Goal: Task Accomplishment & Management: Manage account settings

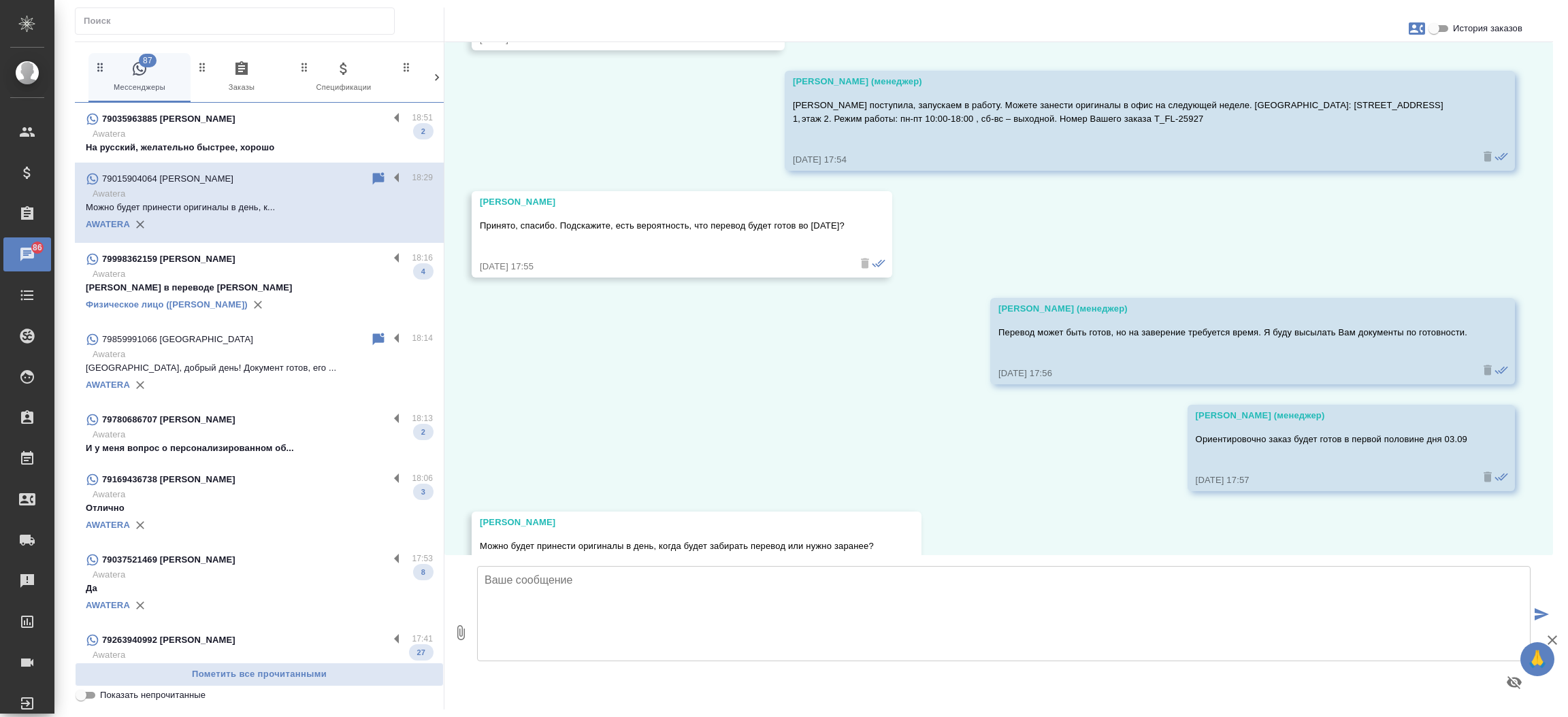
scroll to position [2565, 0]
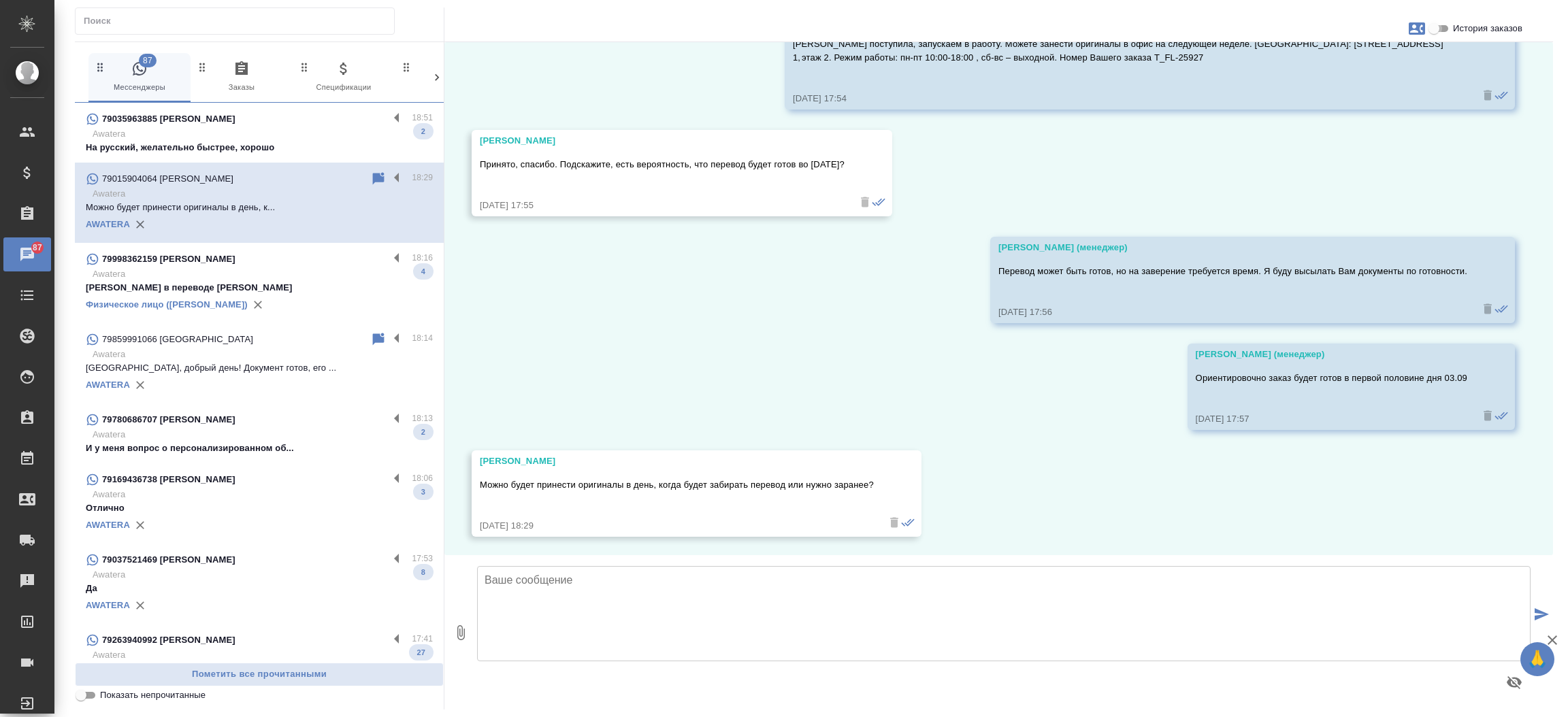
click at [1434, 28] on input "История заказов" at bounding box center [1434, 29] width 49 height 16
checkbox input "true"
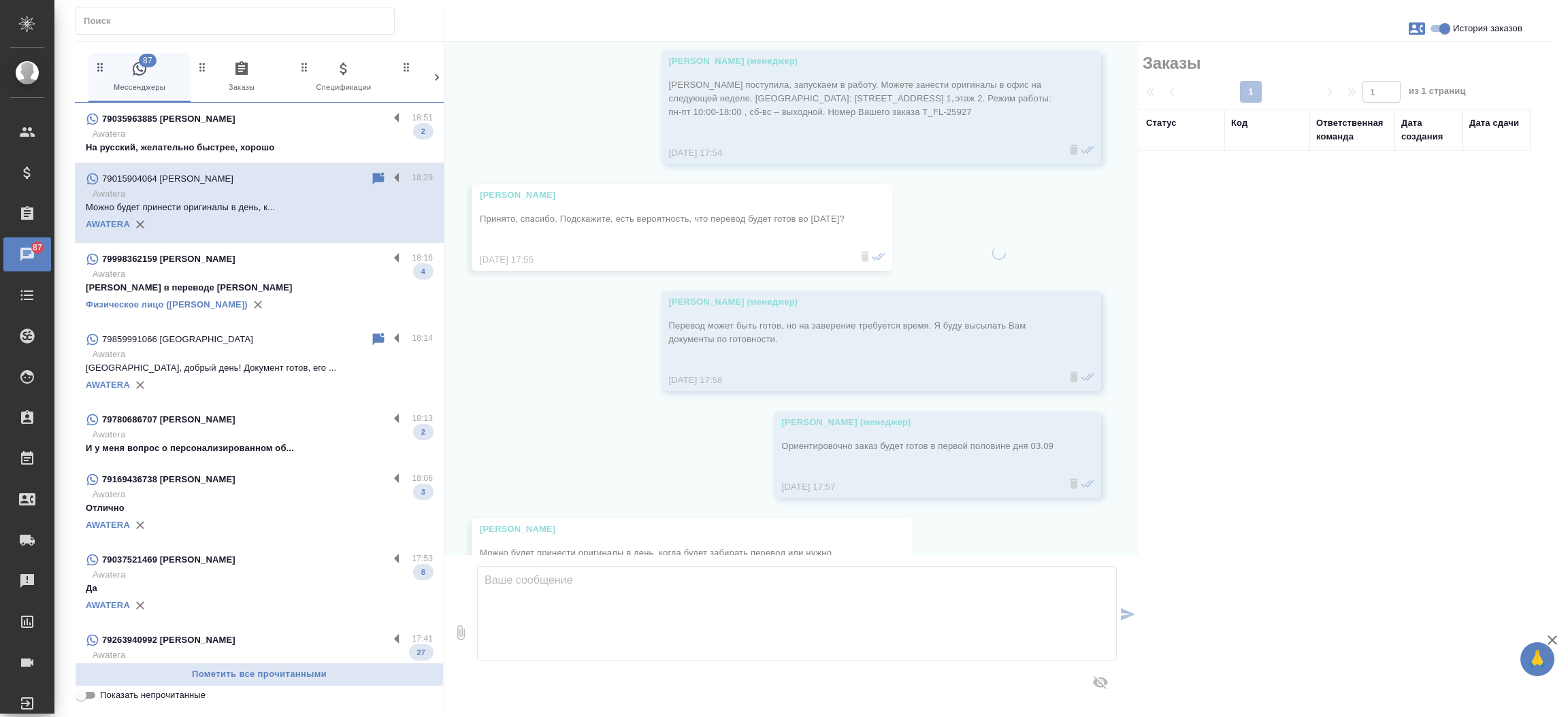
scroll to position [2631, 0]
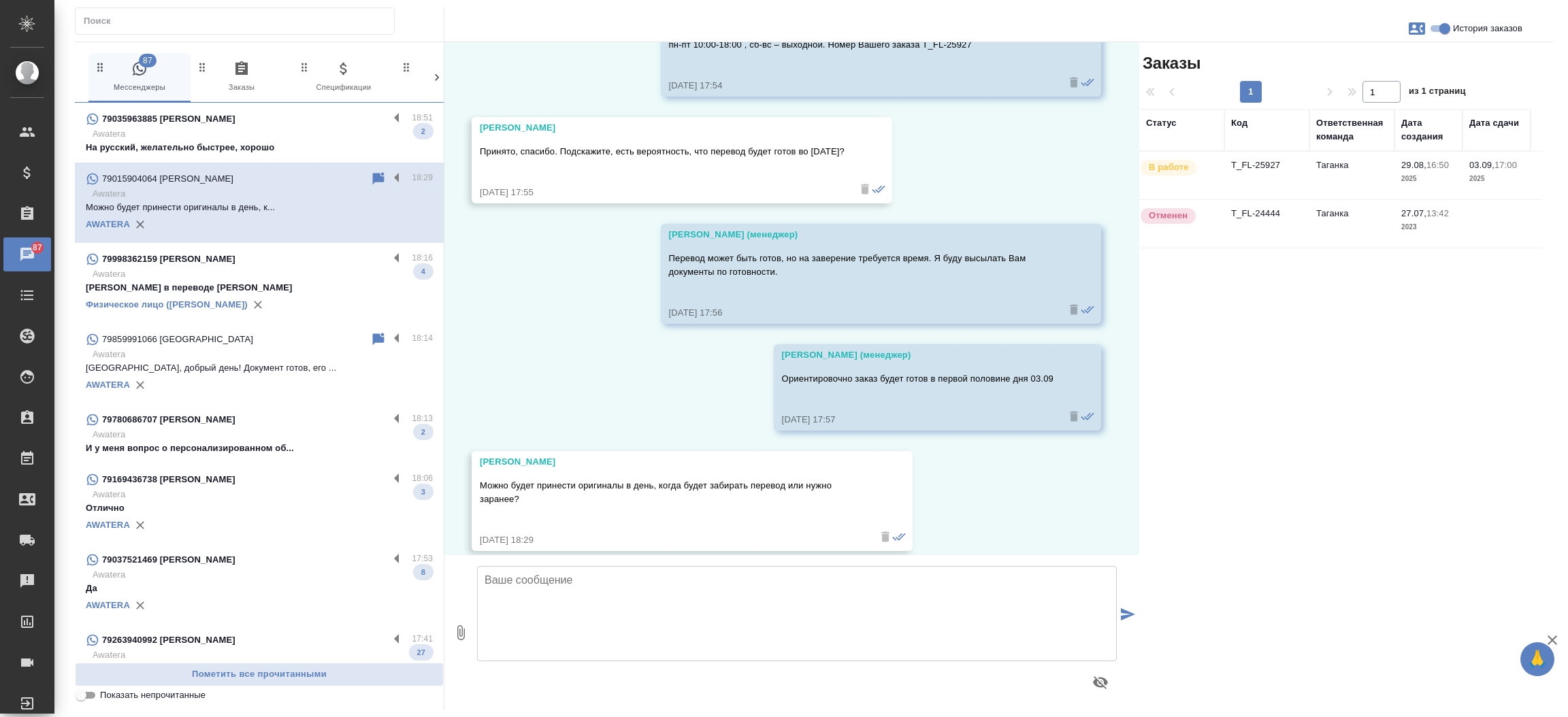
click at [1239, 160] on td "T_FL-25927" at bounding box center [1266, 175] width 85 height 48
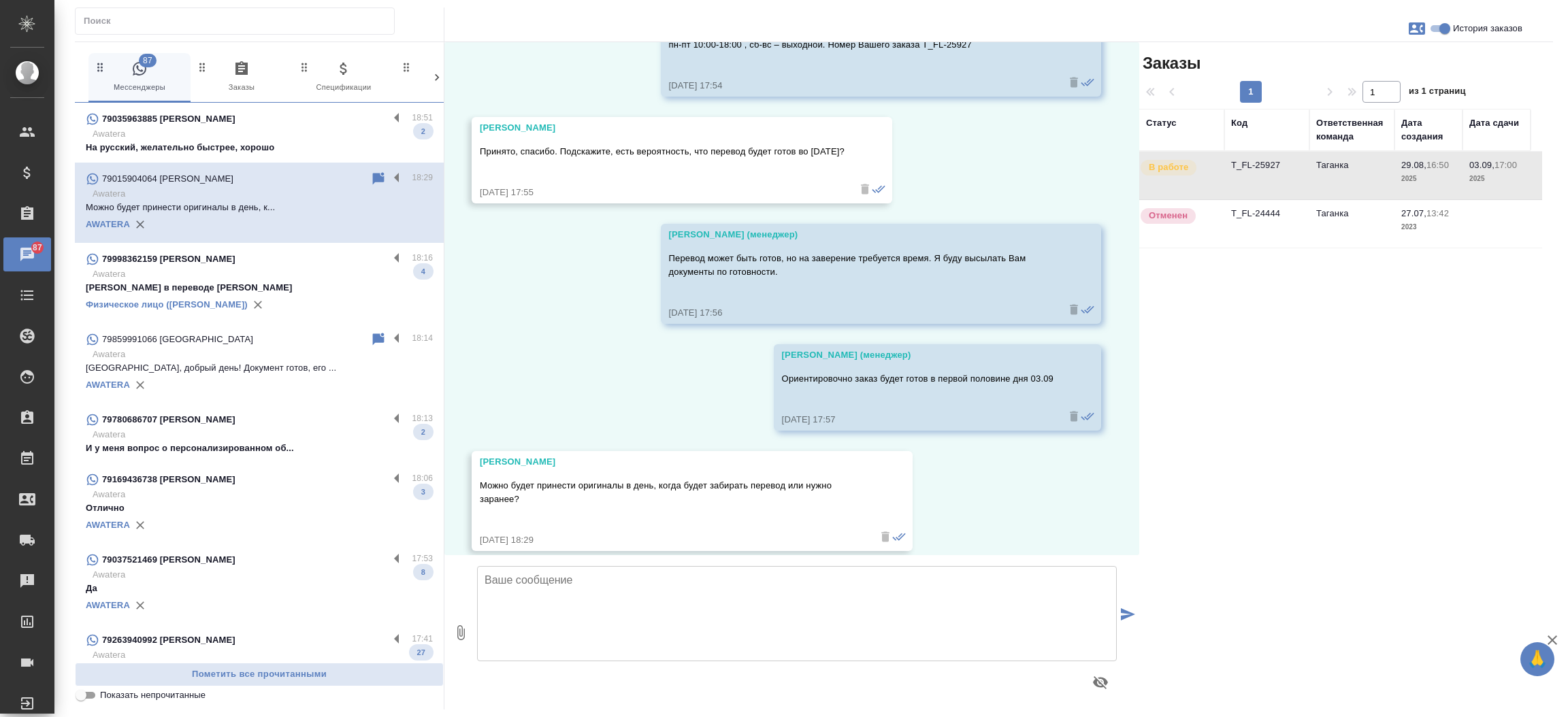
click at [1239, 160] on td "T_FL-25927" at bounding box center [1266, 175] width 85 height 48
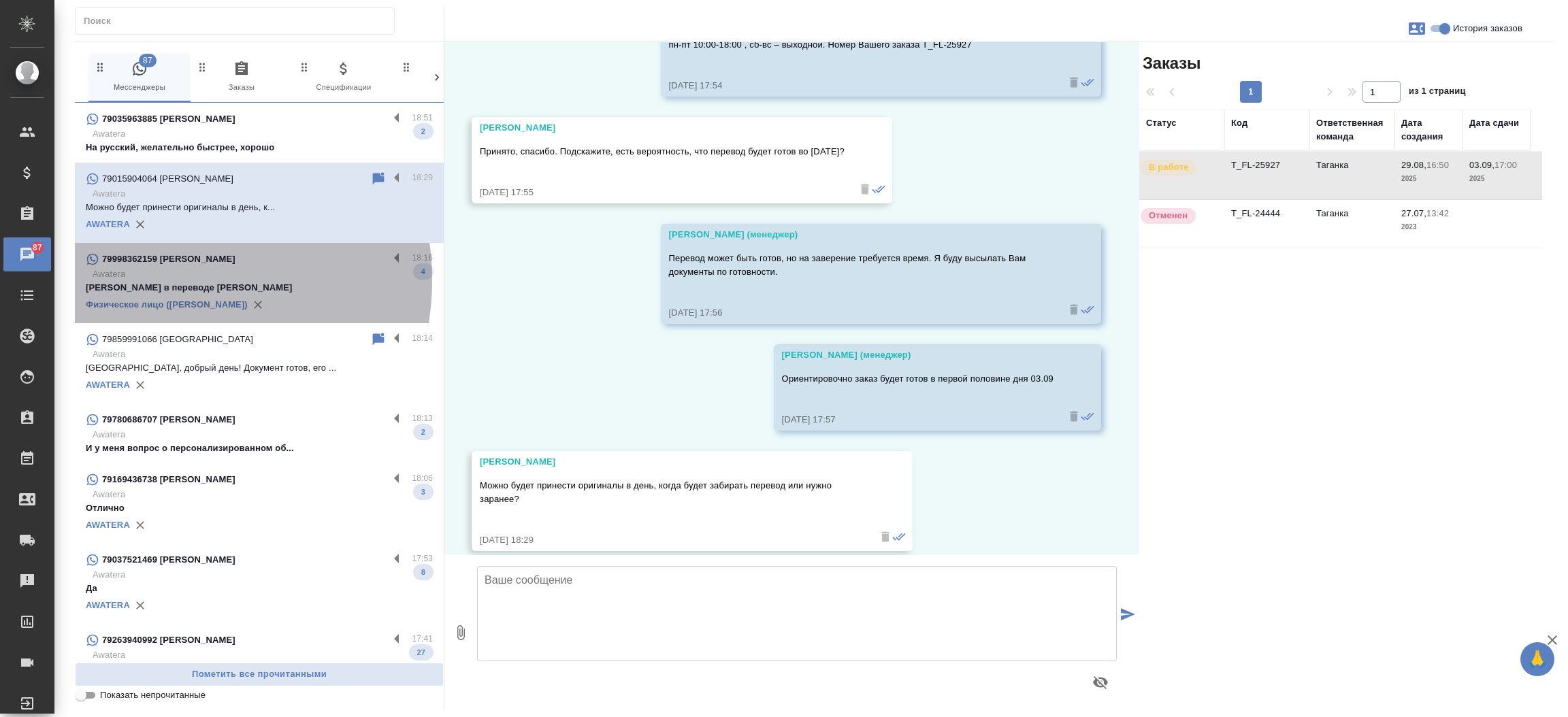
click at [160, 281] on p "[PERSON_NAME] в переводе [PERSON_NAME]" at bounding box center [259, 288] width 347 height 14
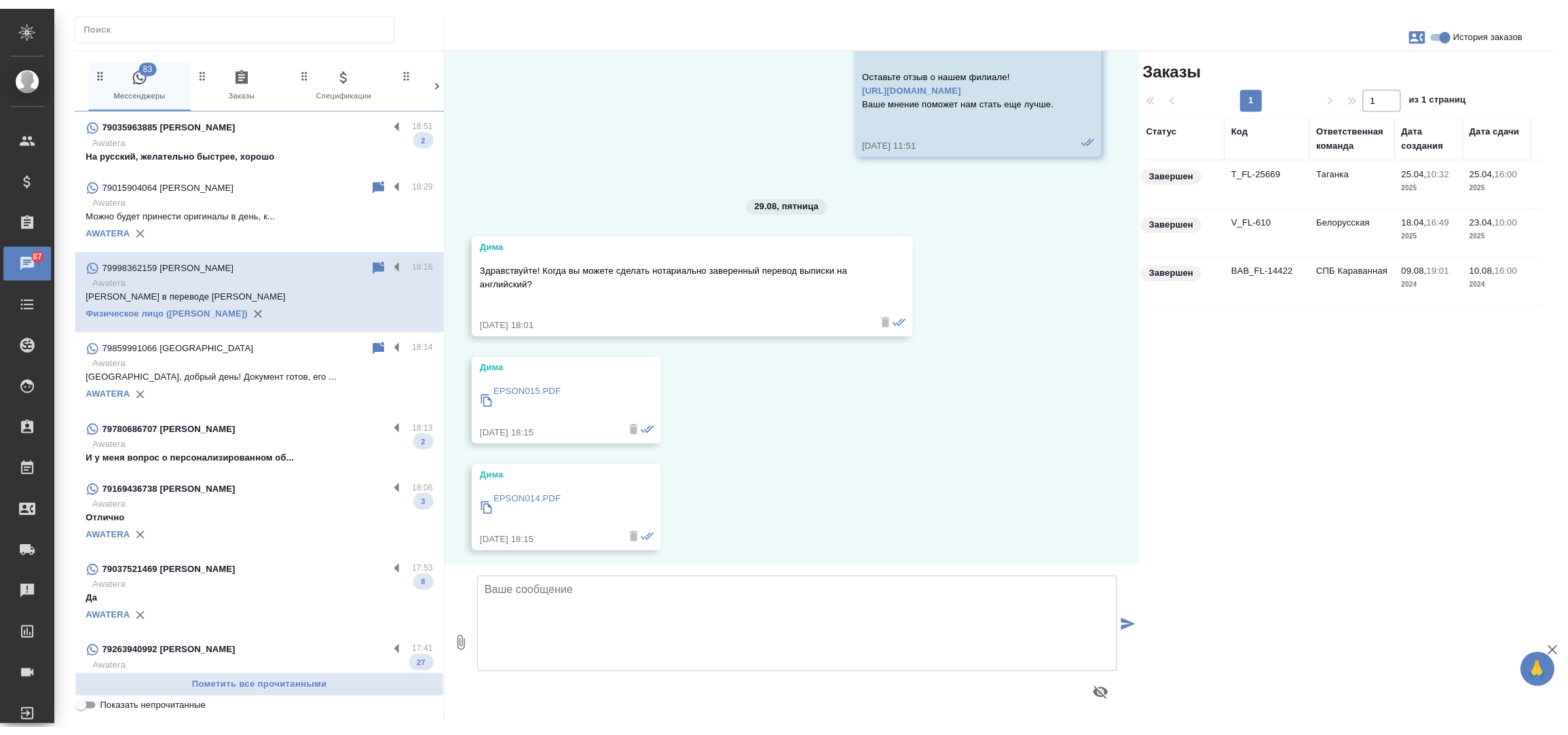
scroll to position [9530, 0]
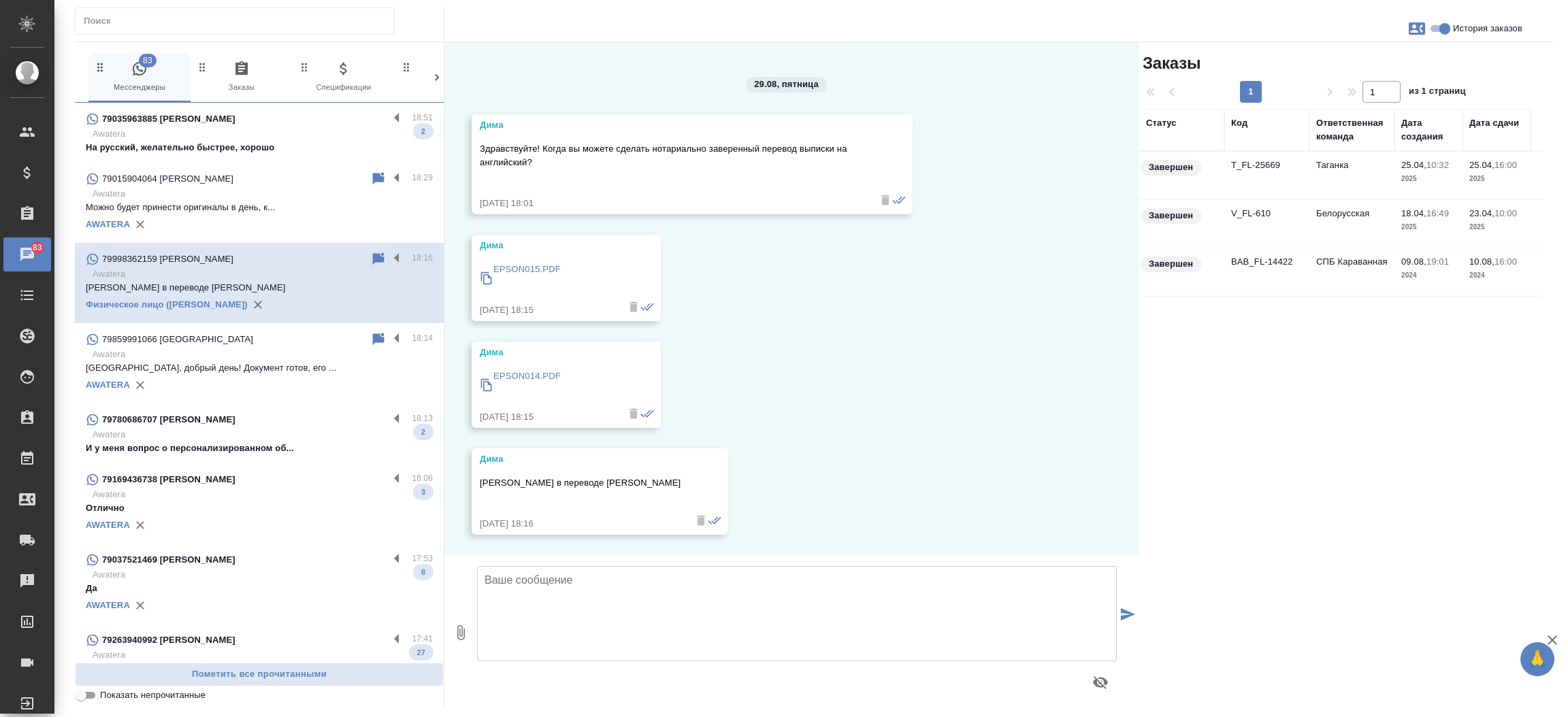
click at [1250, 161] on td "T_FL-25669" at bounding box center [1266, 175] width 85 height 48
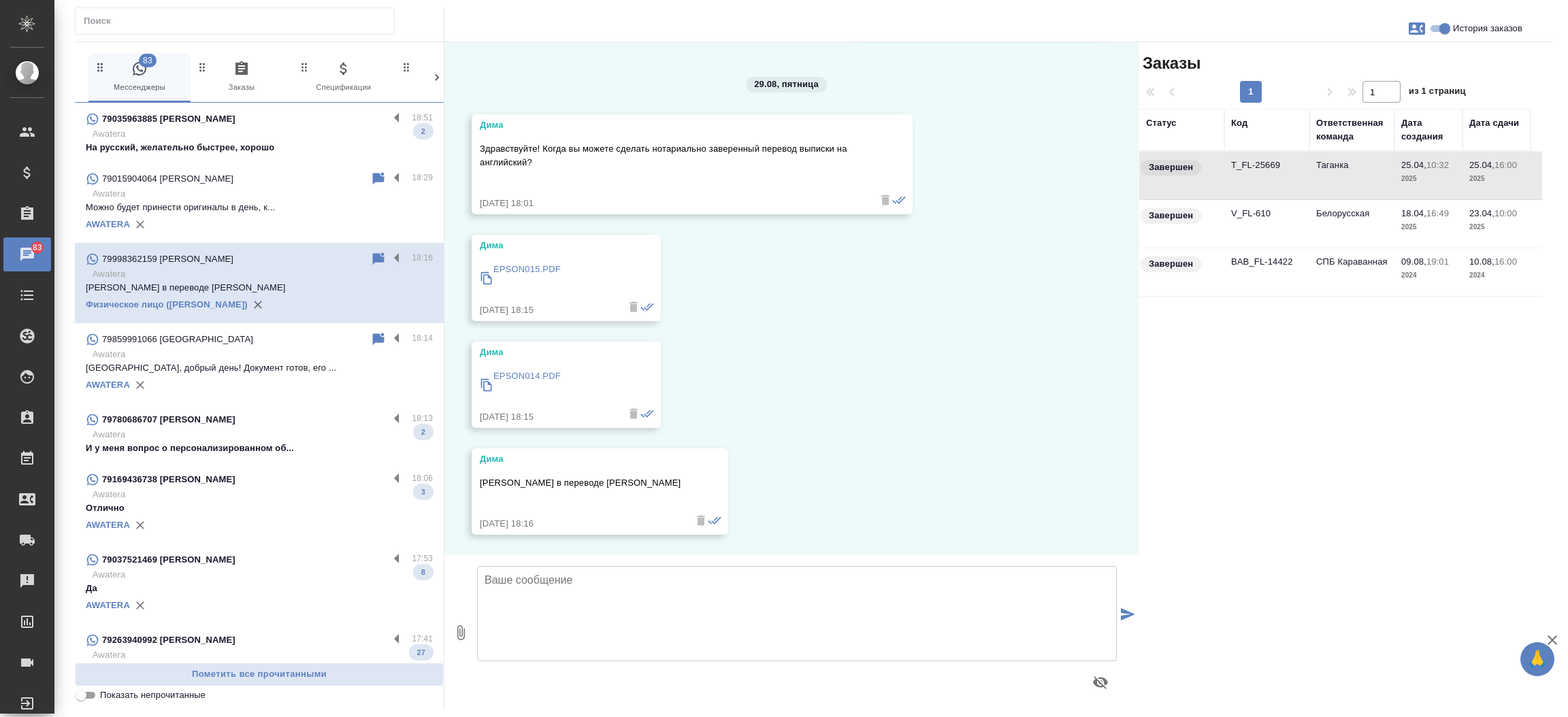
click at [1250, 161] on td "T_FL-25669" at bounding box center [1266, 175] width 85 height 48
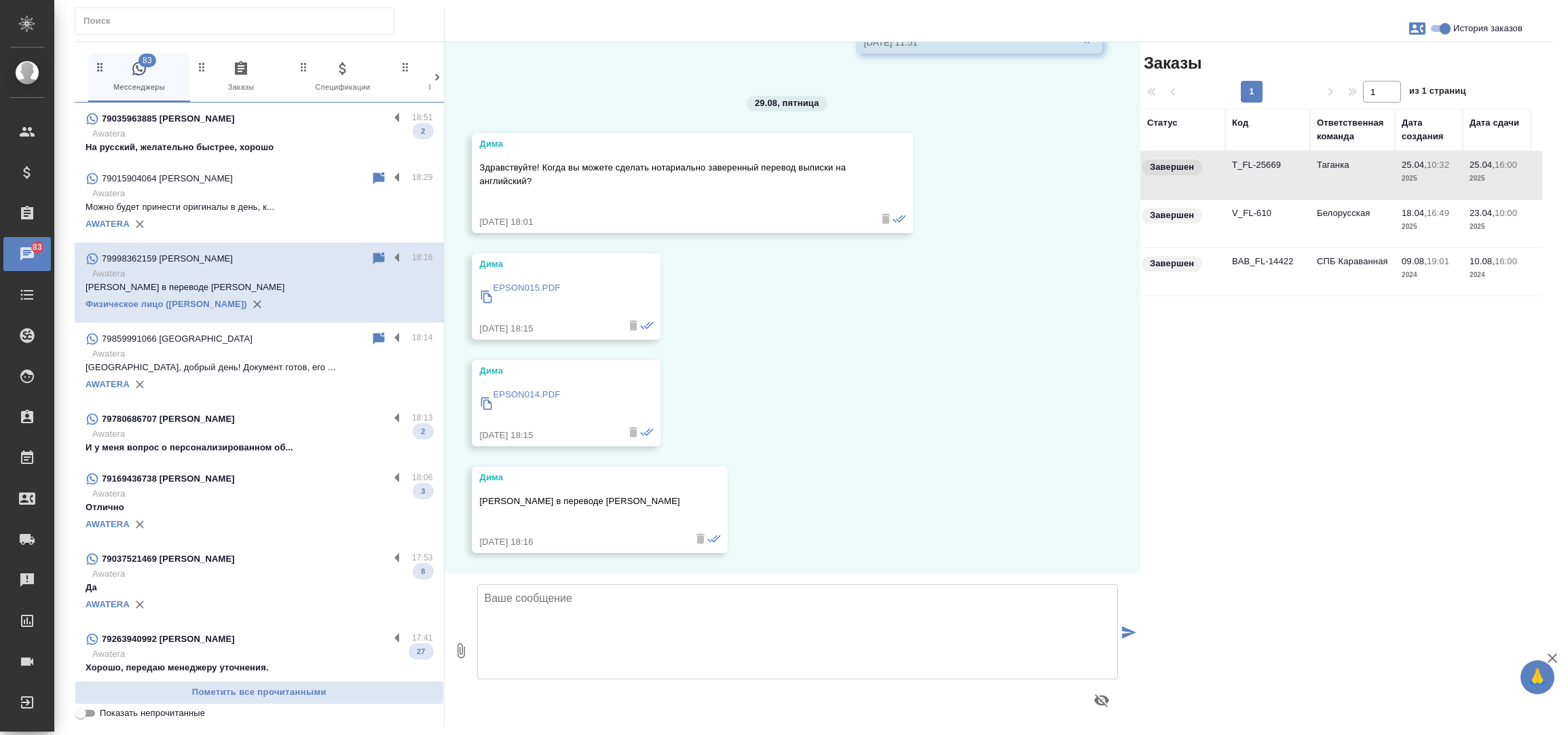
scroll to position [9511, 0]
click at [241, 485] on div "79169436738 Natalie" at bounding box center [237, 479] width 304 height 16
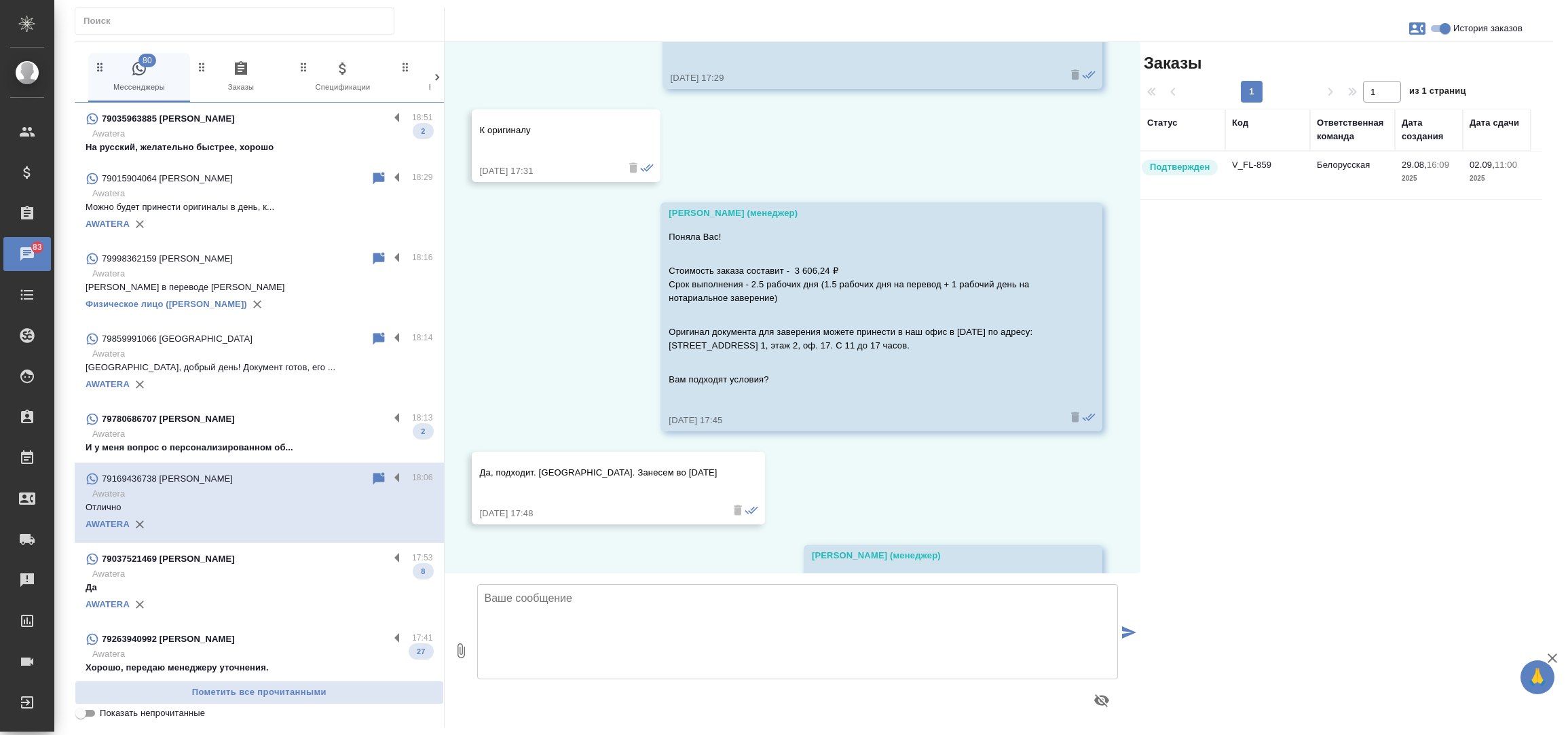
scroll to position [995, 0]
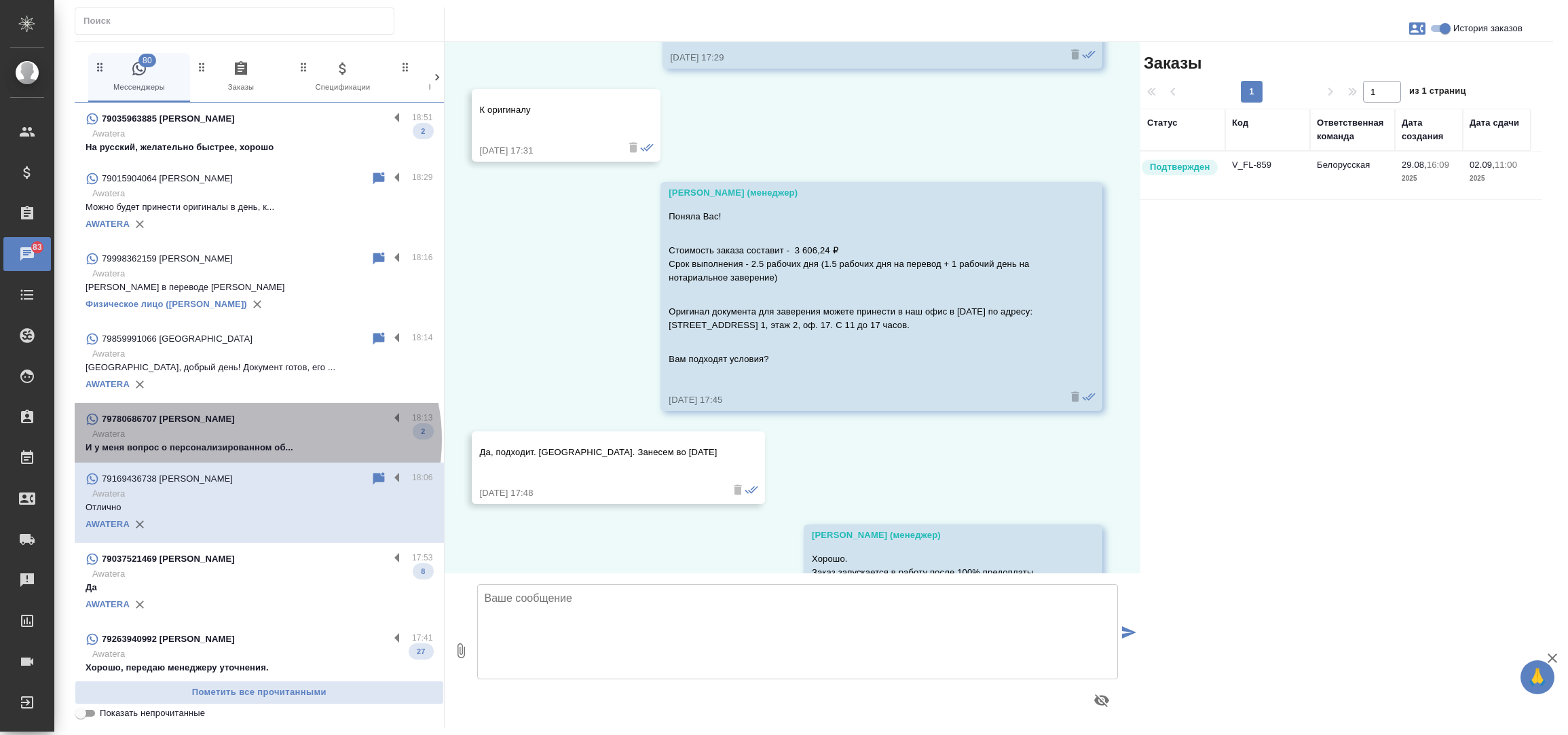
click at [256, 440] on p "Awatera" at bounding box center [263, 434] width 341 height 14
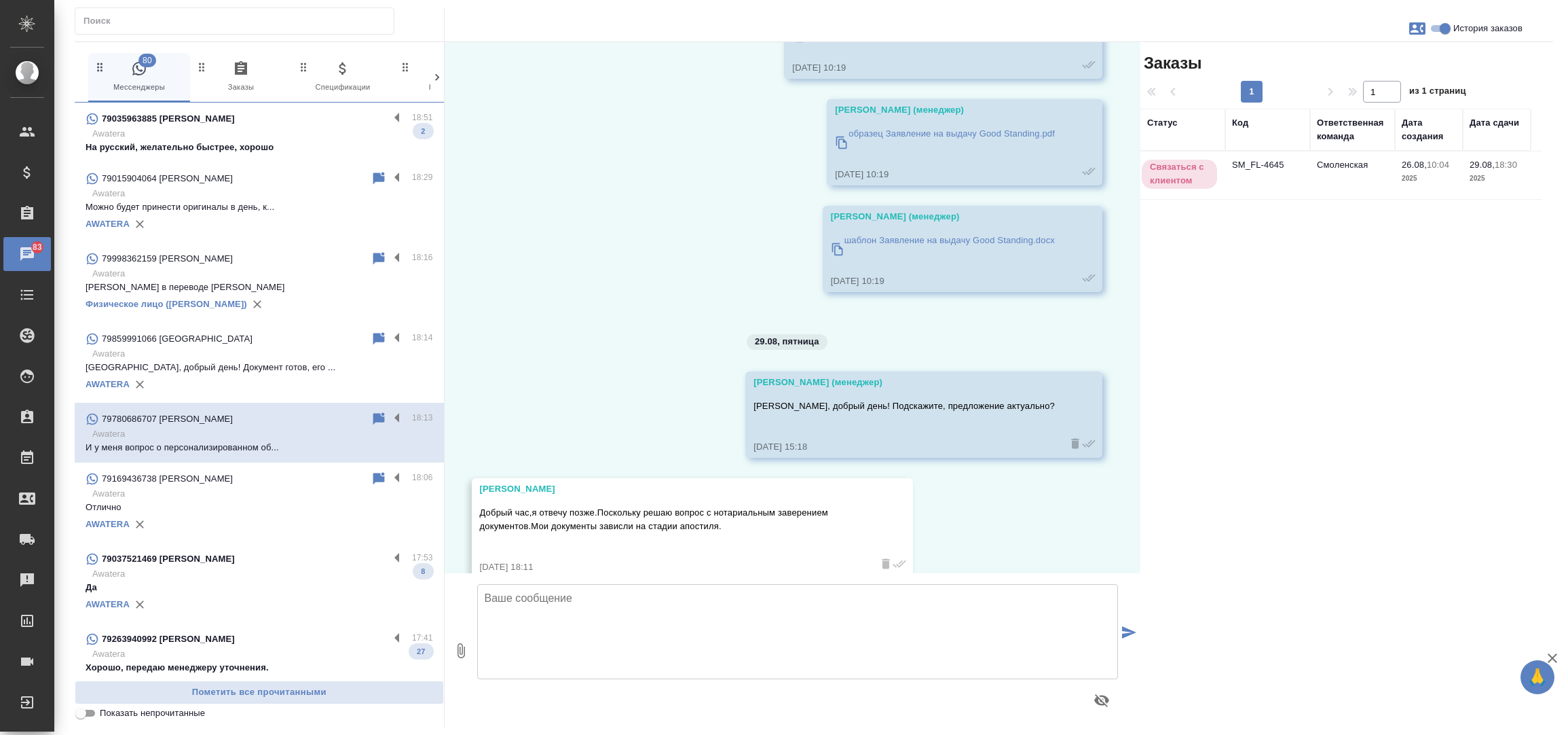
scroll to position [1139, 0]
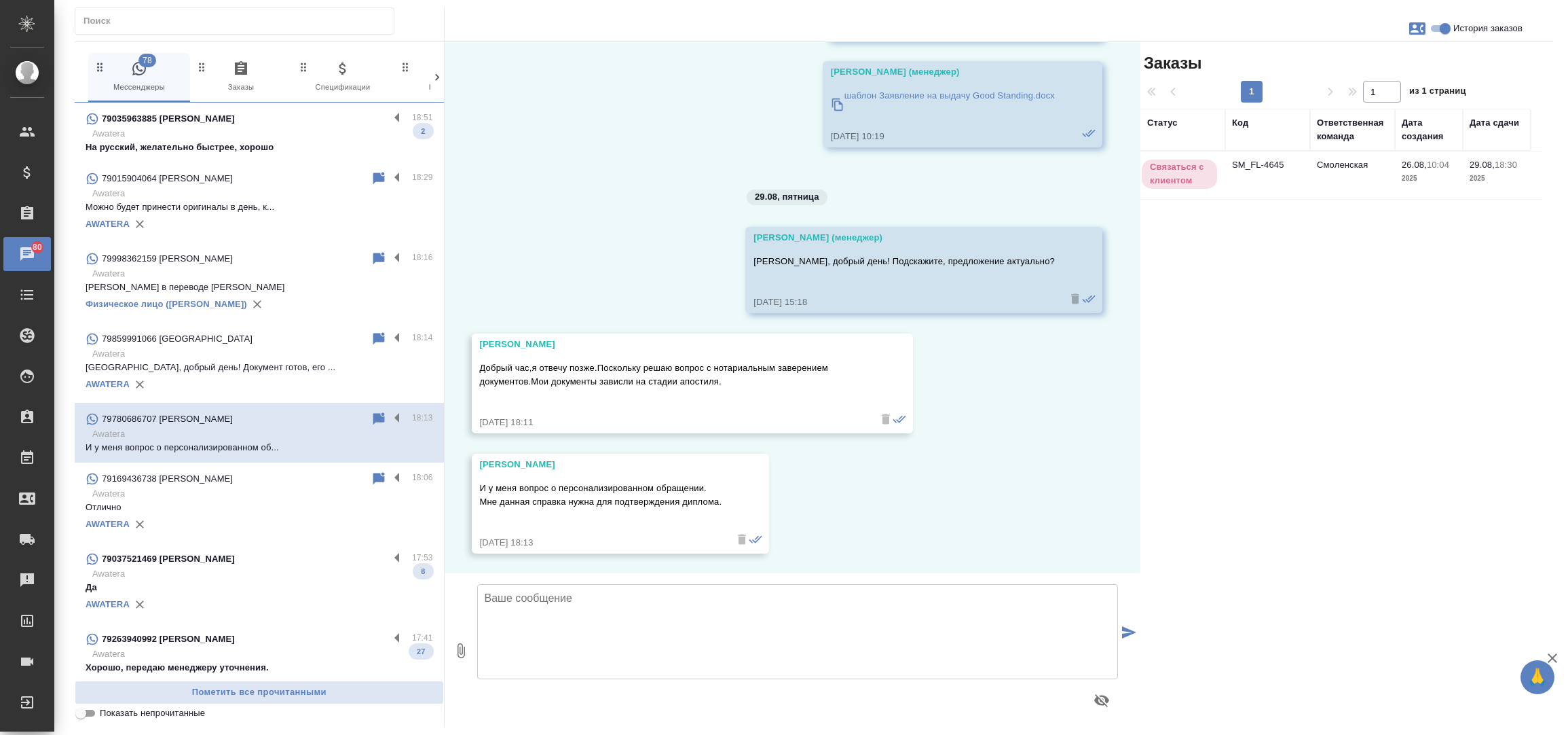
click at [1260, 161] on td "SM_FL-4645" at bounding box center [1268, 175] width 85 height 48
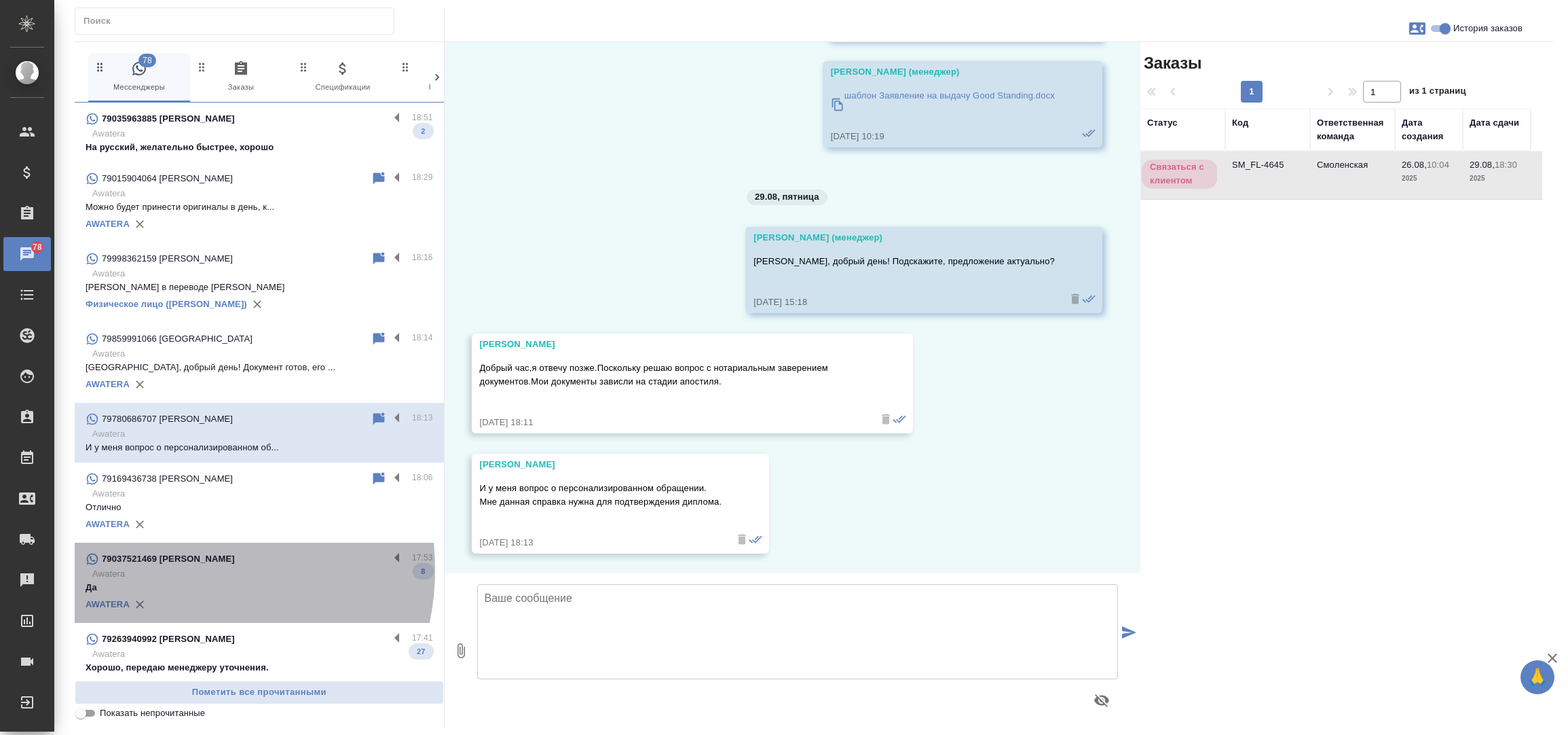
click at [184, 570] on p "Awatera" at bounding box center [263, 574] width 341 height 14
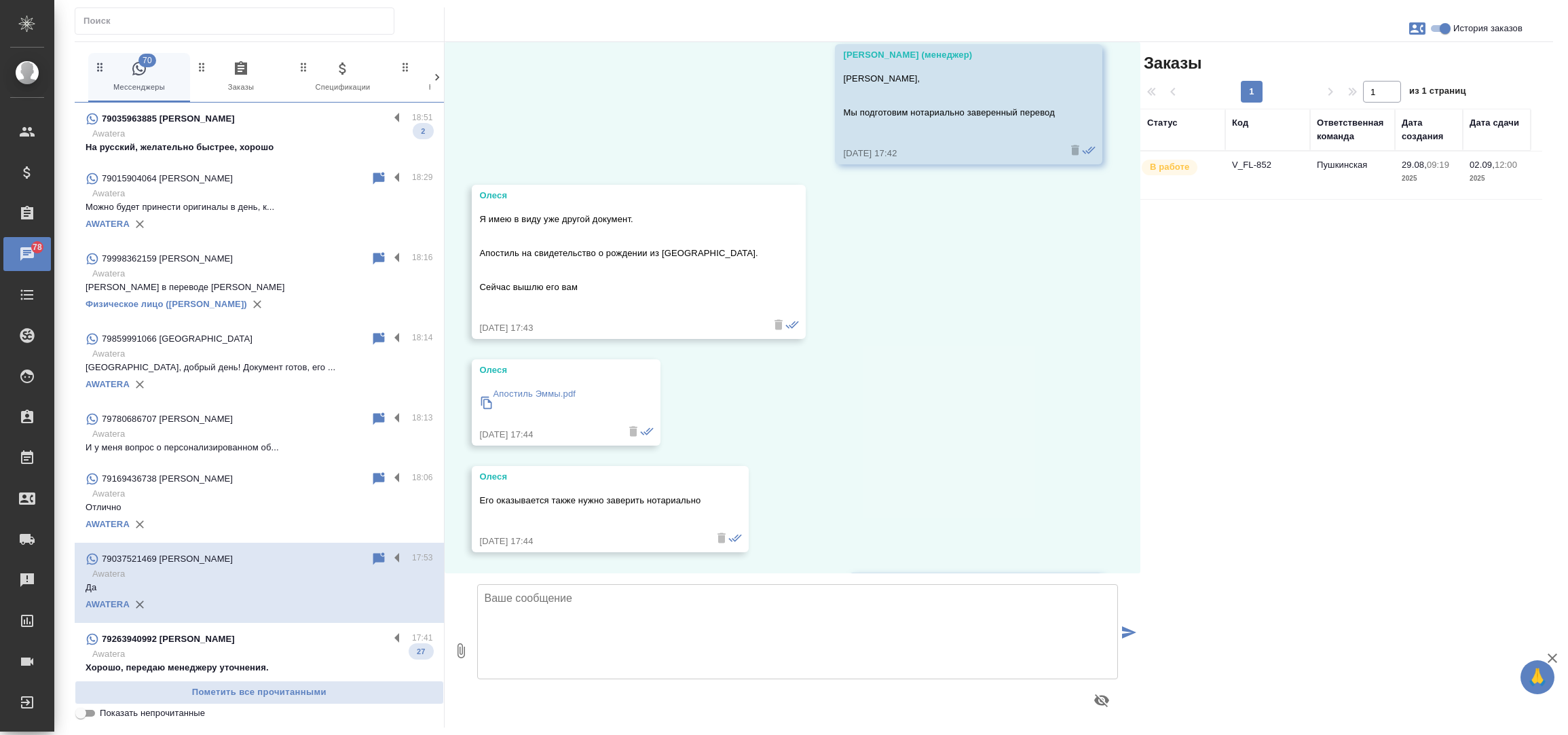
scroll to position [2873, 0]
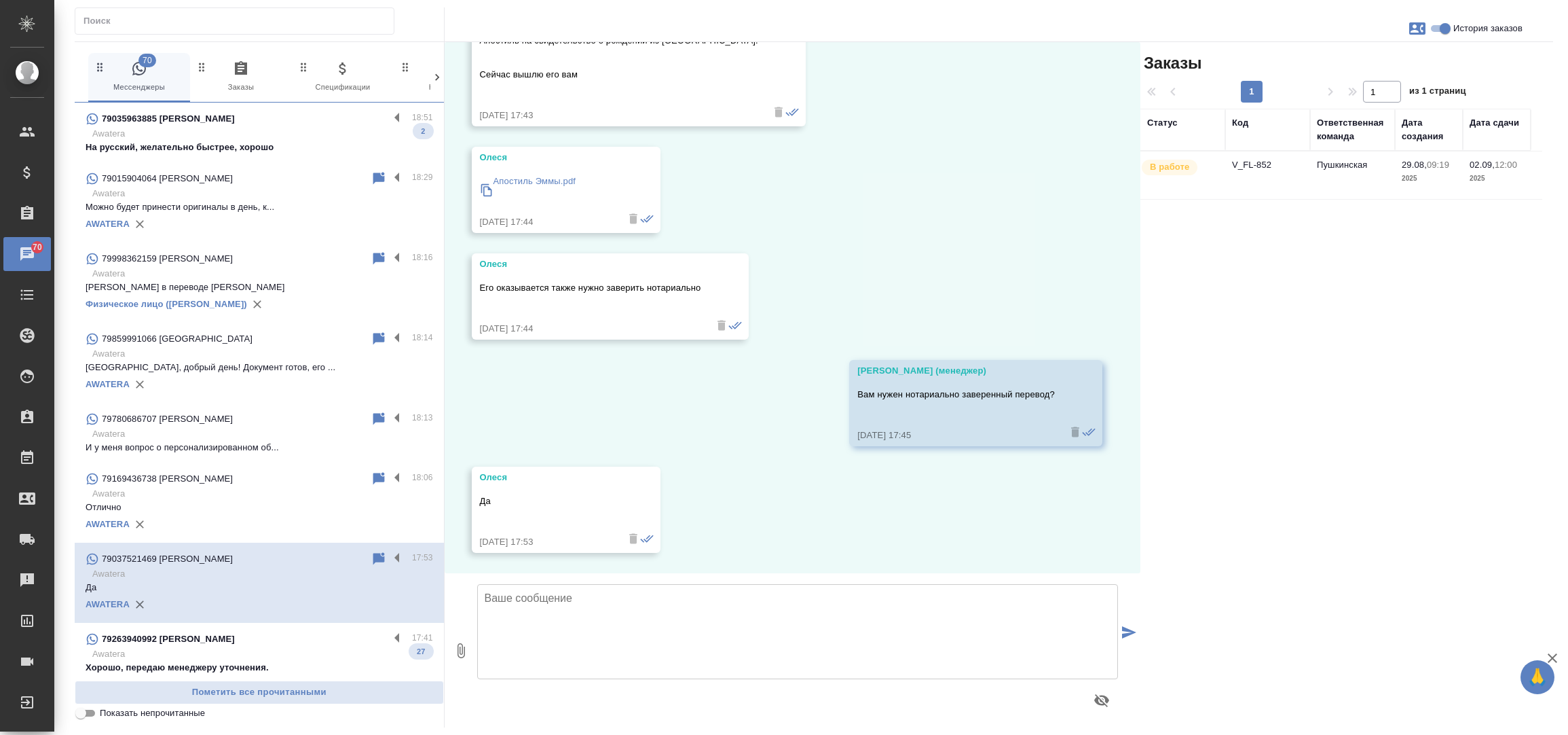
click at [1256, 169] on td "V_FL-852" at bounding box center [1268, 175] width 85 height 48
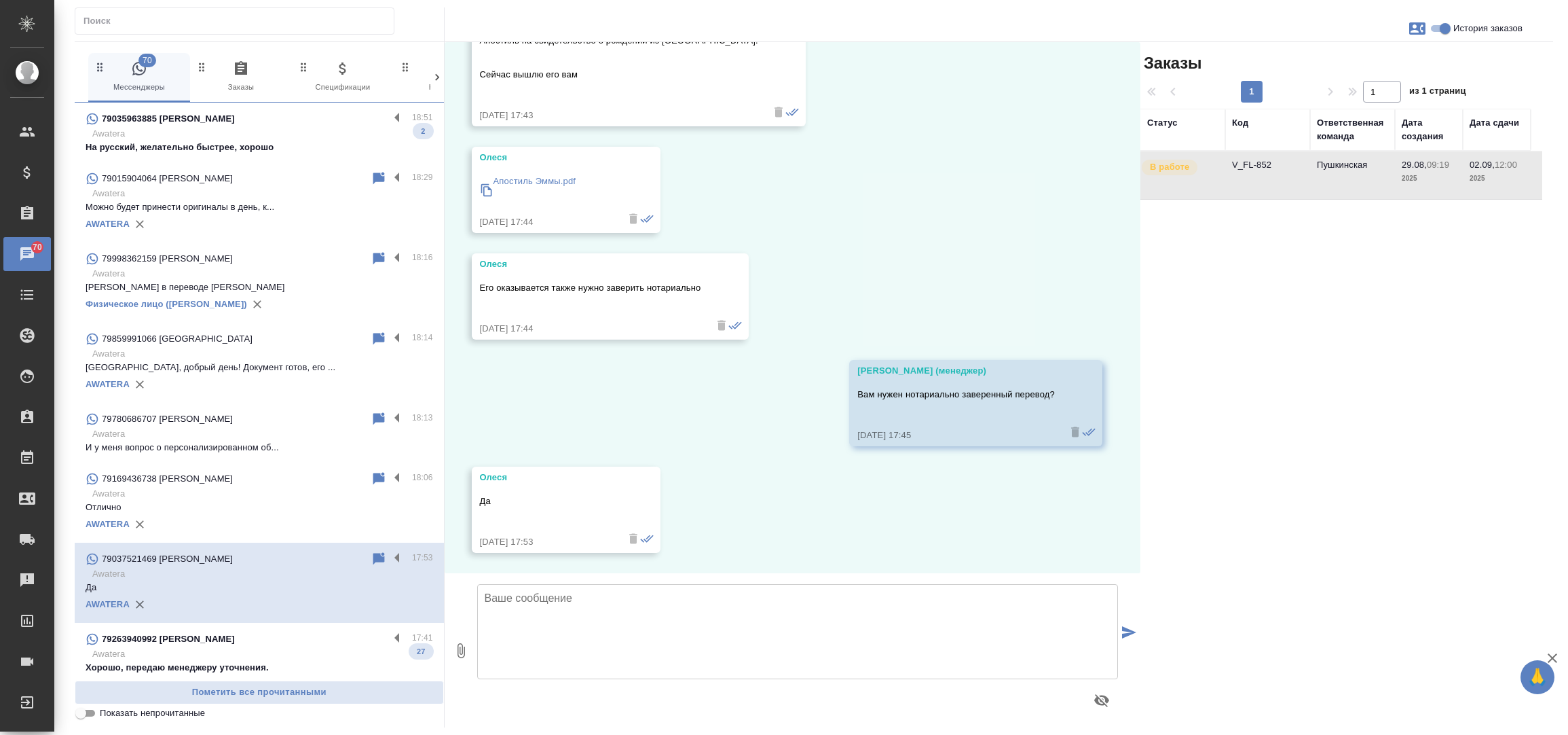
click at [1256, 169] on td "V_FL-852" at bounding box center [1268, 175] width 85 height 48
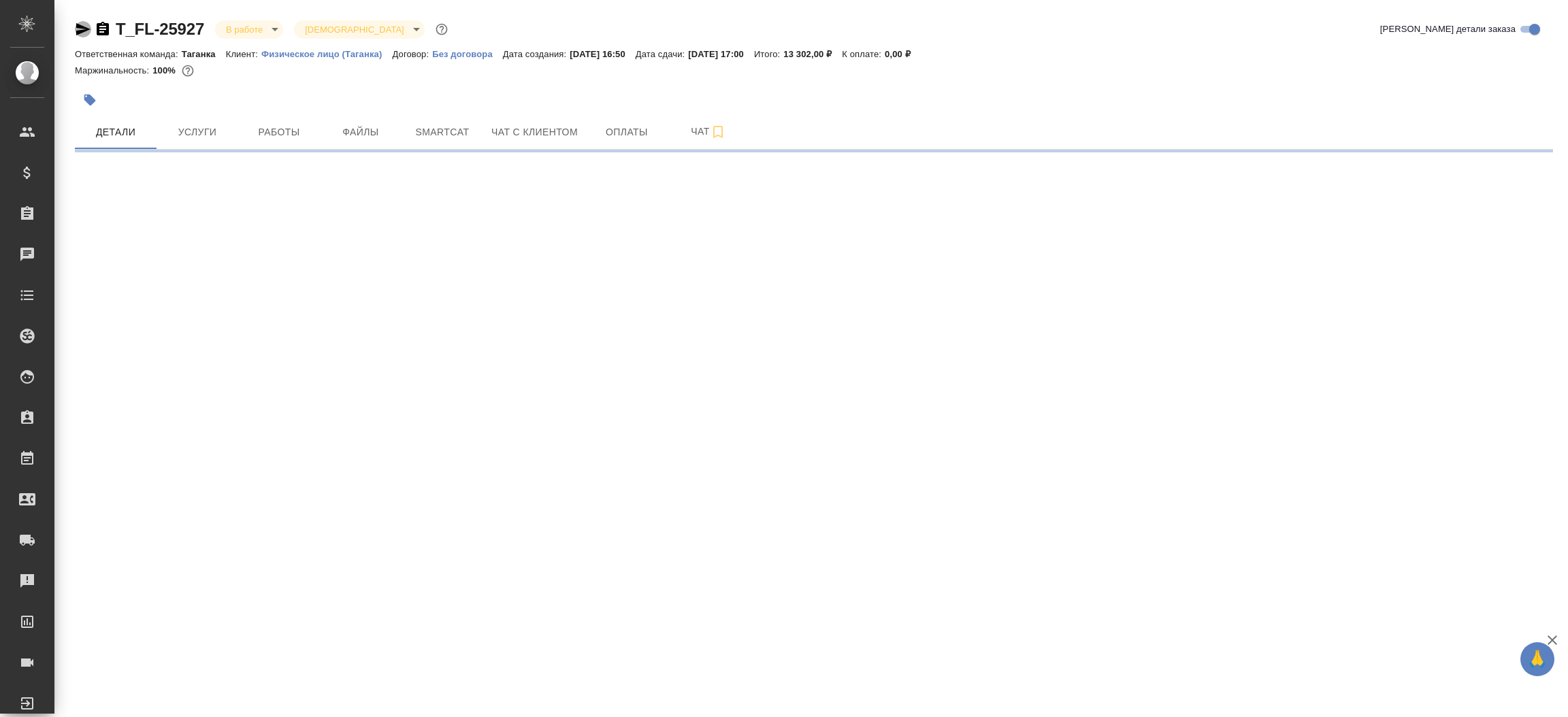
click at [83, 31] on icon "button" at bounding box center [83, 29] width 14 height 12
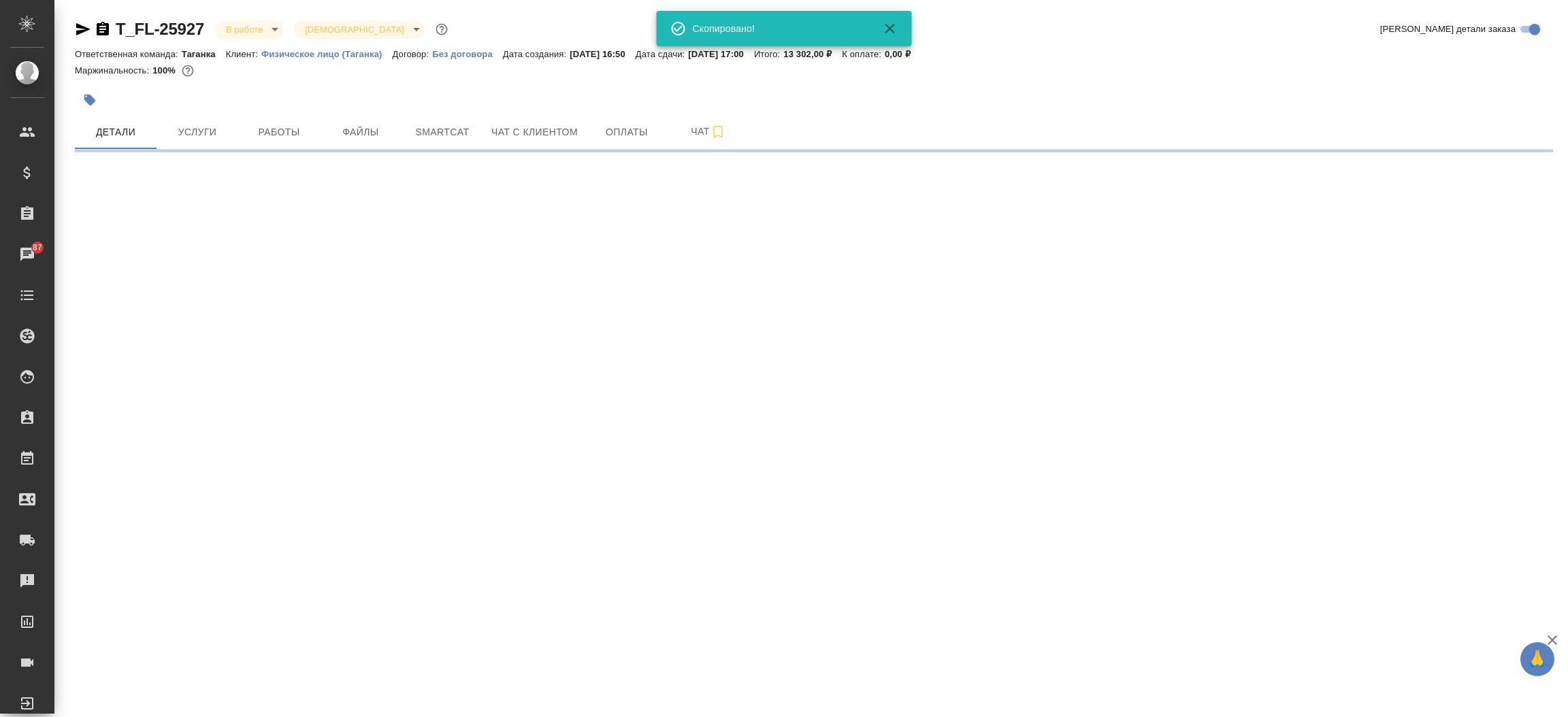
select select "RU"
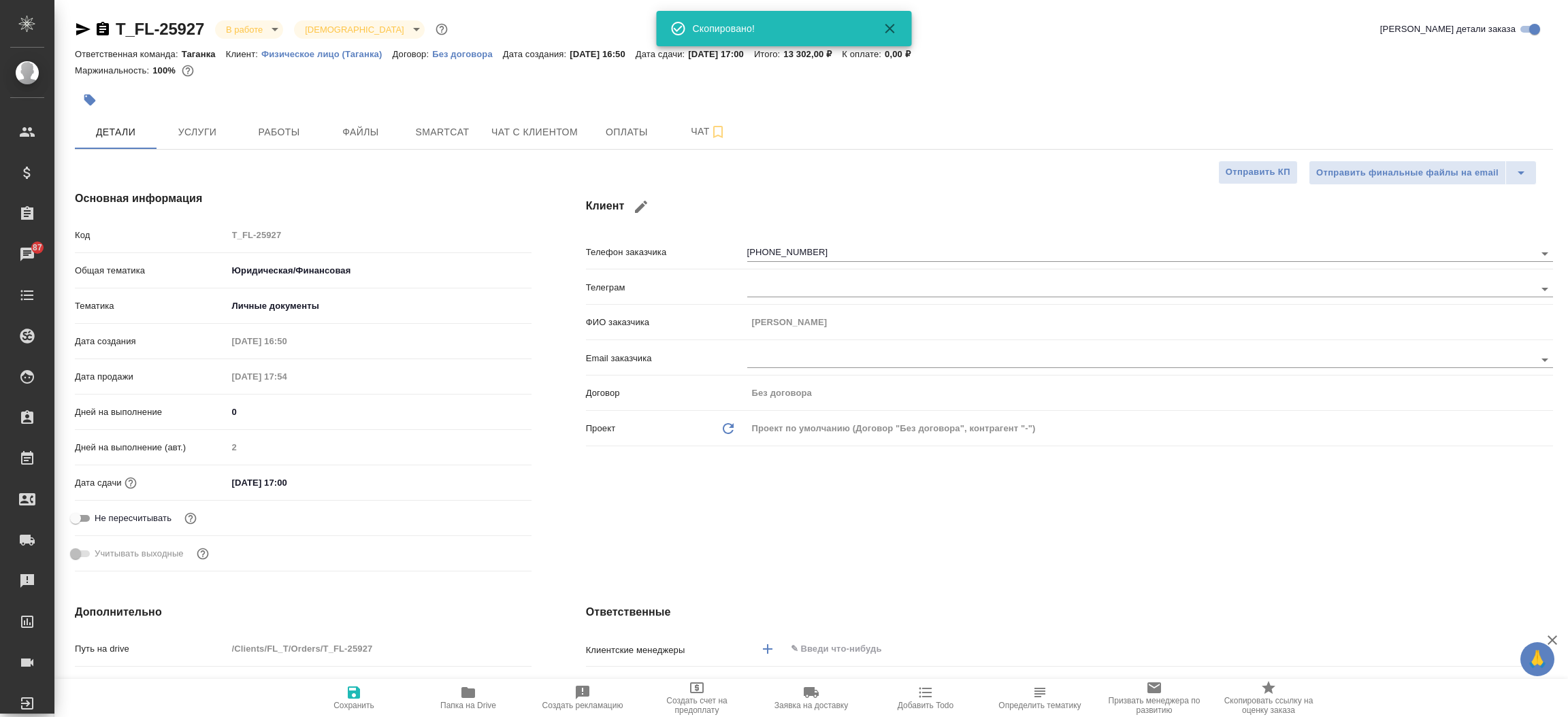
type textarea "x"
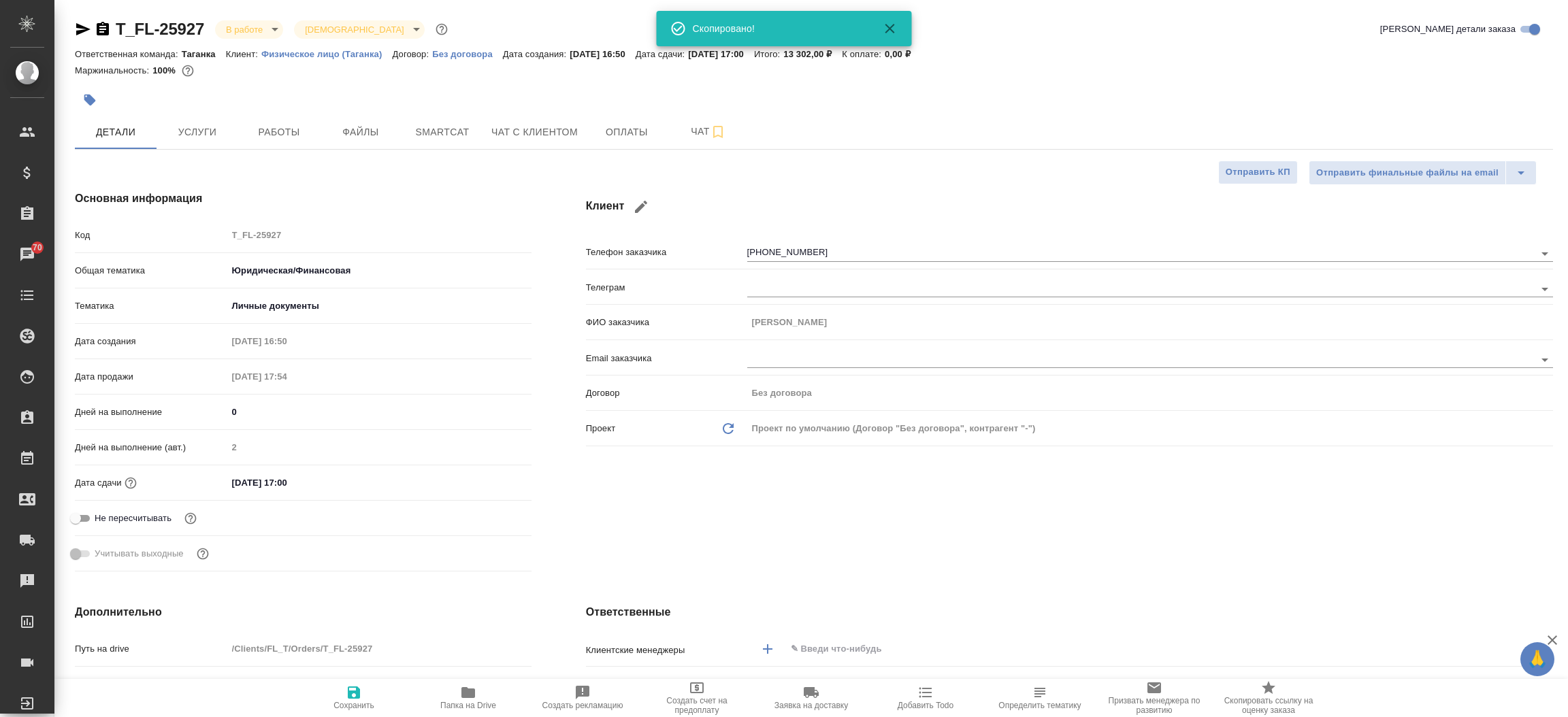
type textarea "x"
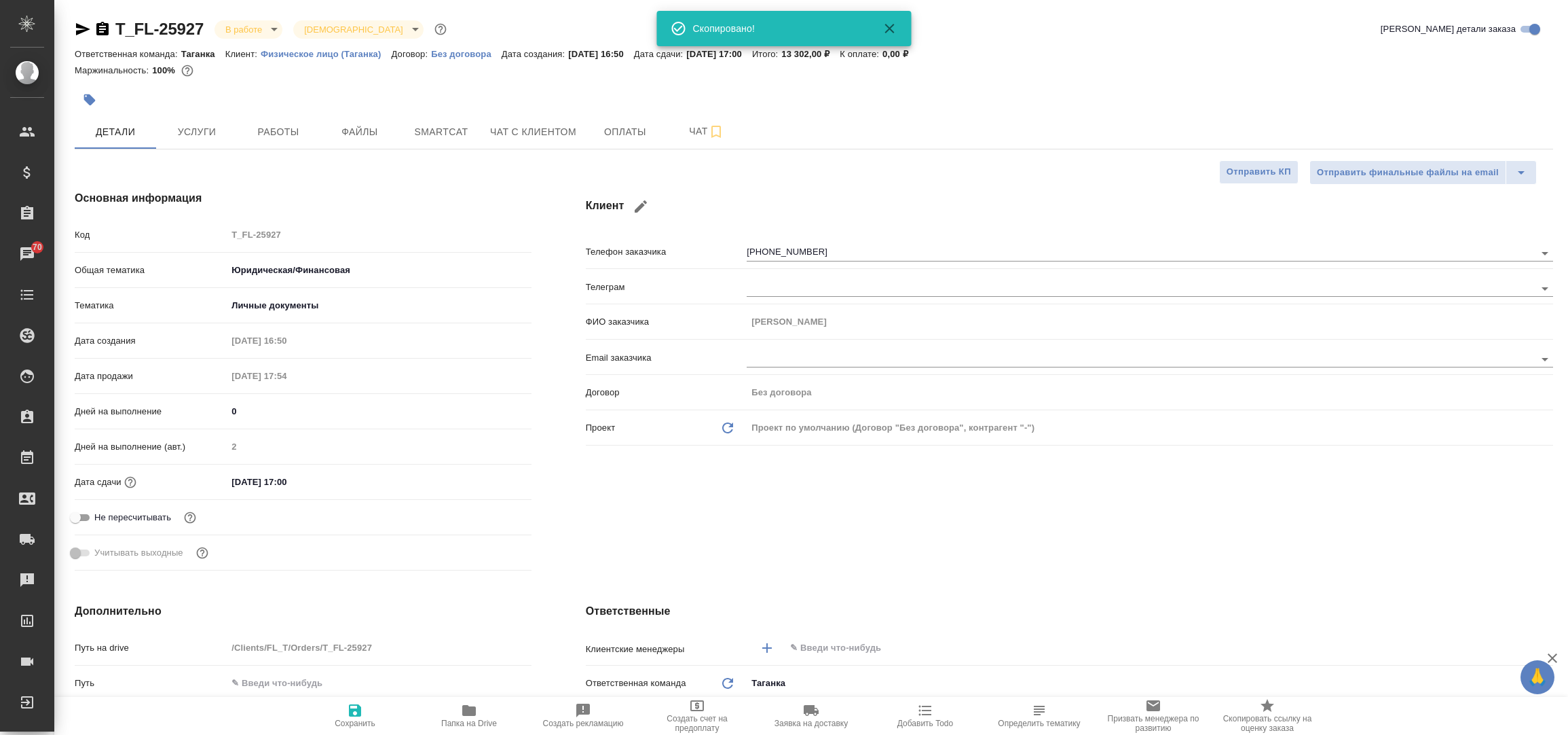
type textarea "x"
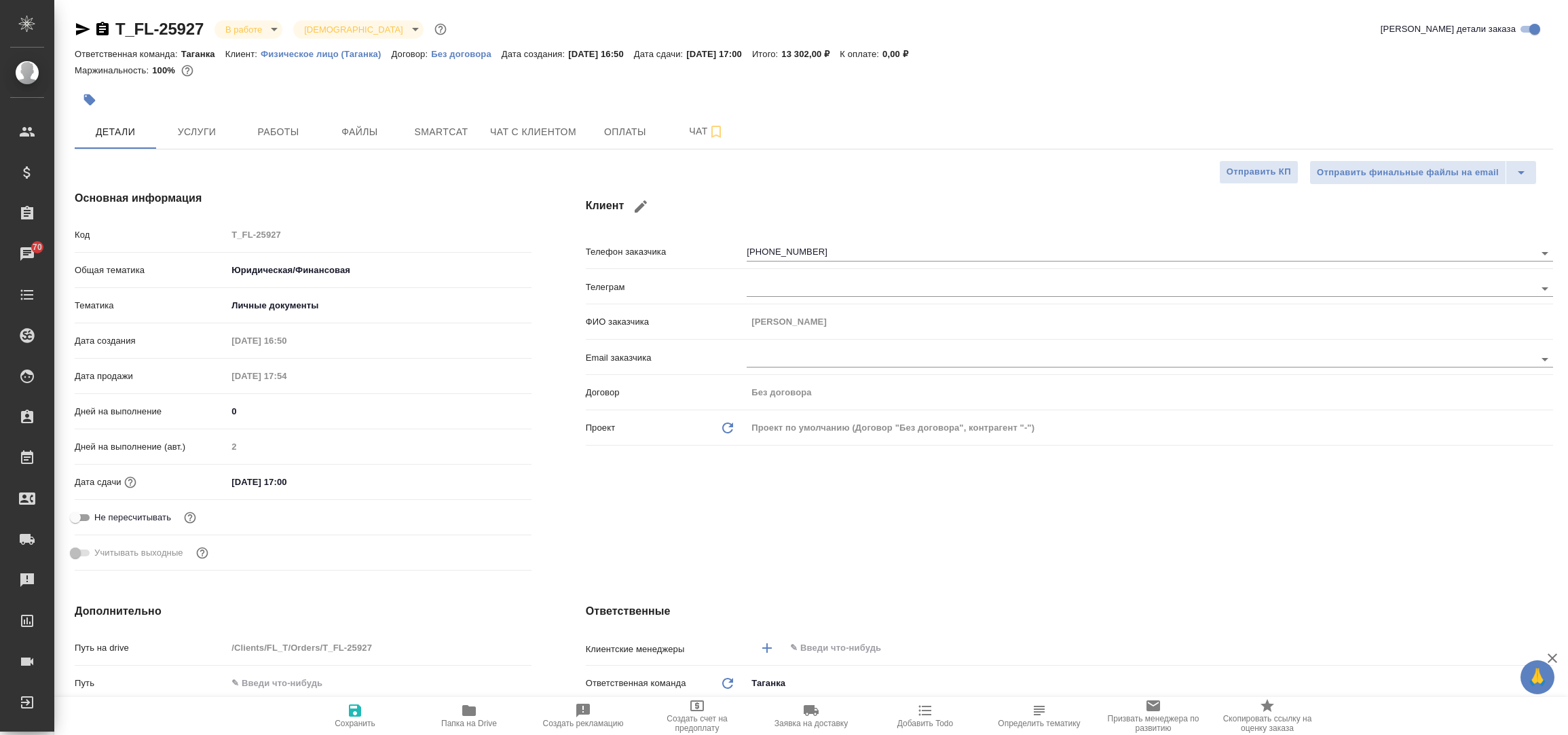
type textarea "x"
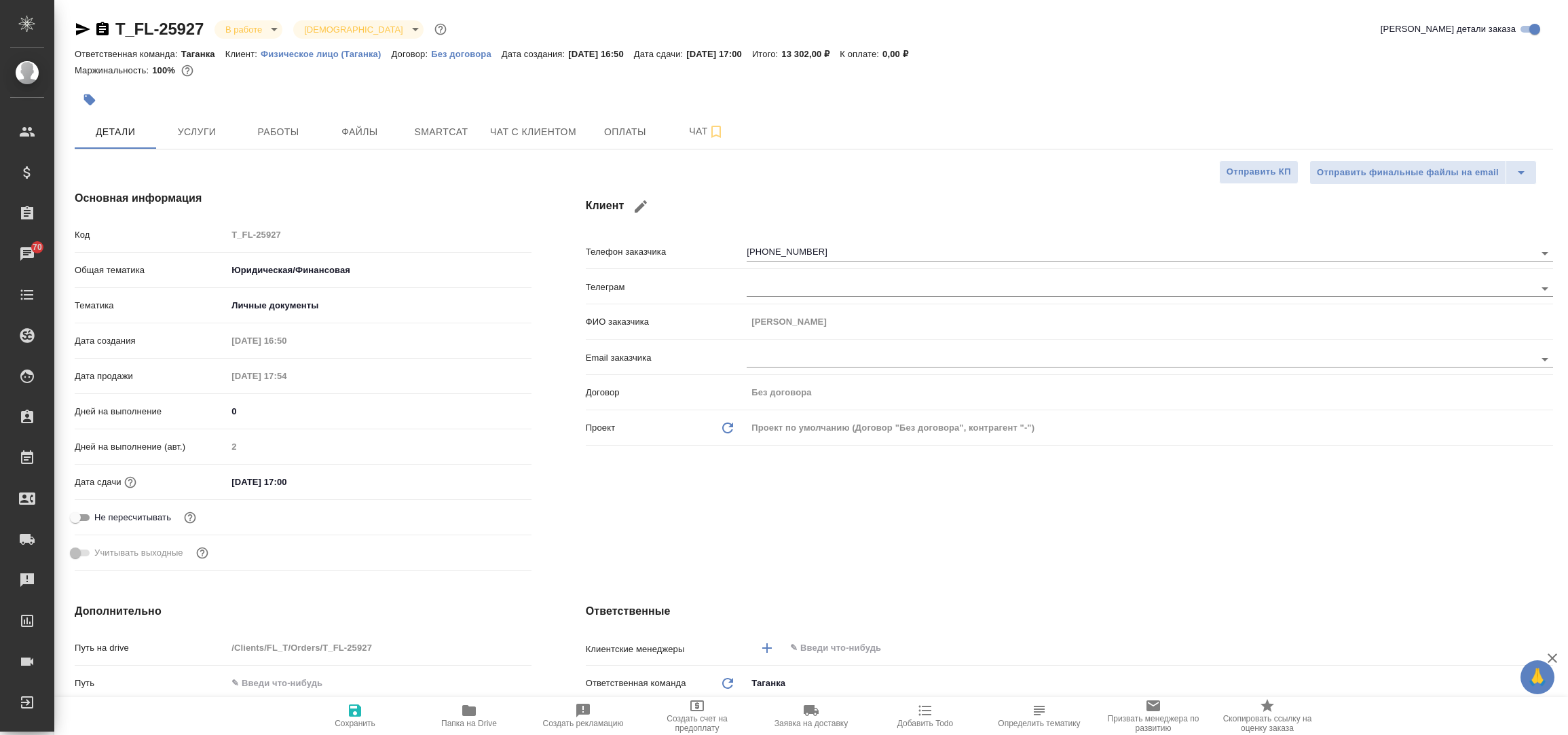
type textarea "x"
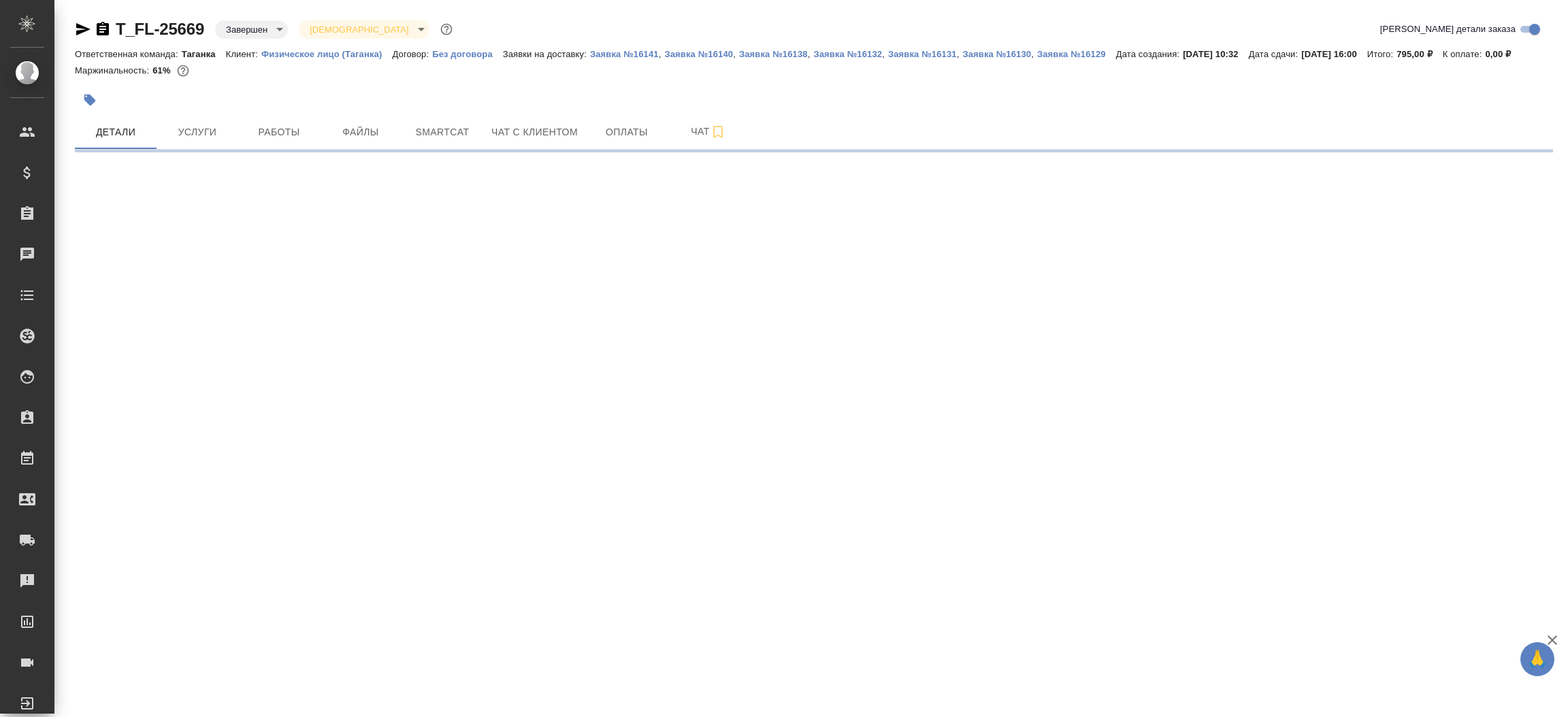
click at [87, 31] on icon "button" at bounding box center [82, 29] width 16 height 16
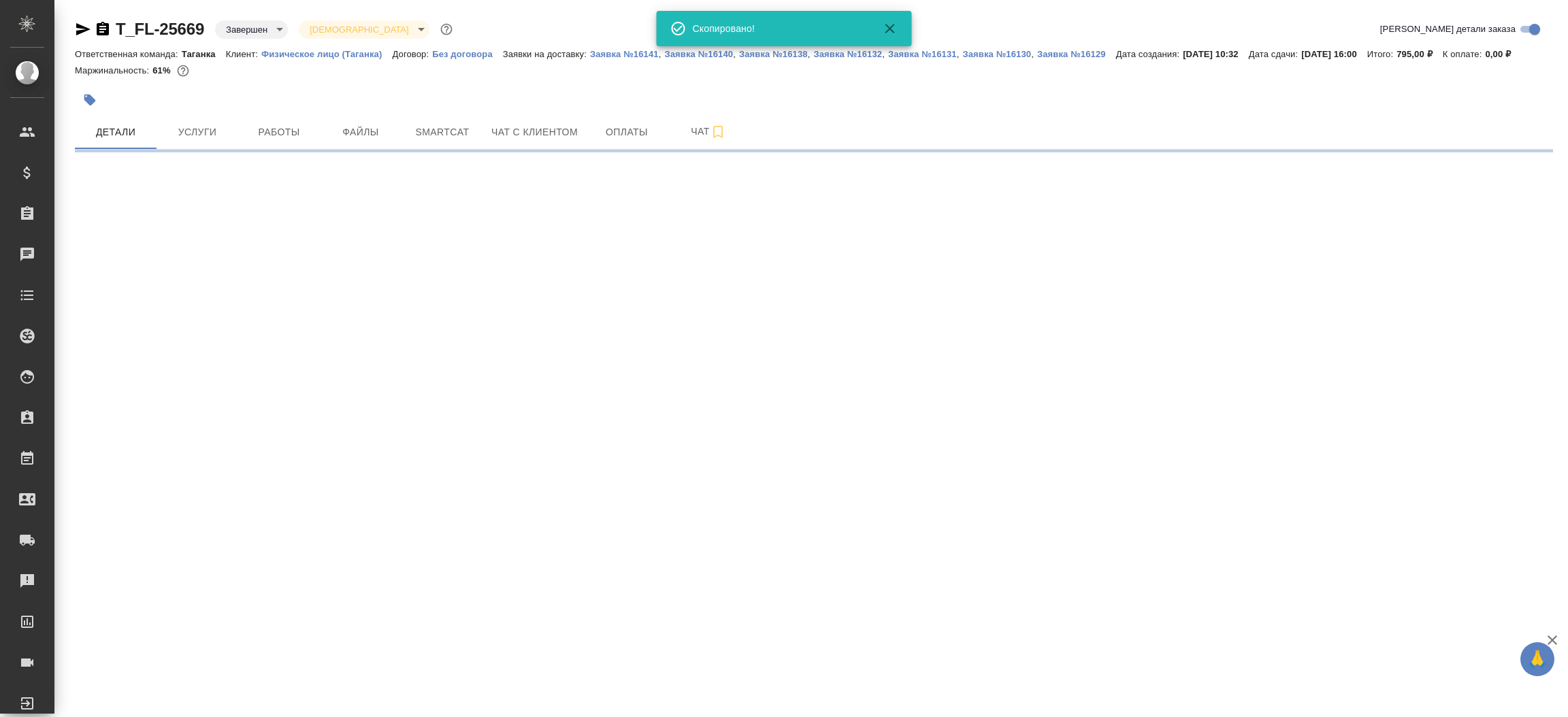
select select "RU"
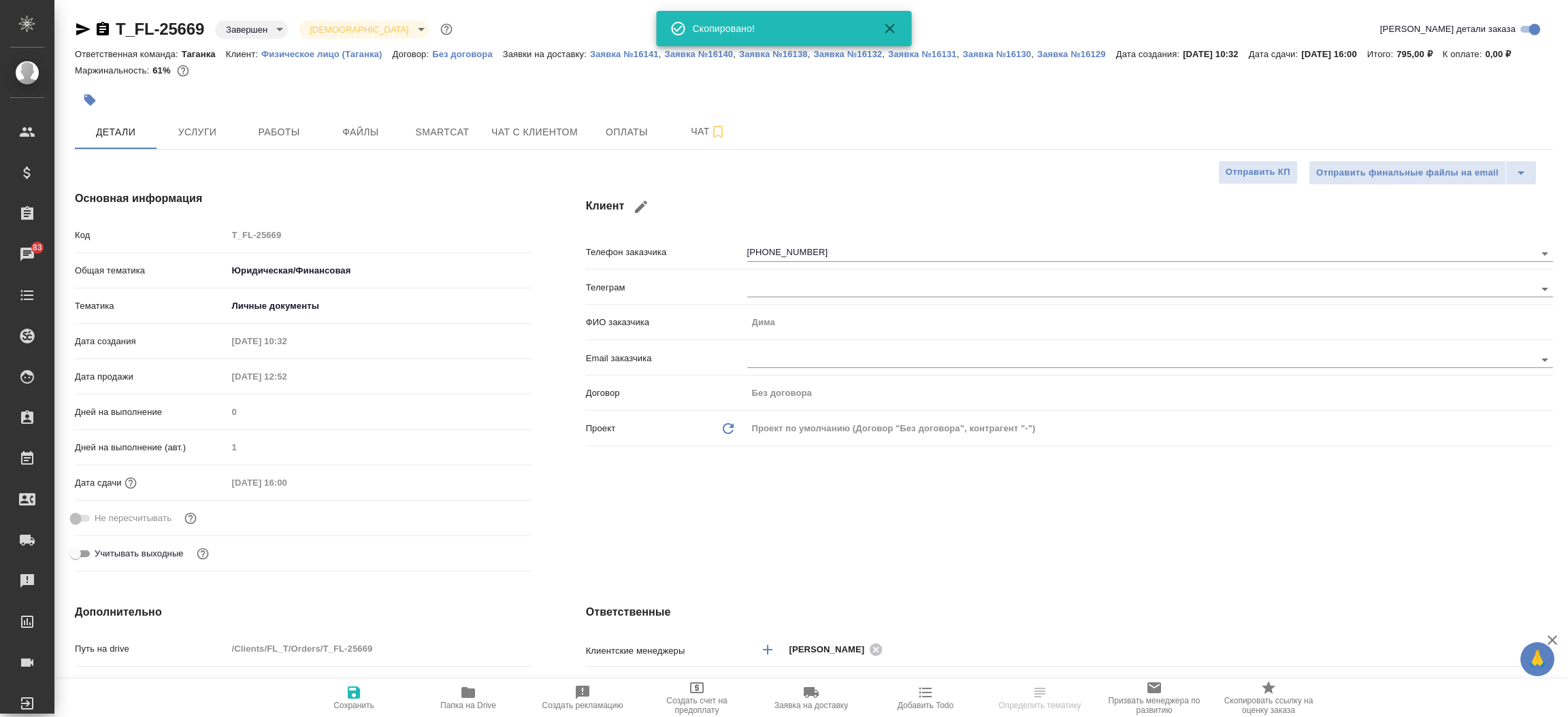
type textarea "x"
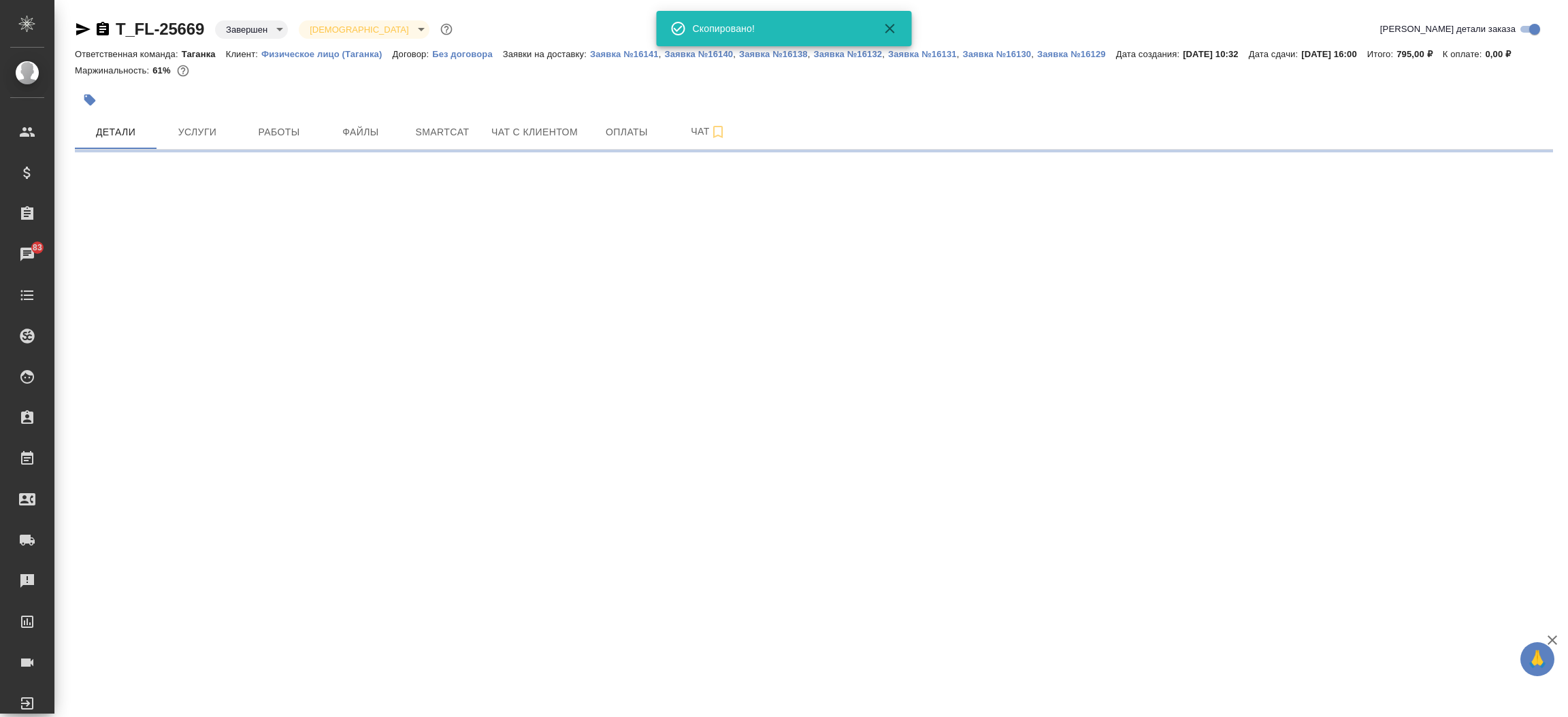
select select "RU"
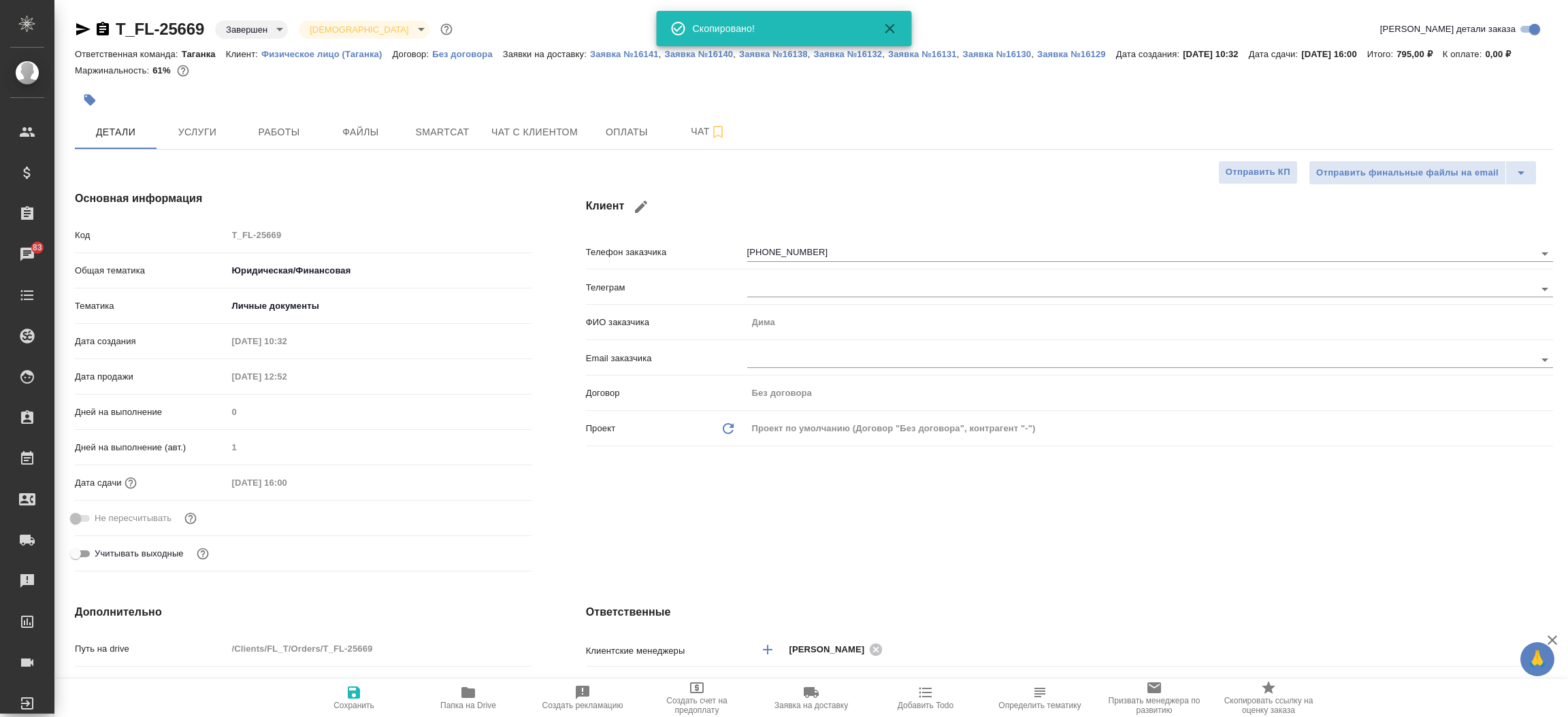
type textarea "x"
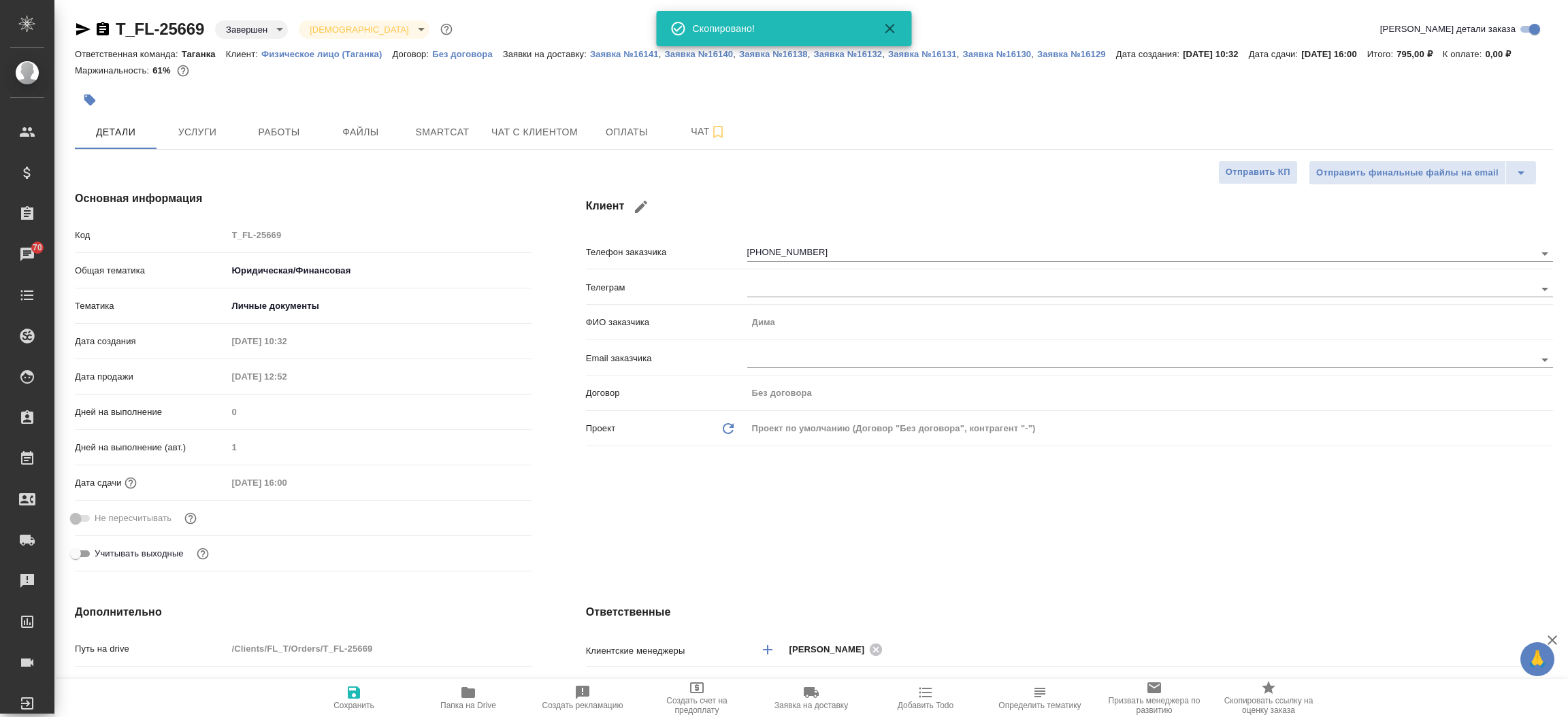
type textarea "x"
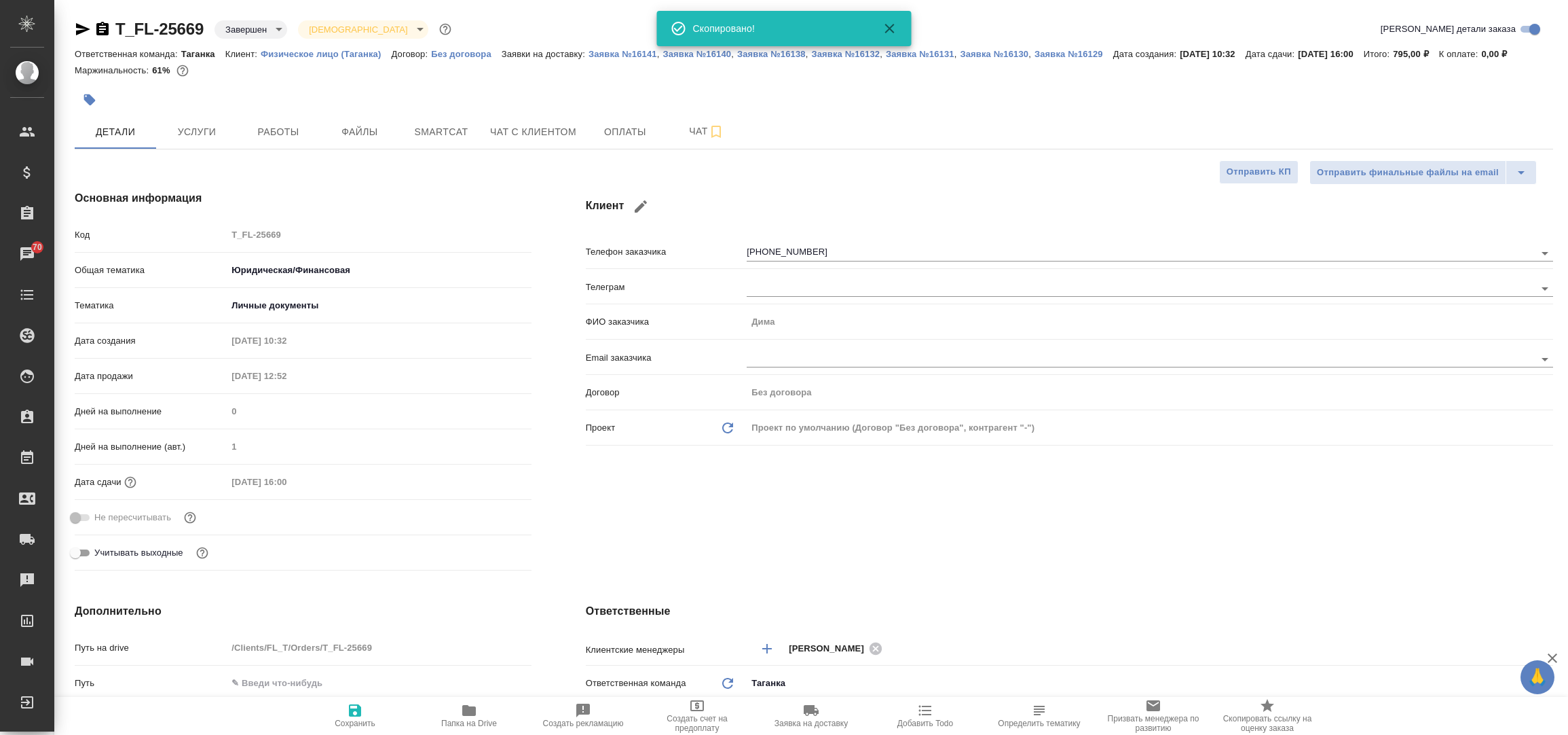
type textarea "x"
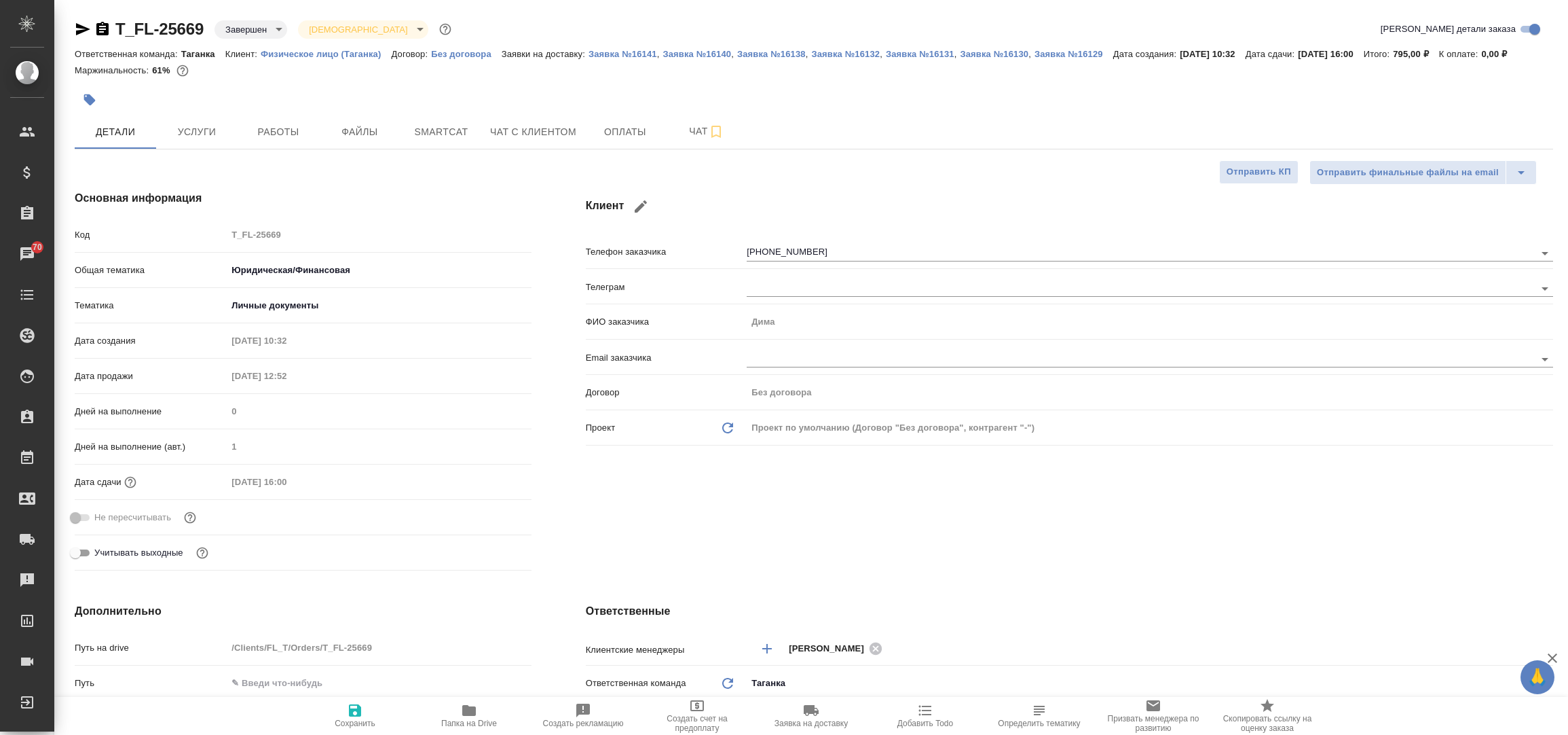
type textarea "x"
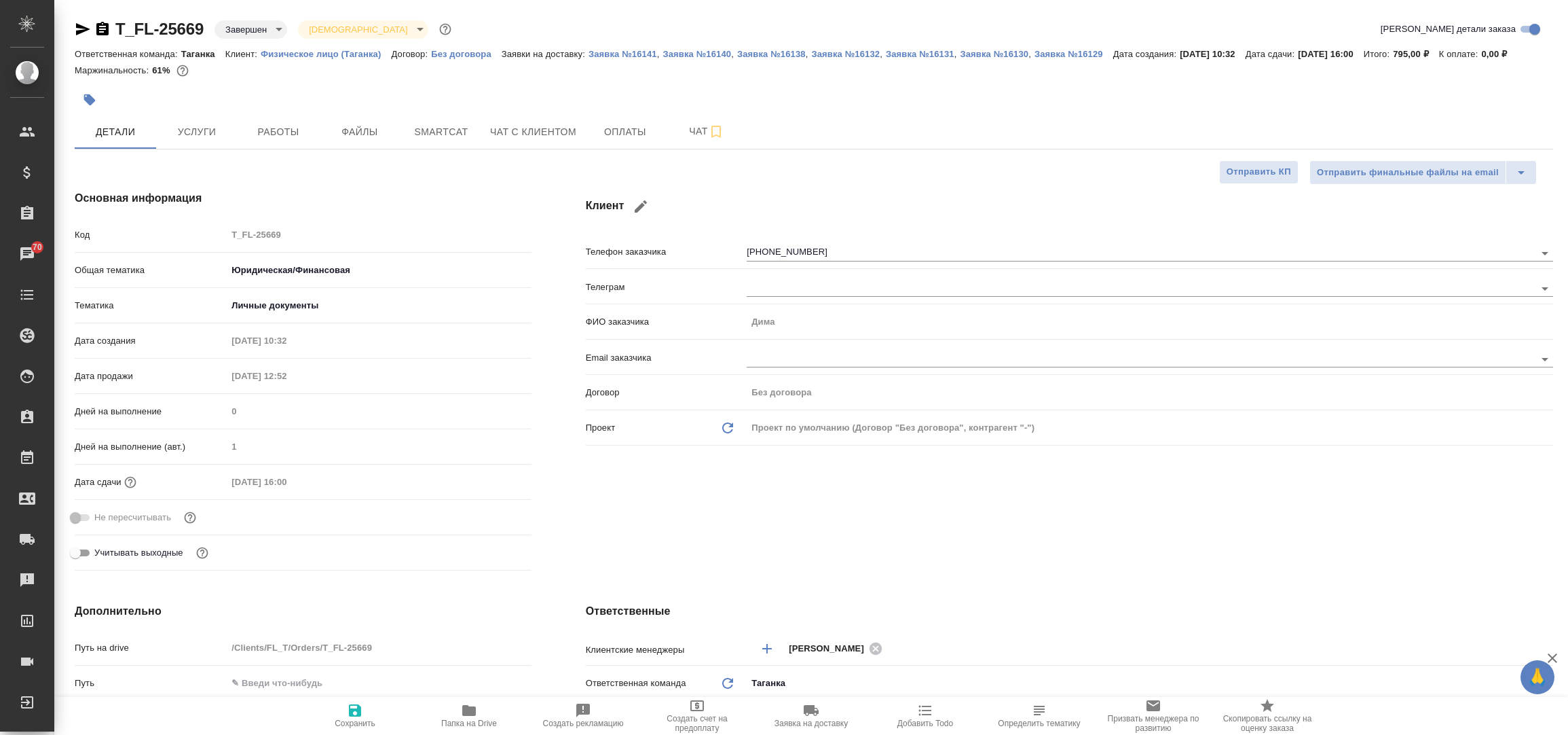
type textarea "x"
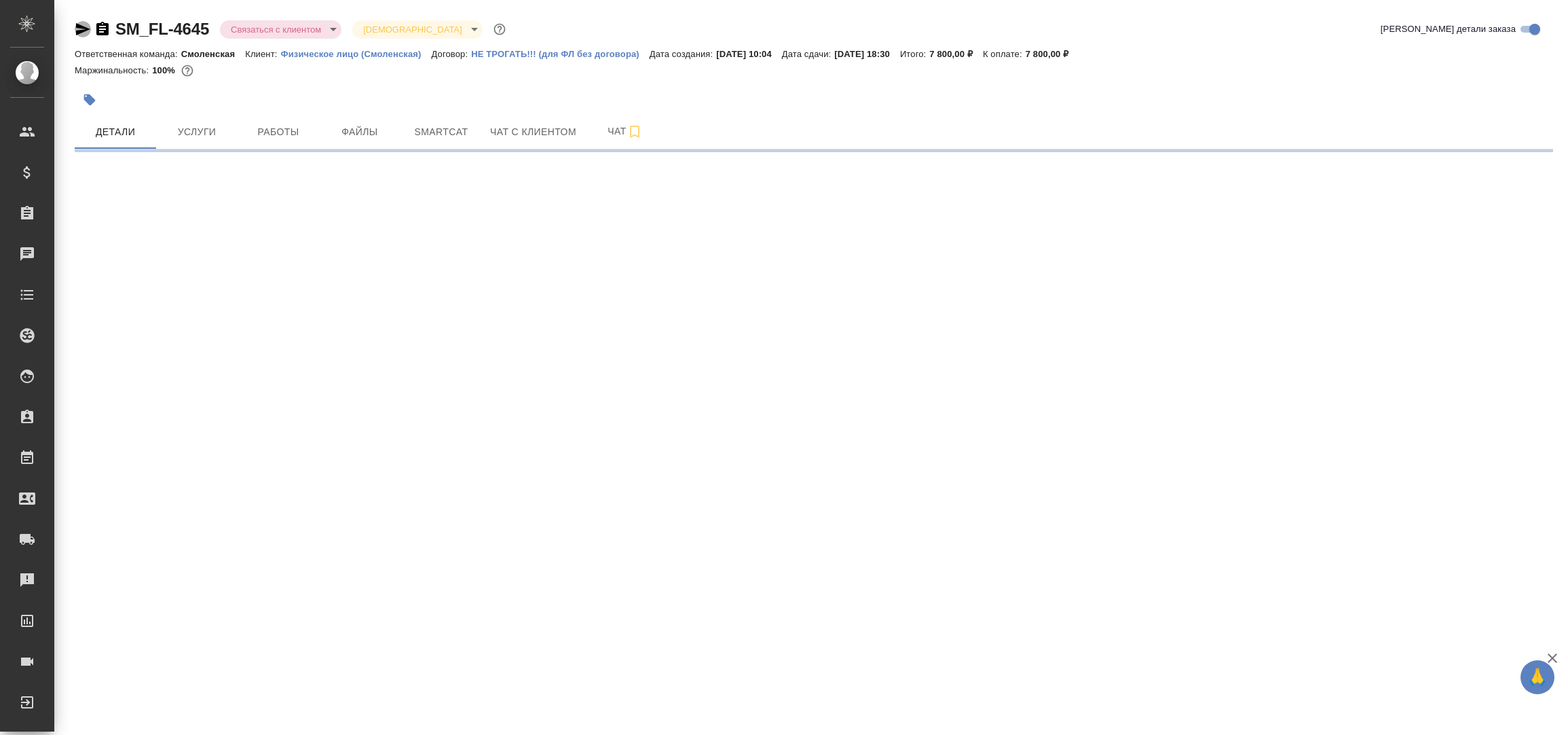
click at [80, 28] on icon "button" at bounding box center [83, 29] width 14 height 12
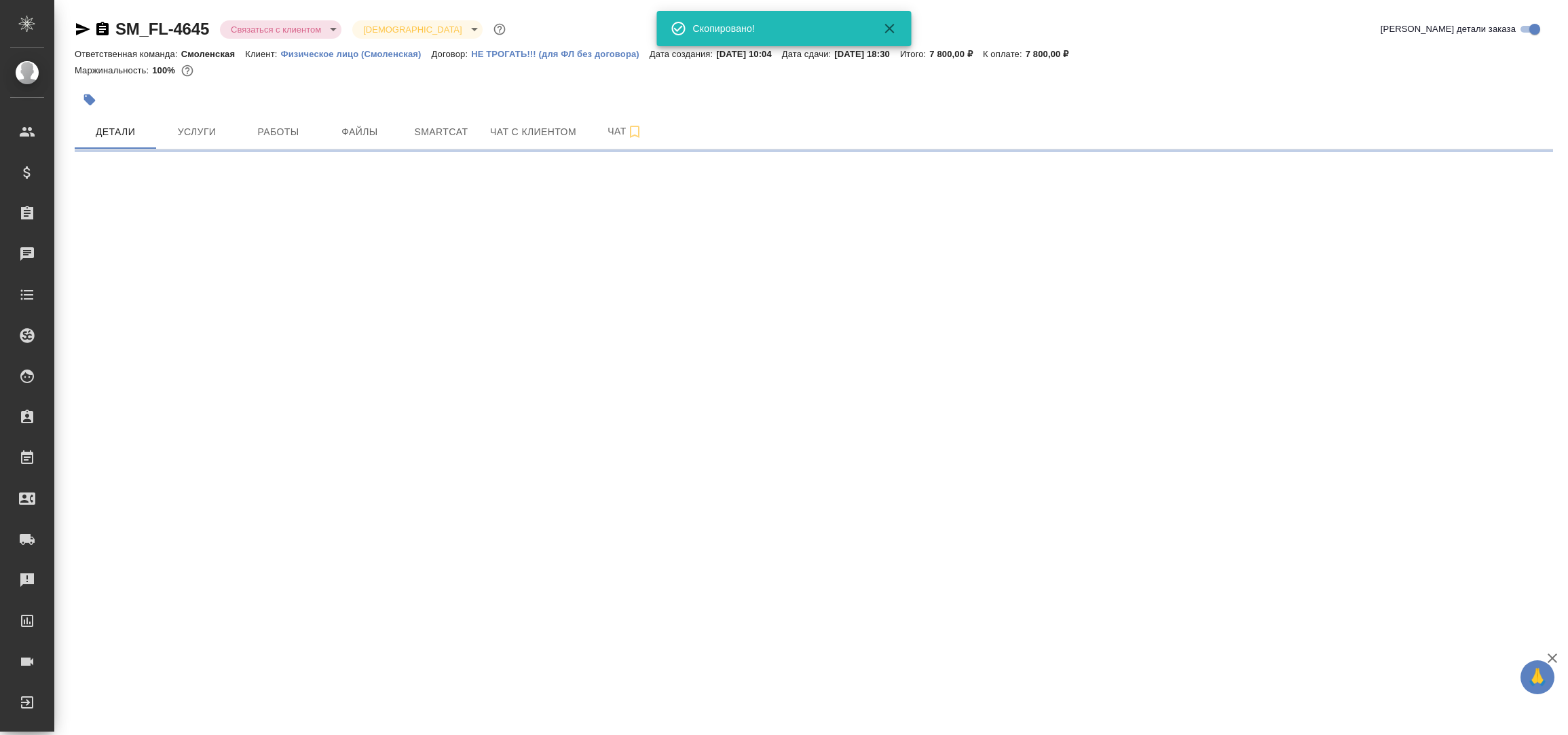
select select "RU"
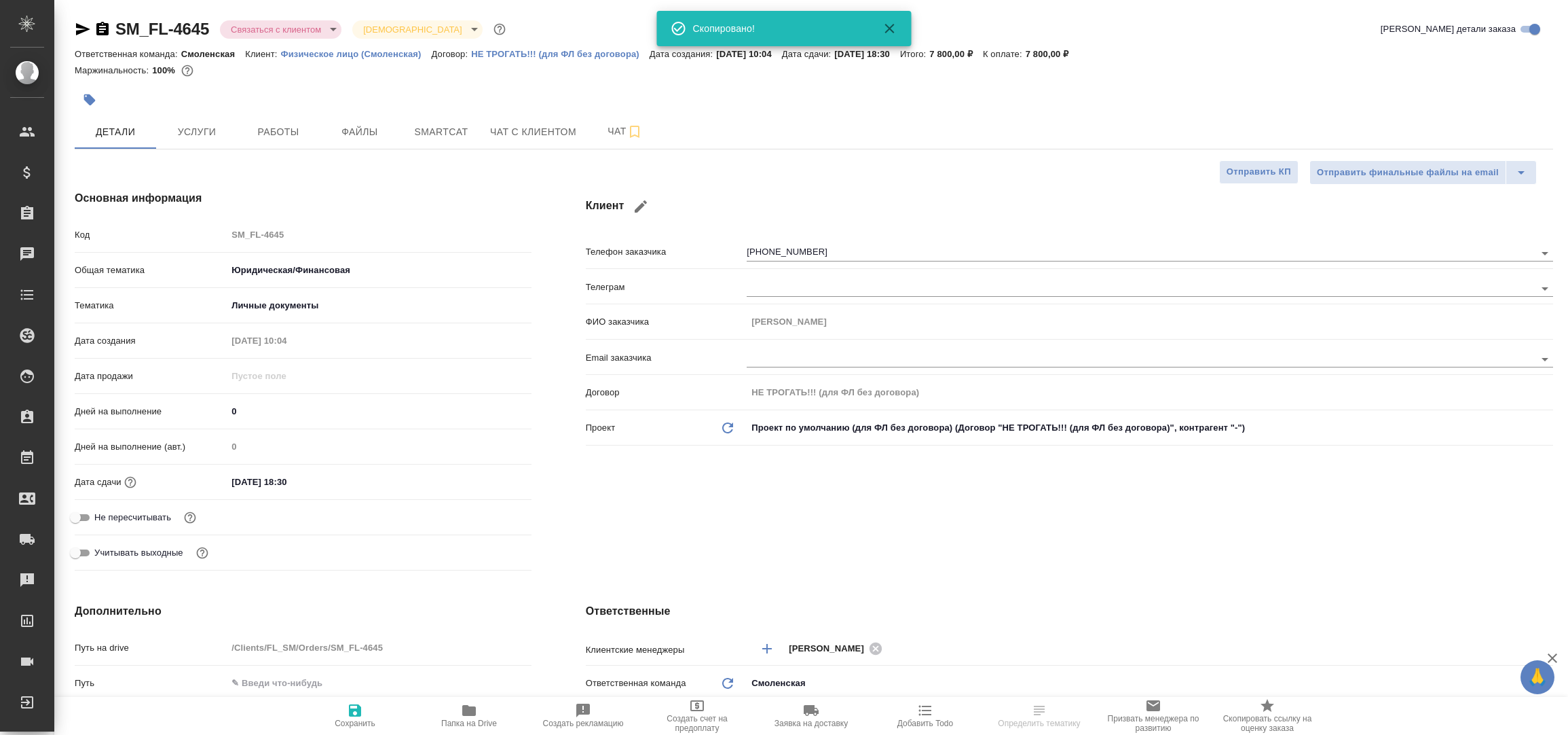
type textarea "x"
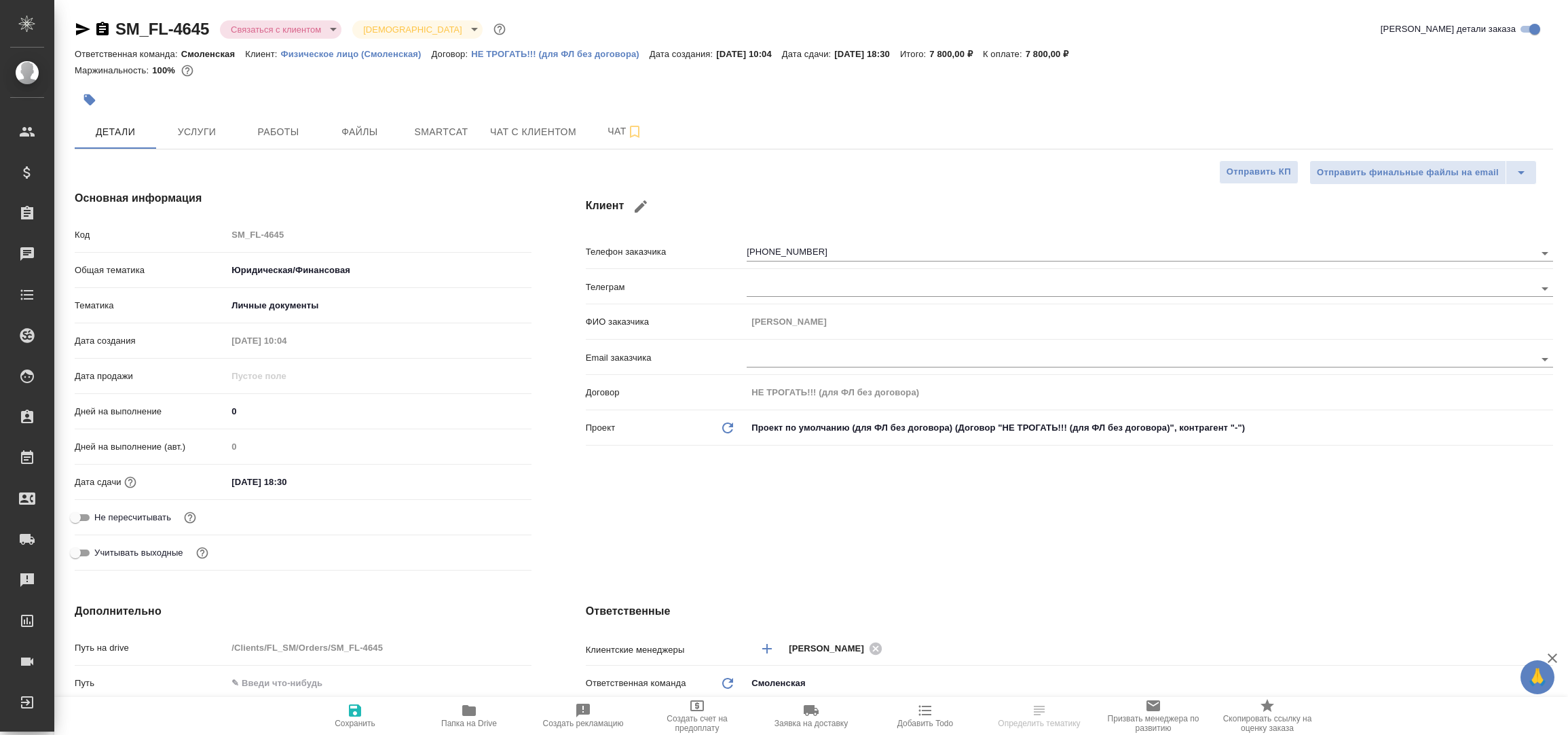
type textarea "x"
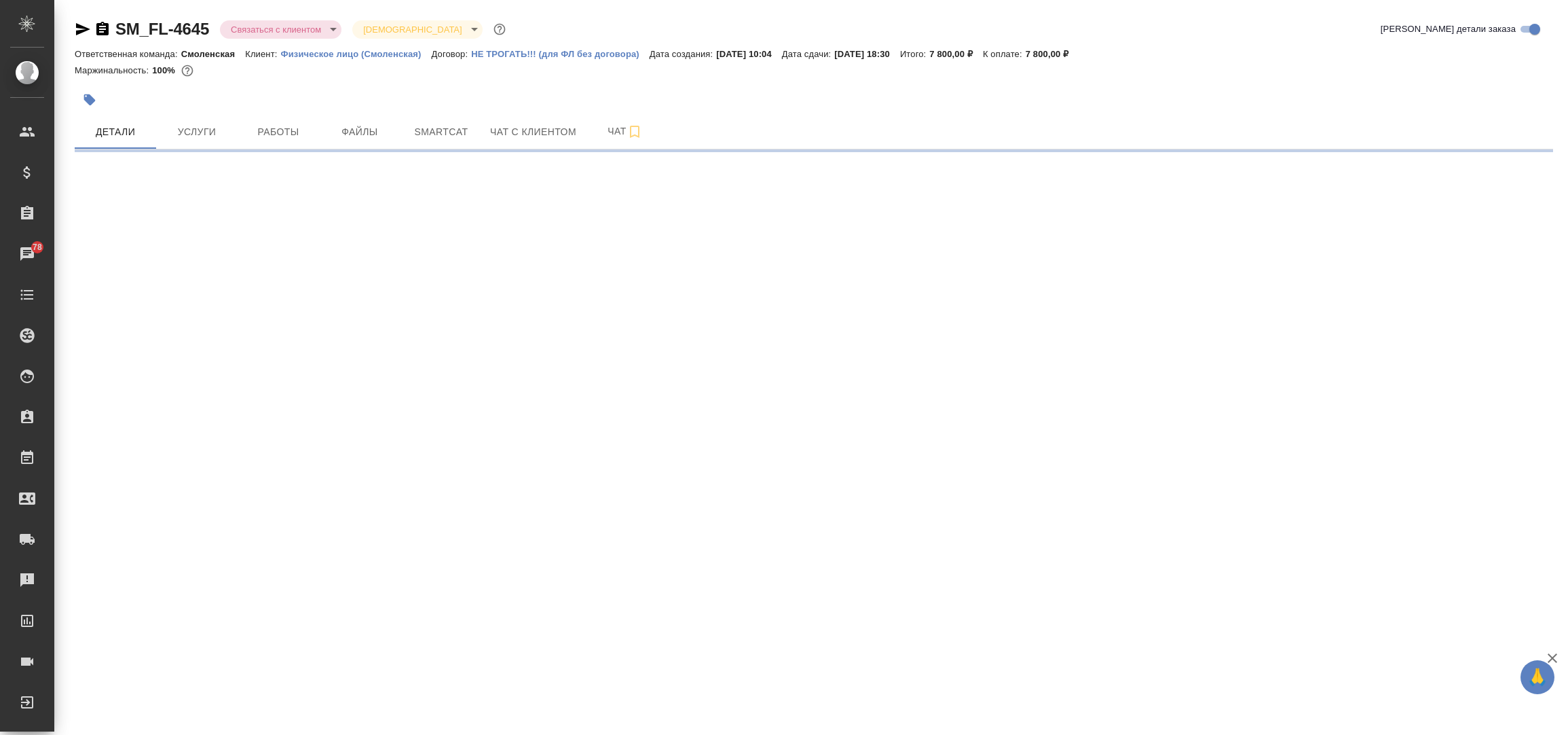
select select "RU"
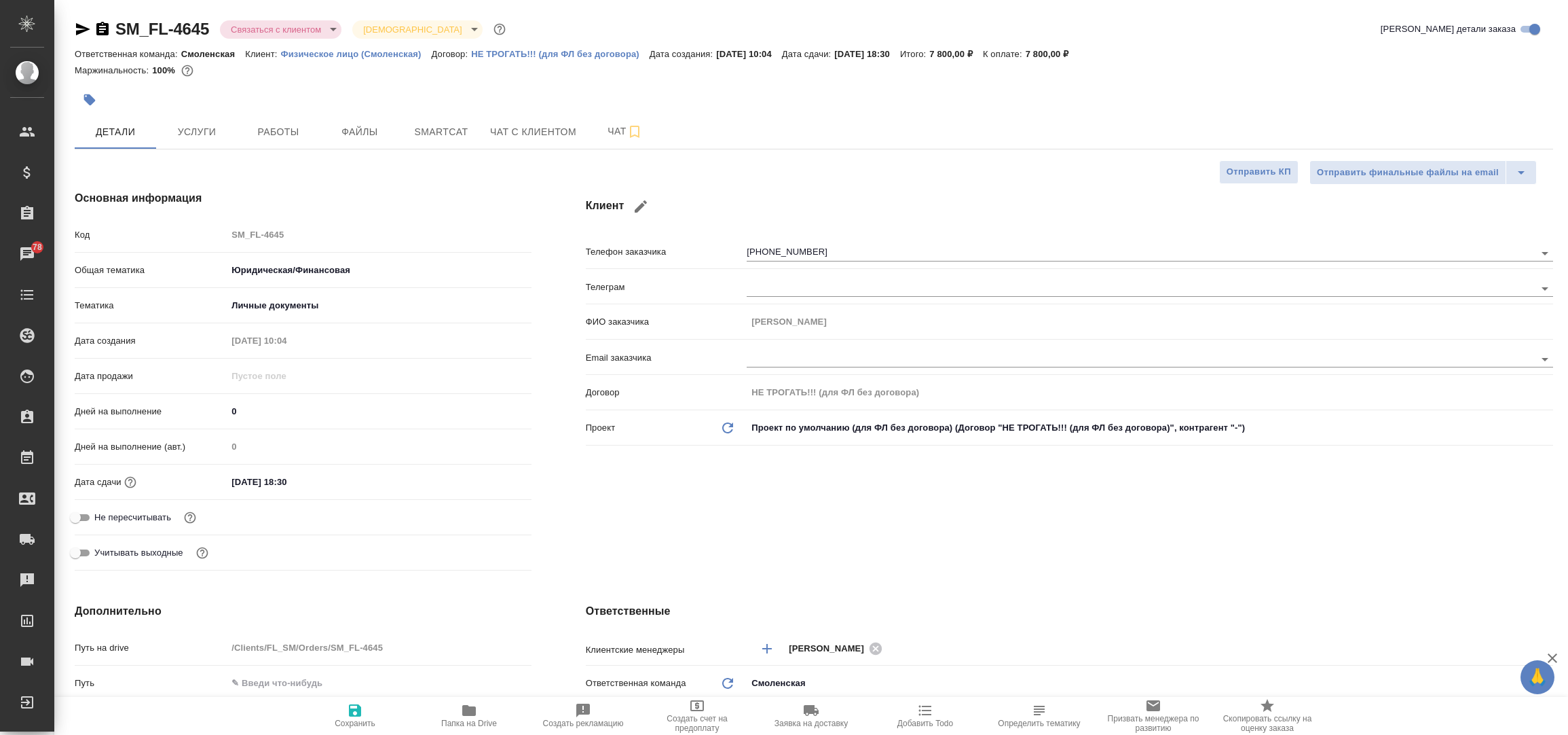
type textarea "x"
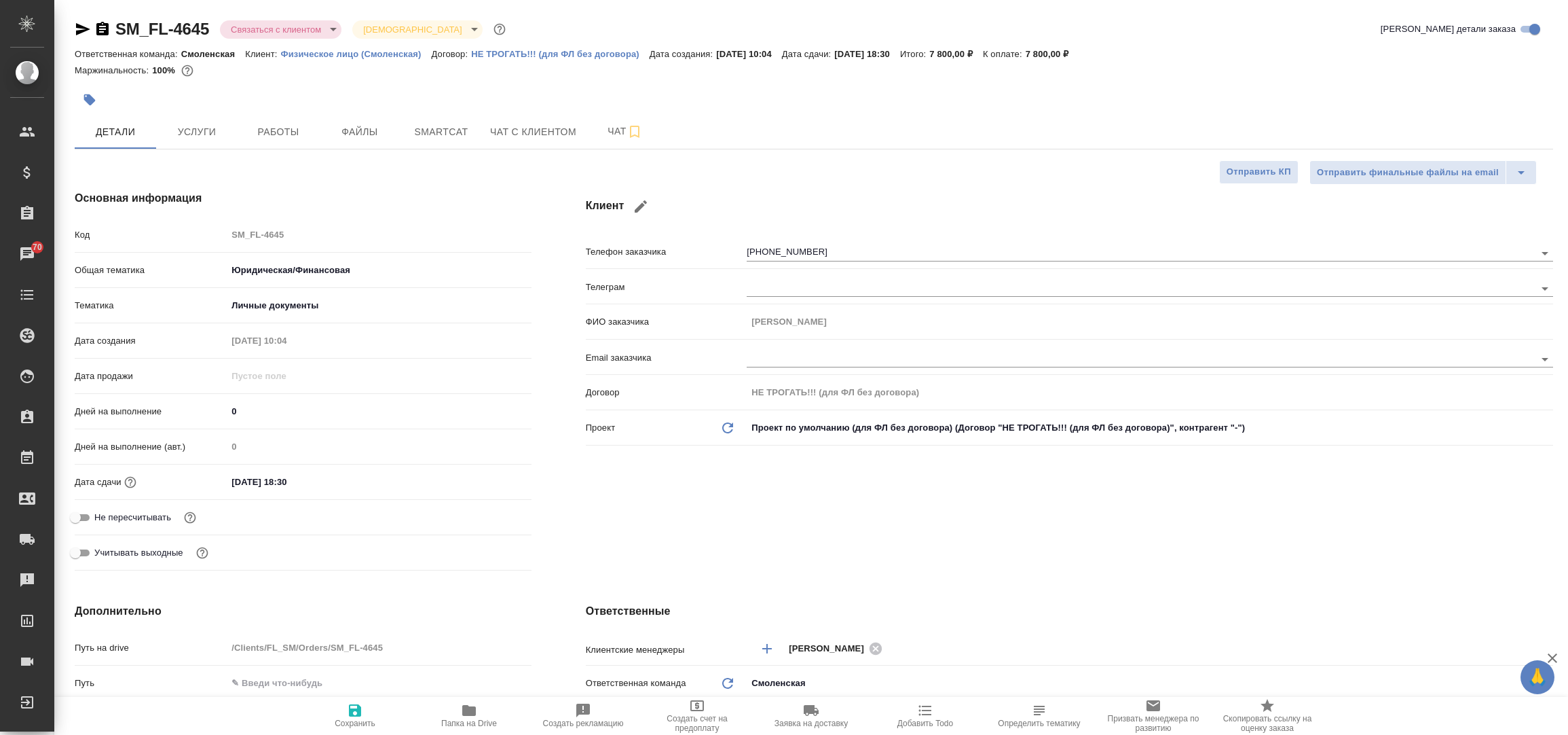
type textarea "x"
click at [510, 120] on button "Чат с клиентом" at bounding box center [533, 132] width 102 height 34
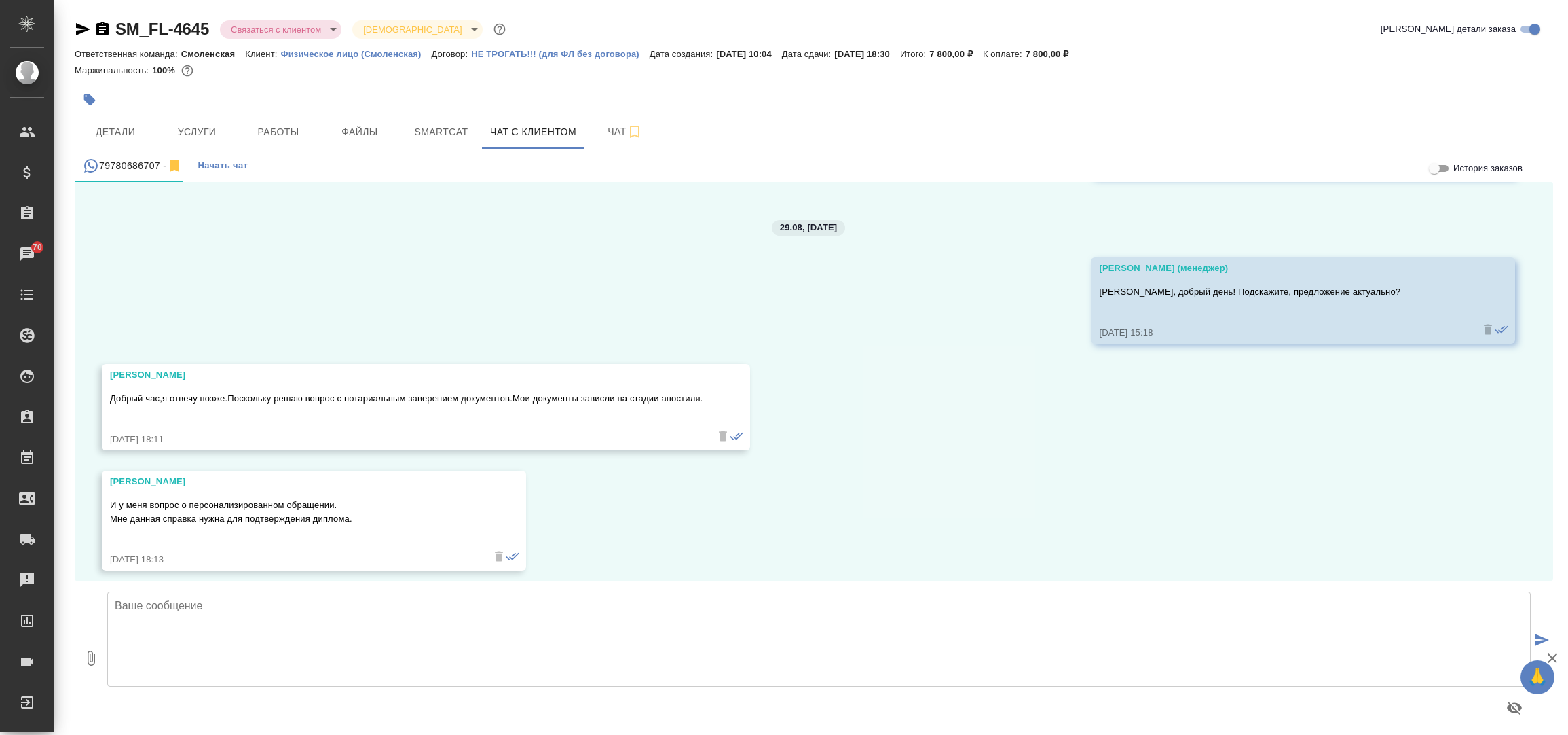
scroll to position [1103, 0]
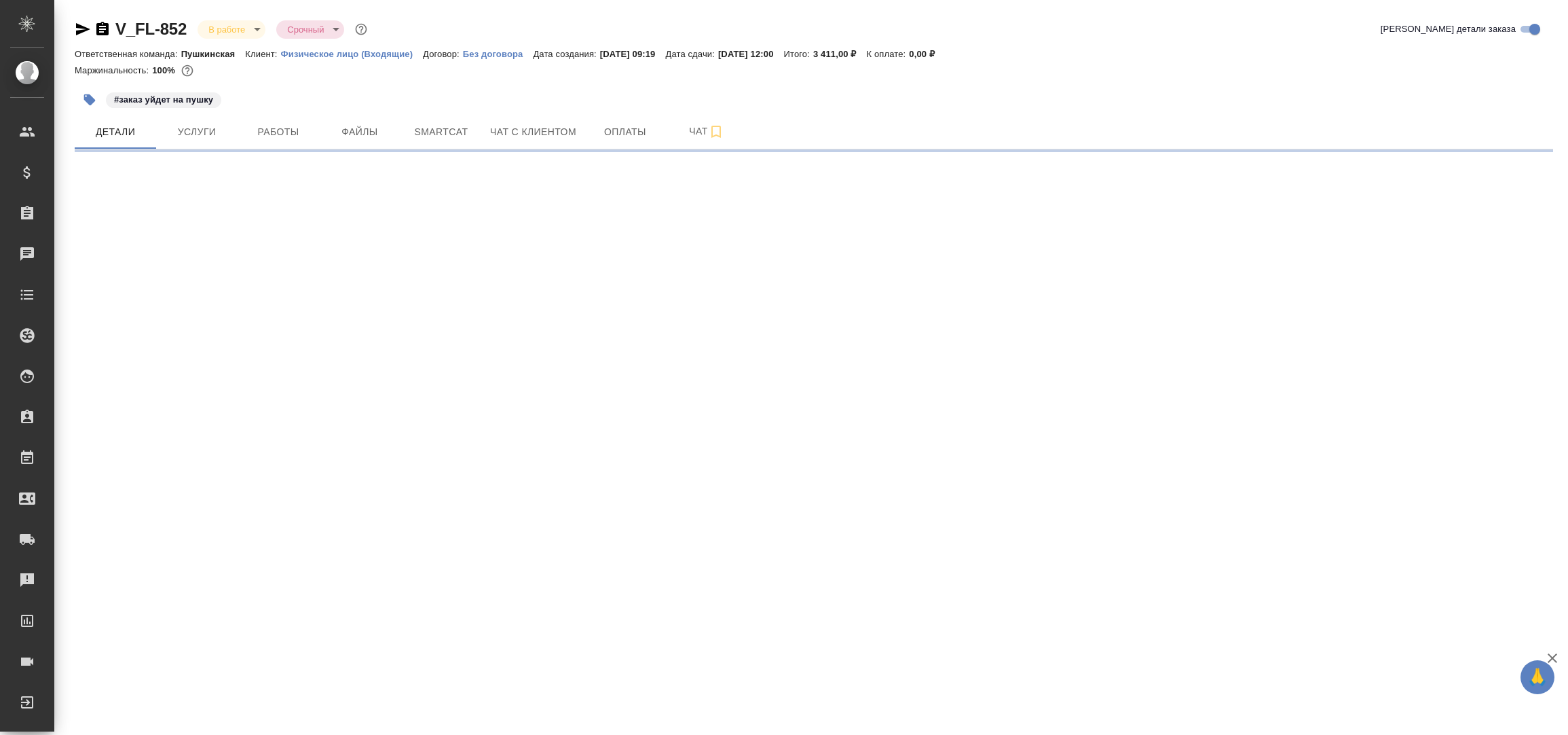
select select "RU"
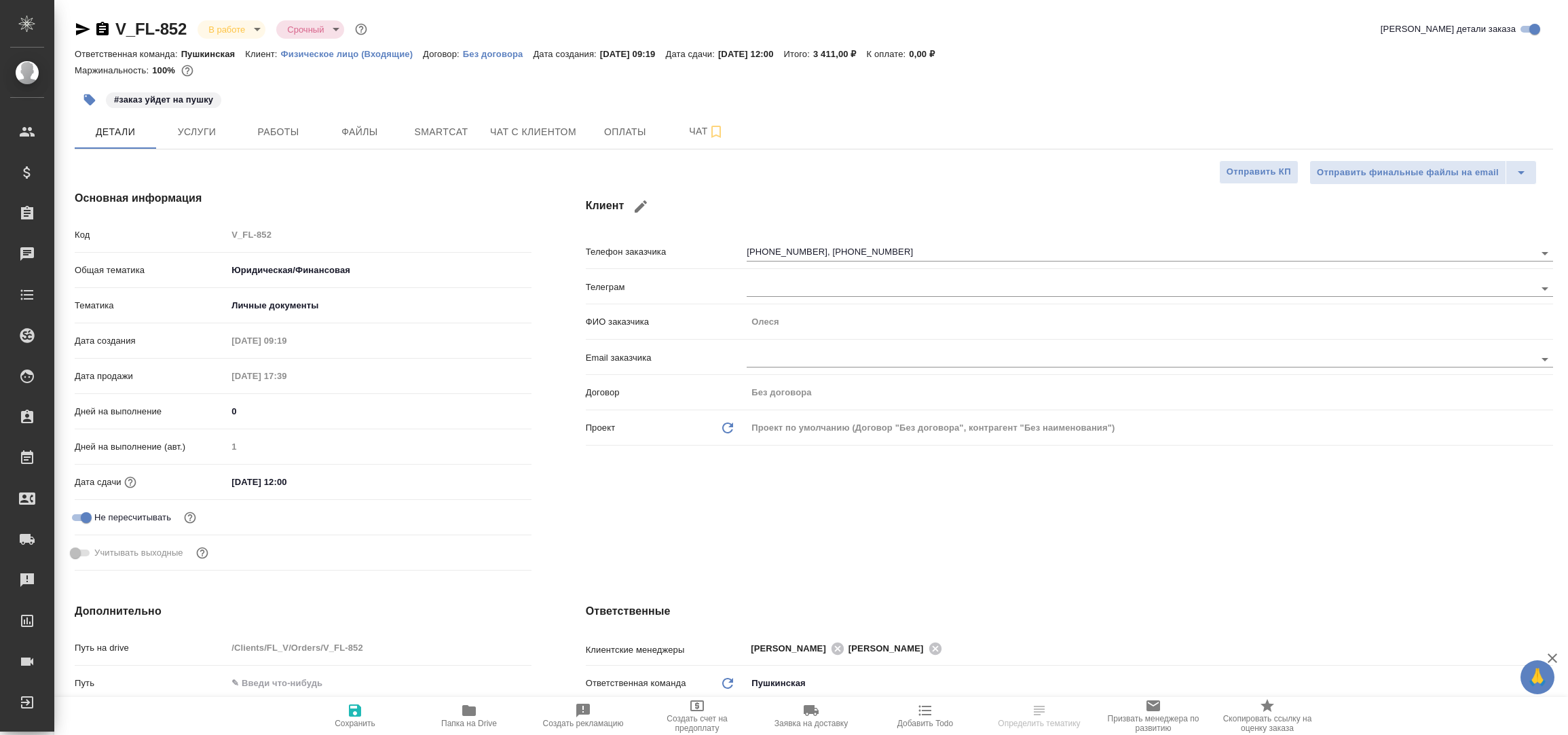
type textarea "x"
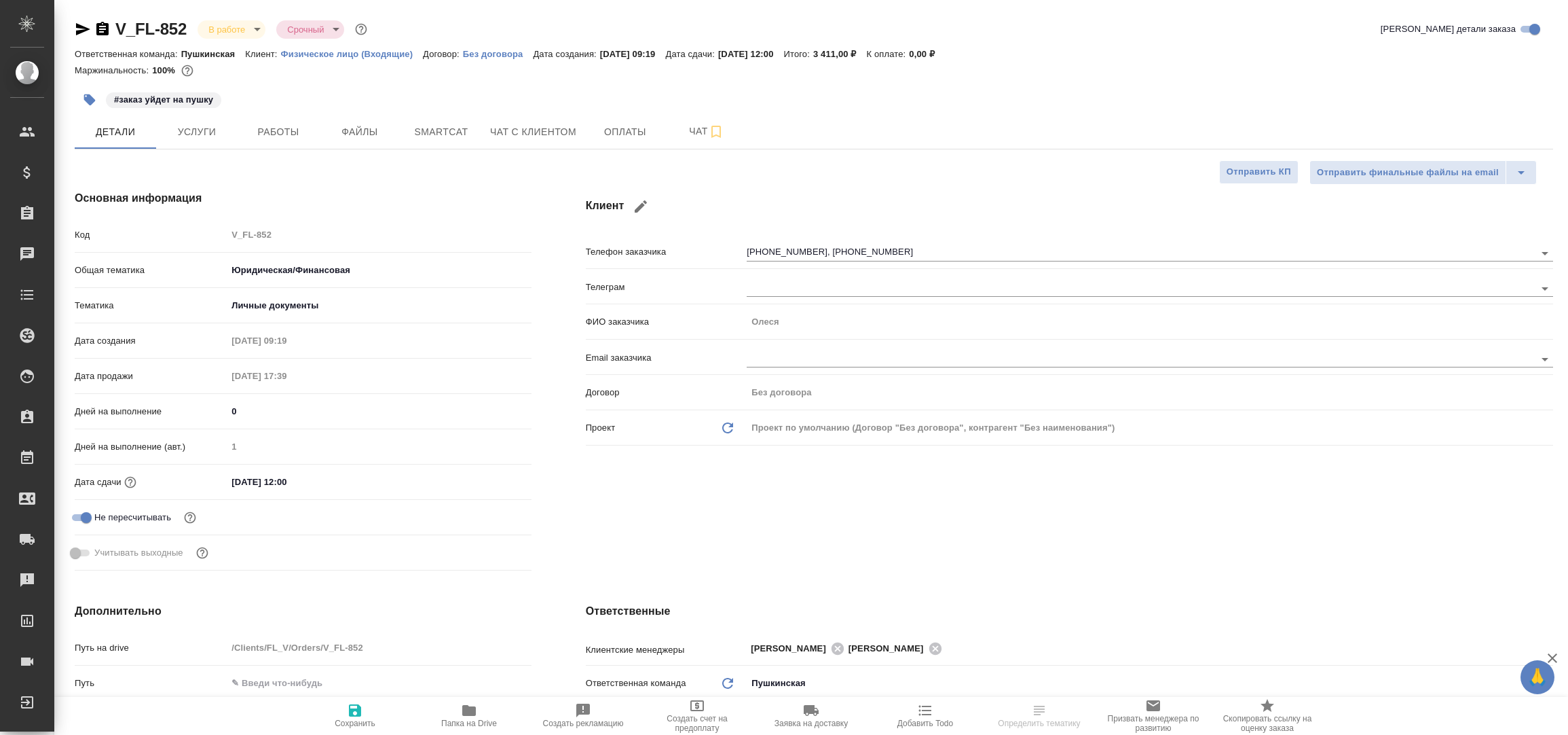
type textarea "x"
click at [75, 23] on icon "button" at bounding box center [82, 29] width 16 height 16
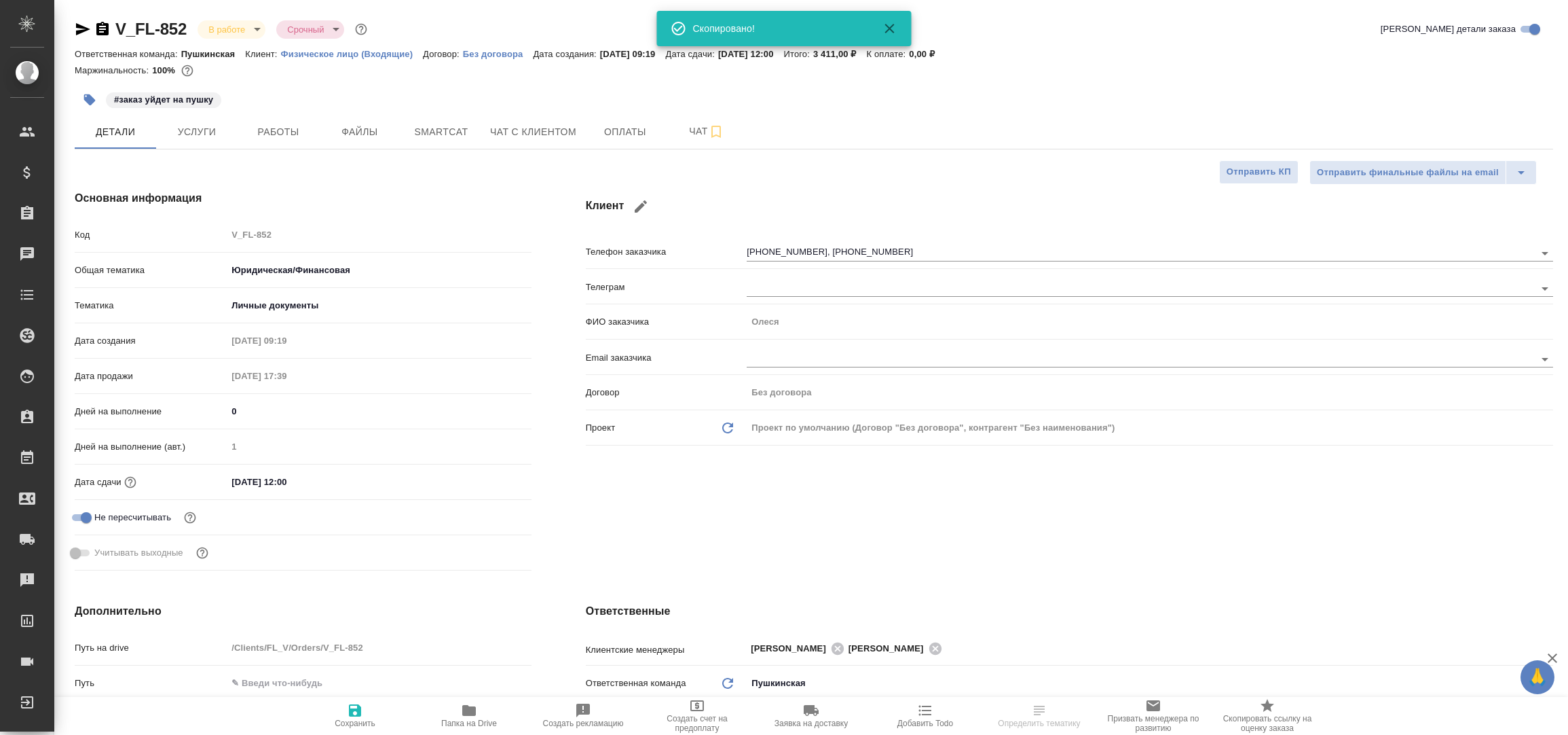
type textarea "x"
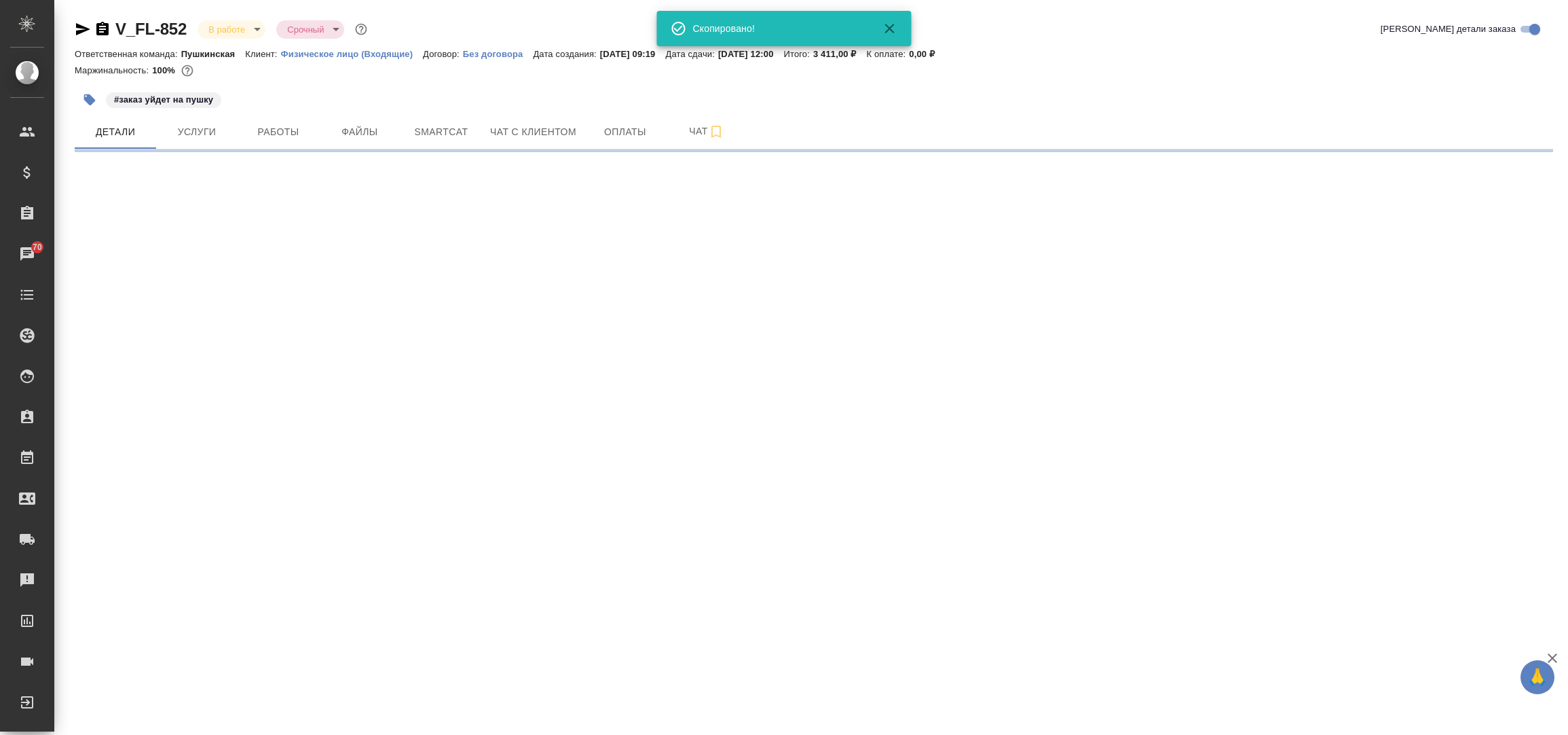
select select "RU"
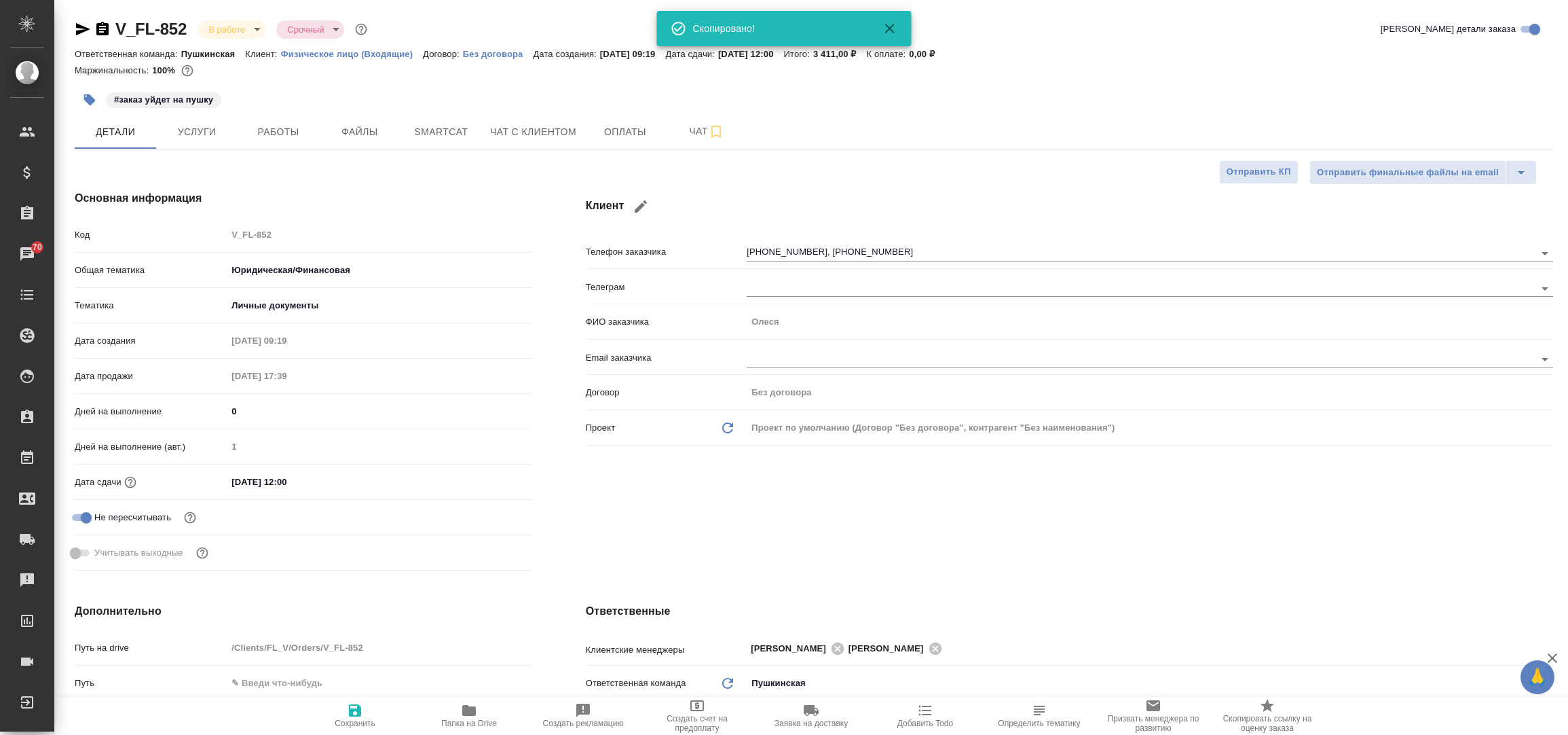
type textarea "x"
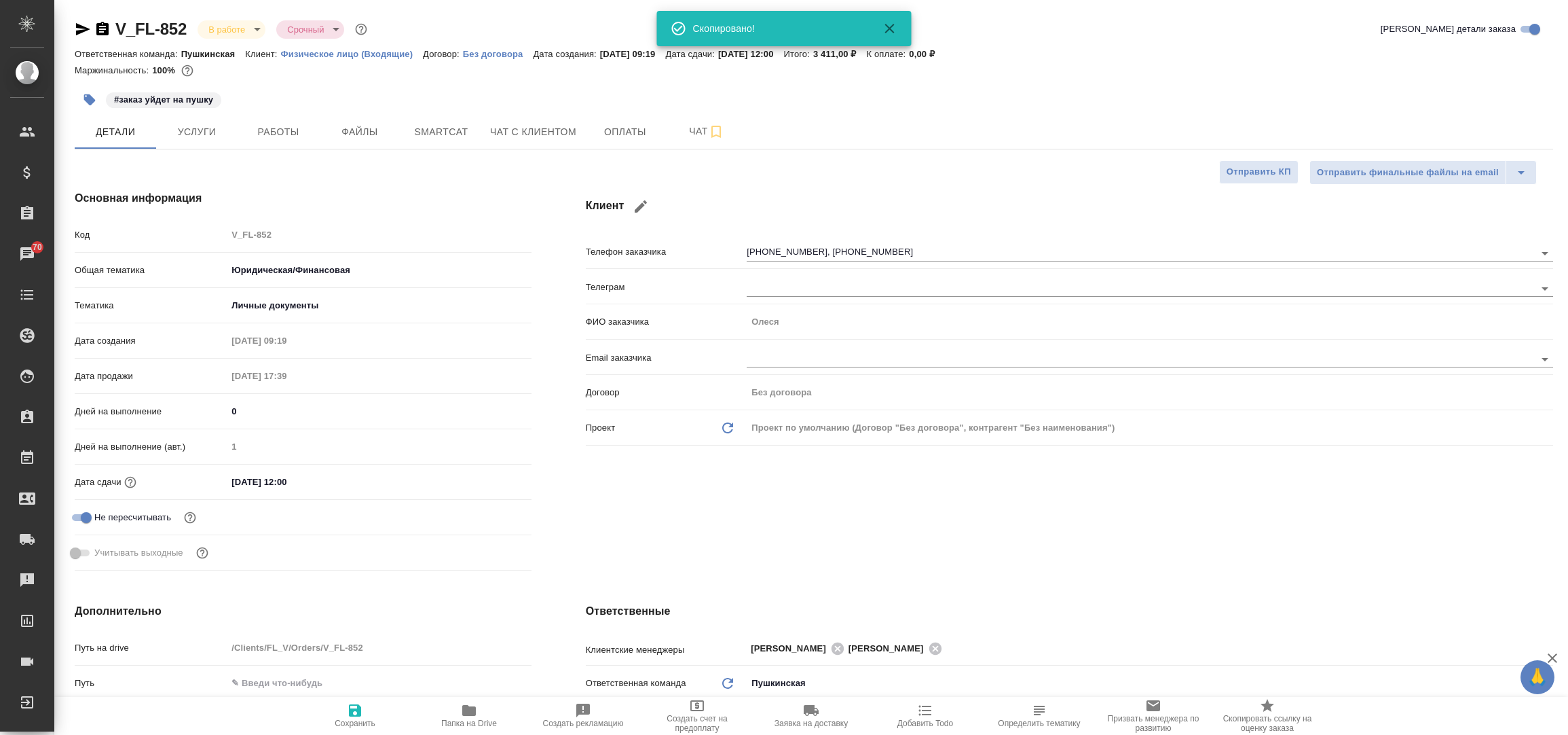
type textarea "x"
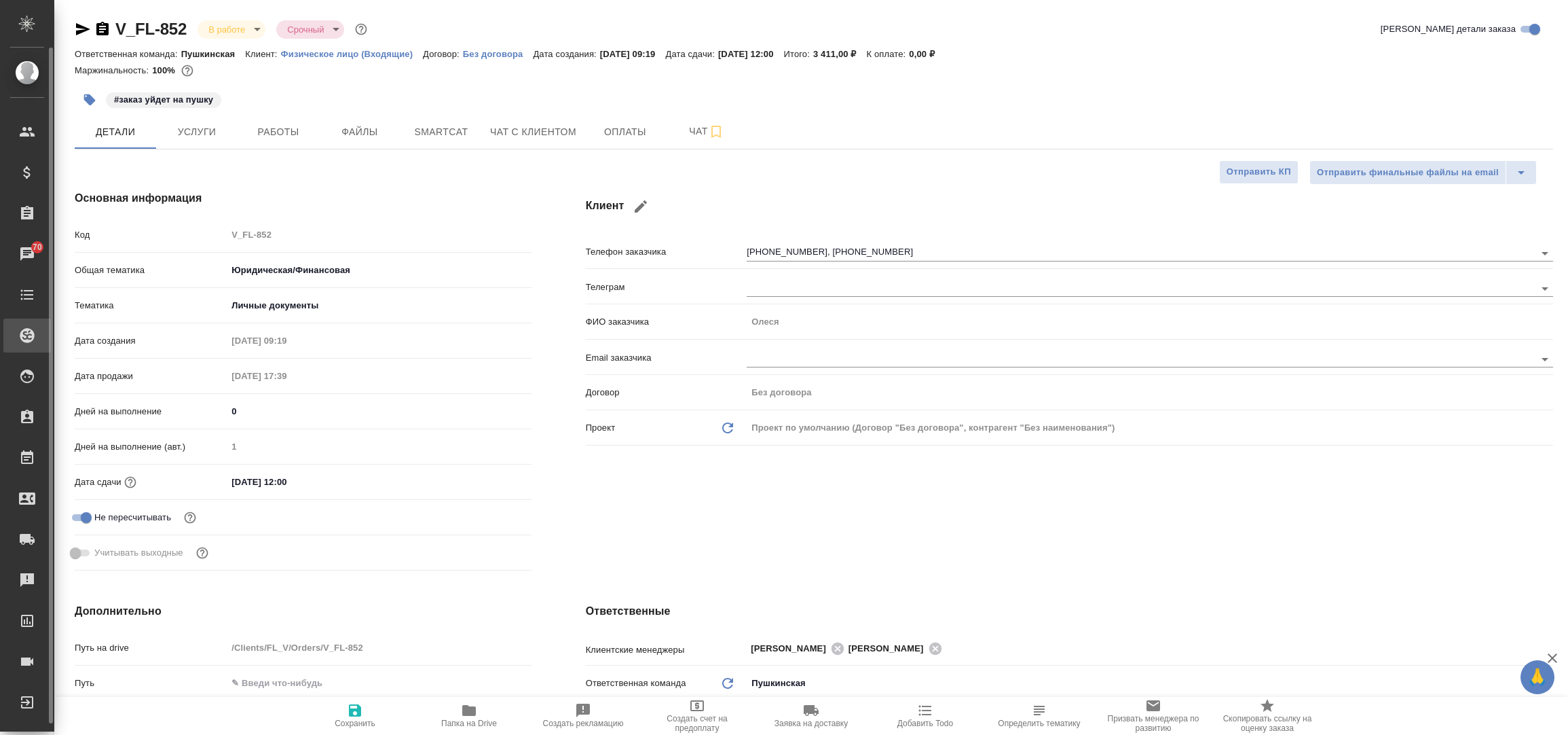
type textarea "x"
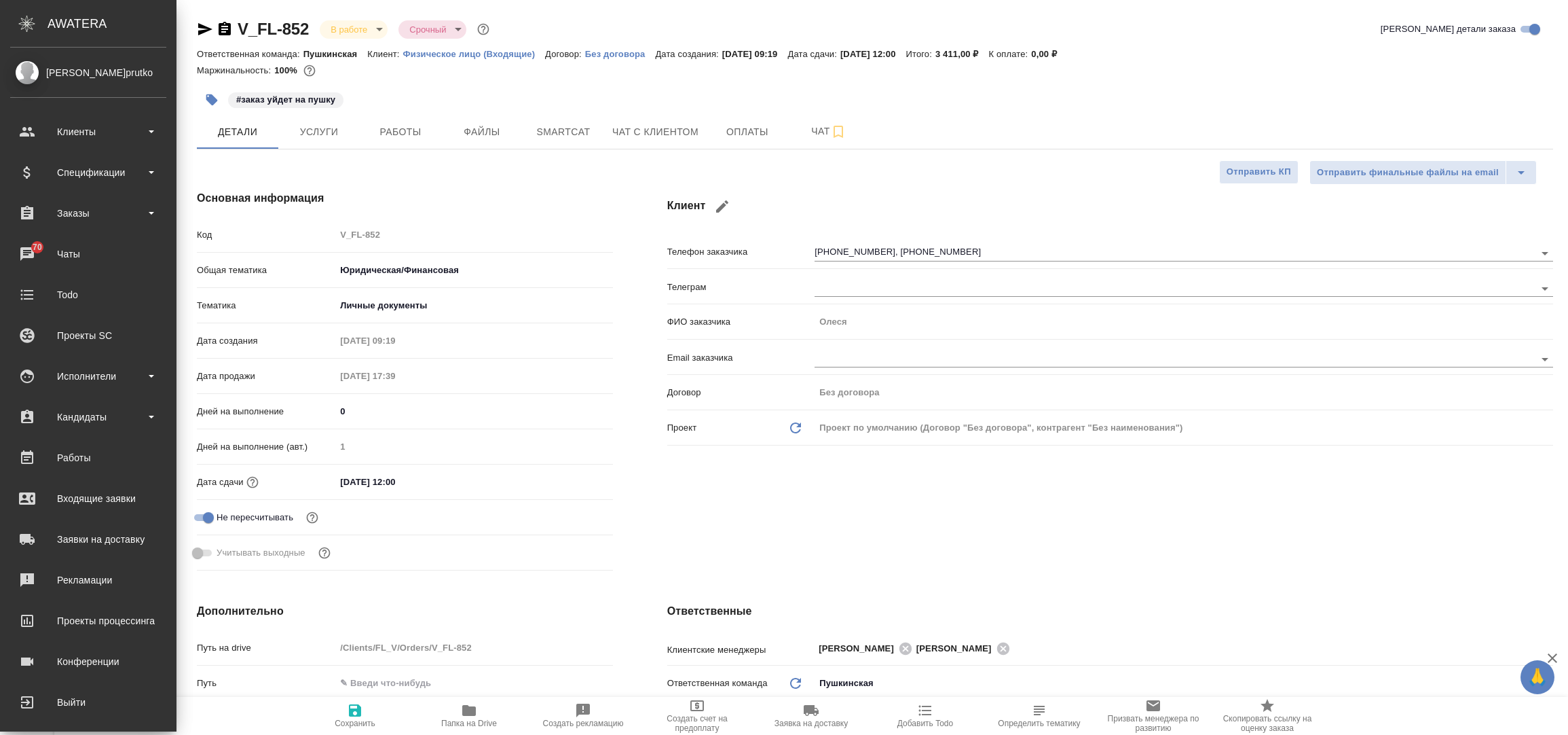
type textarea "x"
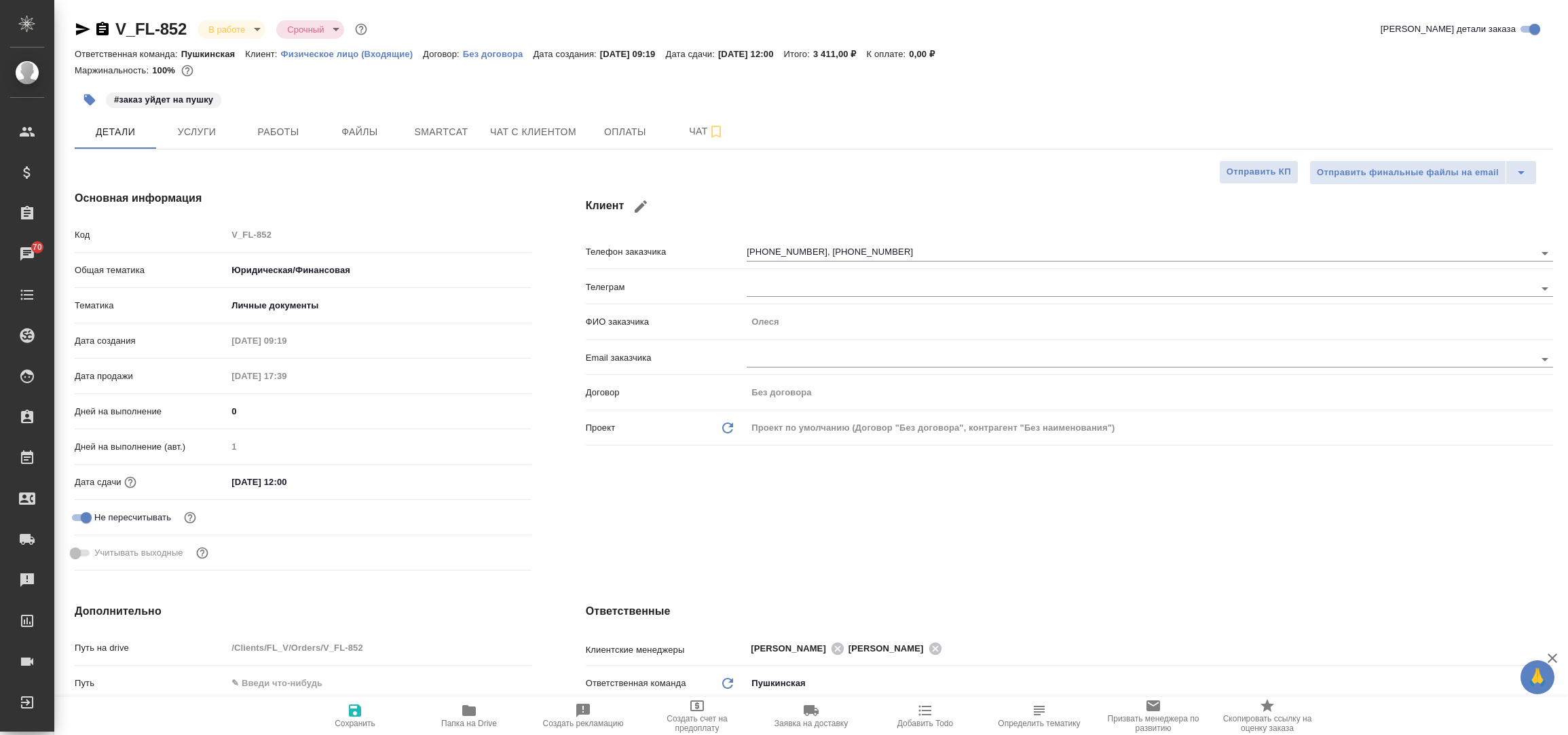
type textarea "x"
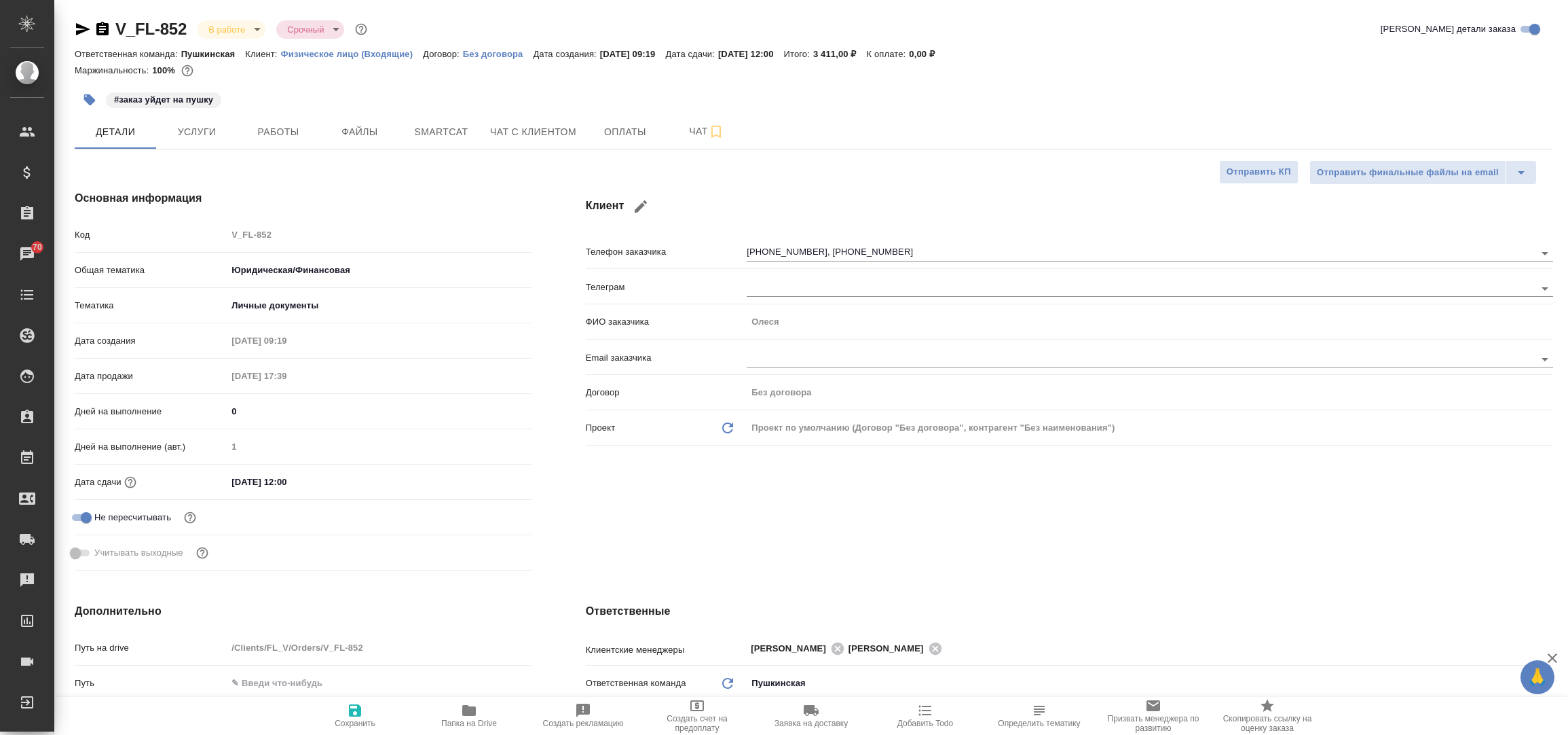
type textarea "x"
click at [504, 134] on span "Чат с клиентом" at bounding box center [533, 132] width 87 height 17
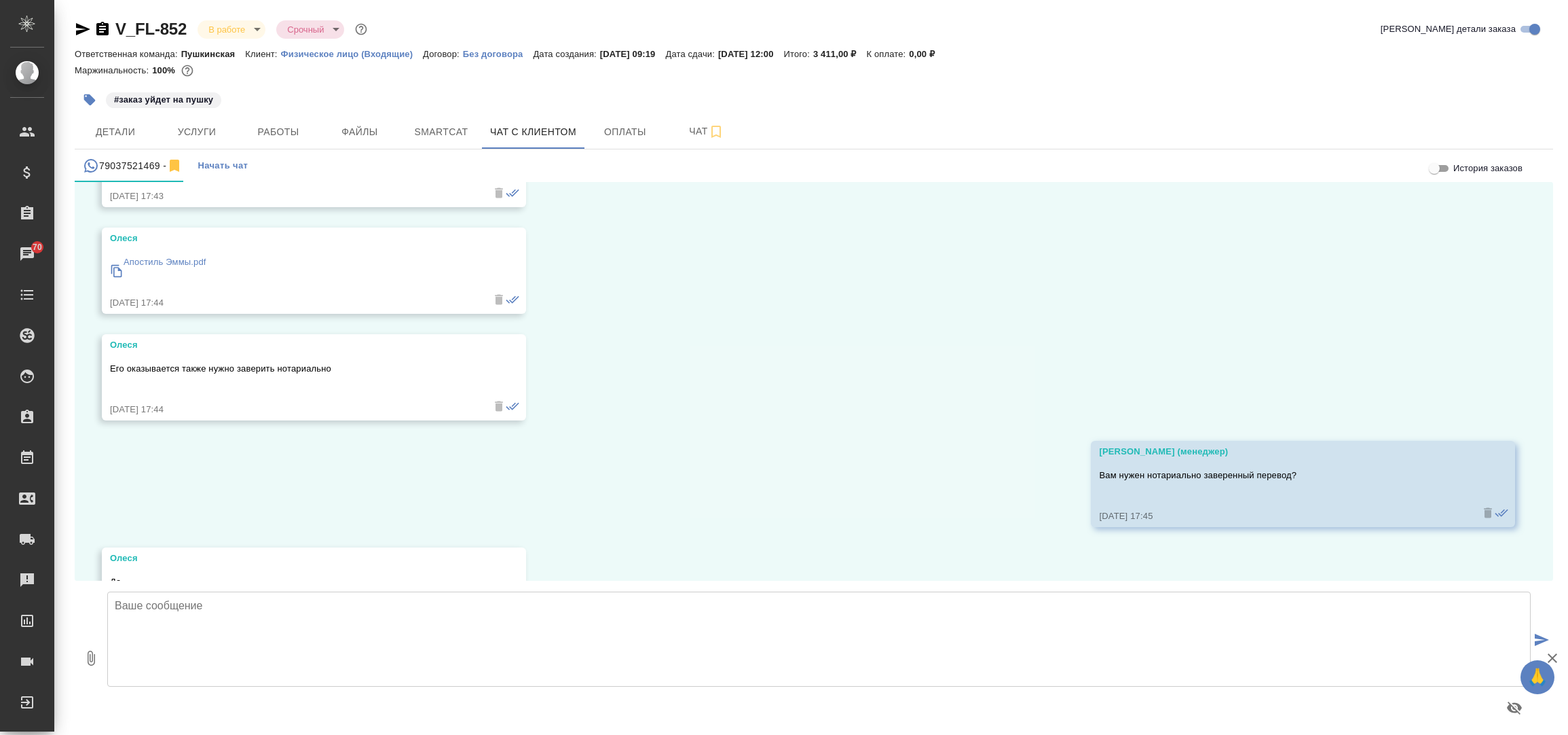
scroll to position [2872, 0]
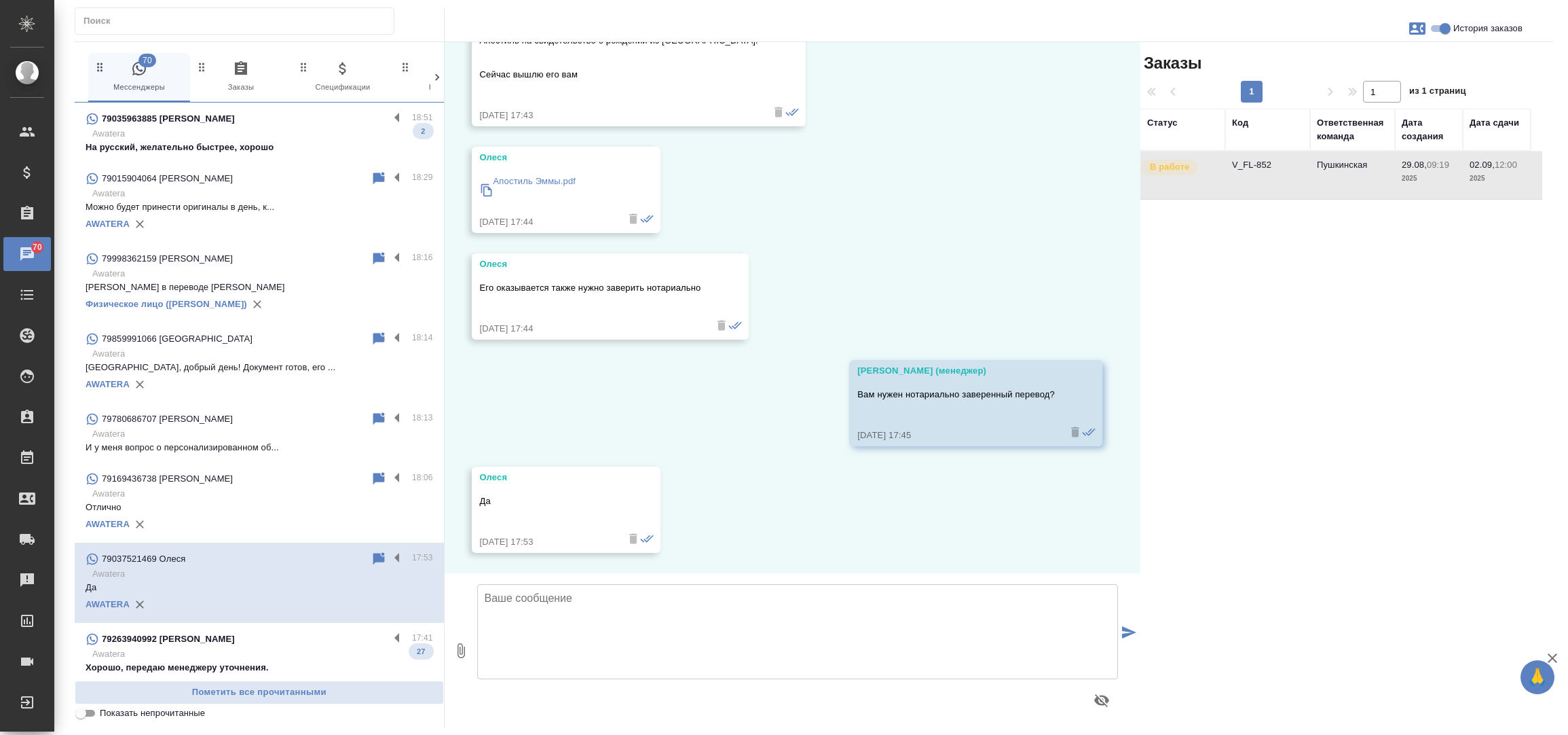
scroll to position [2873, 0]
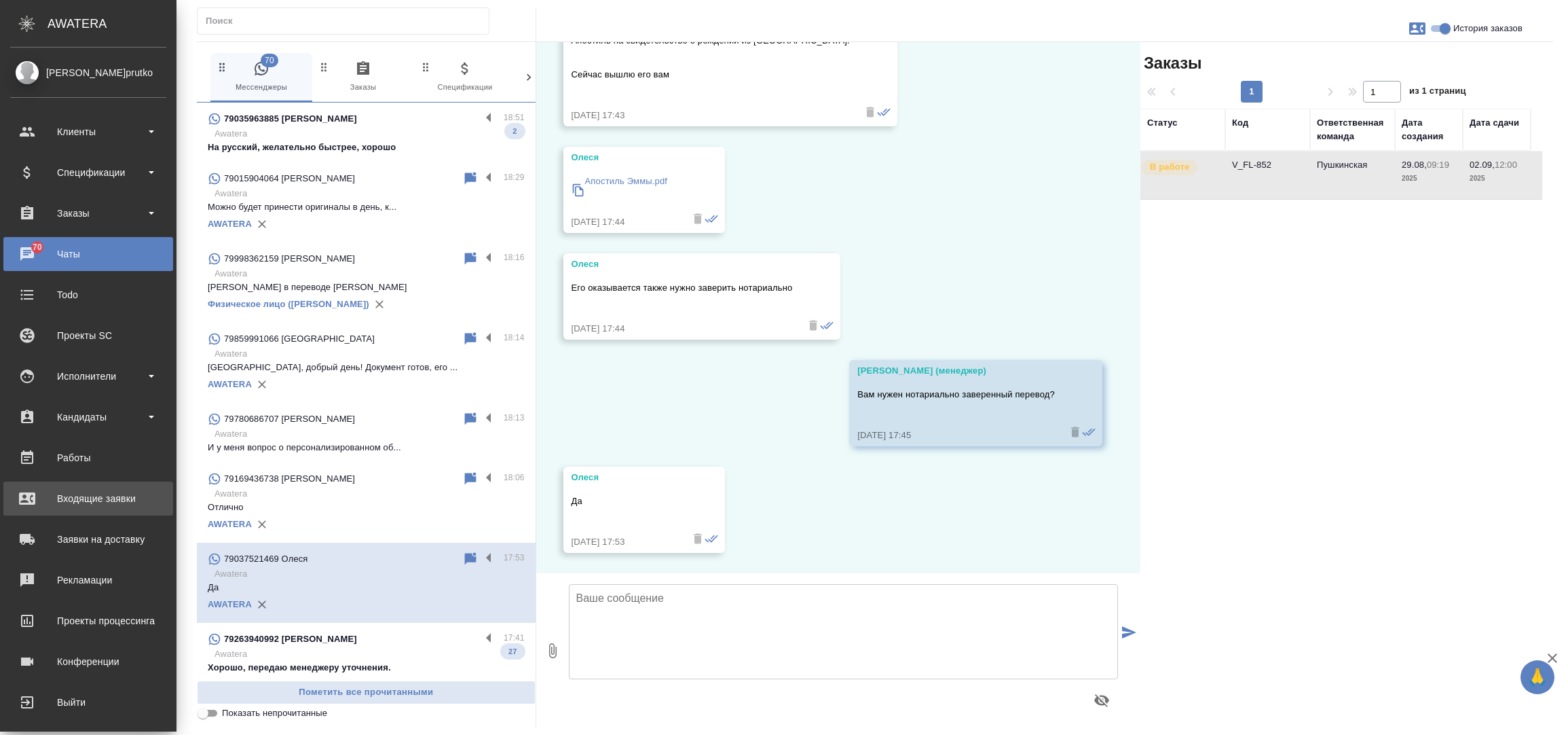
click at [56, 491] on div "Входящие заявки" at bounding box center [88, 499] width 156 height 21
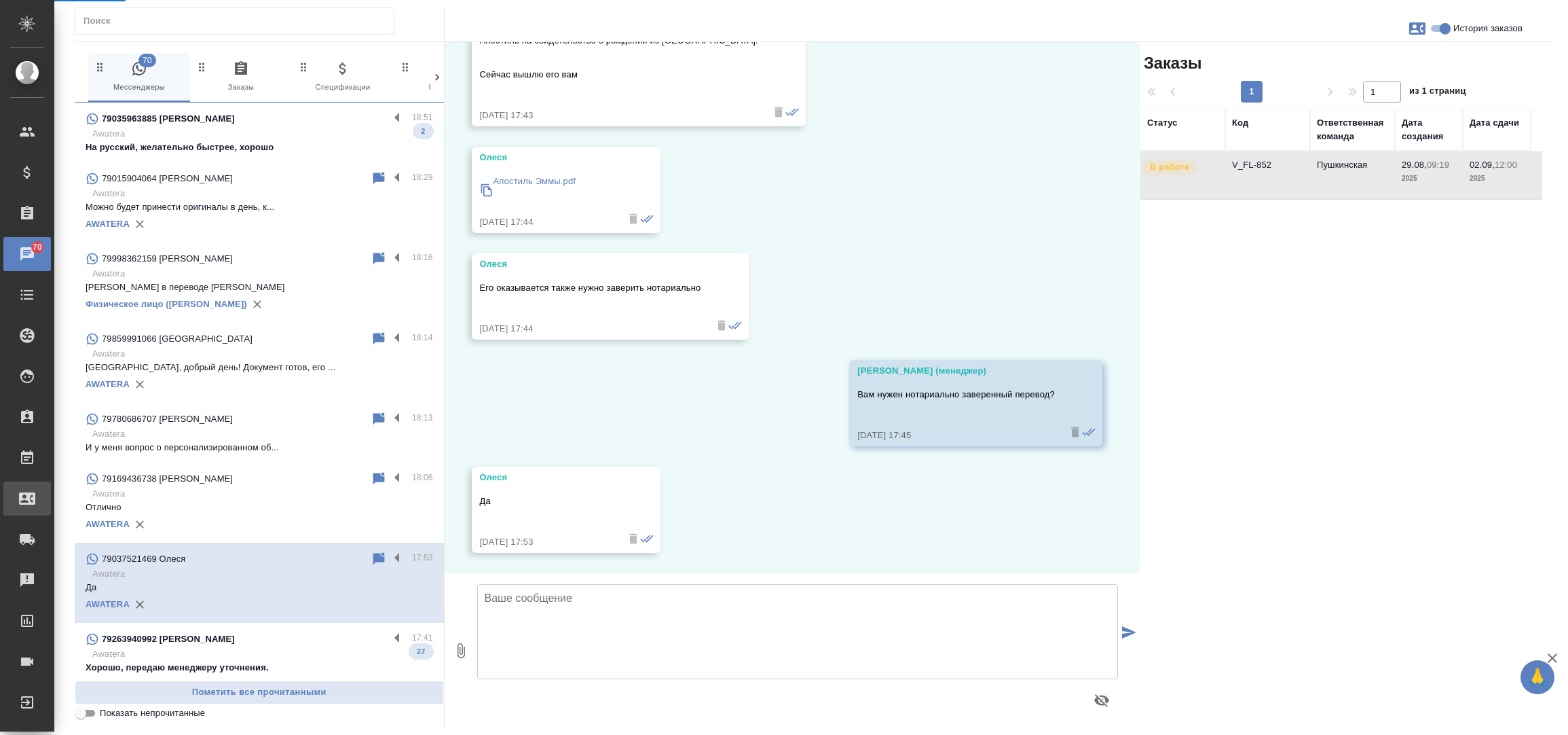
click at [27, 491] on div "Входящие заявки" at bounding box center [10, 499] width 34 height 21
select select "RU"
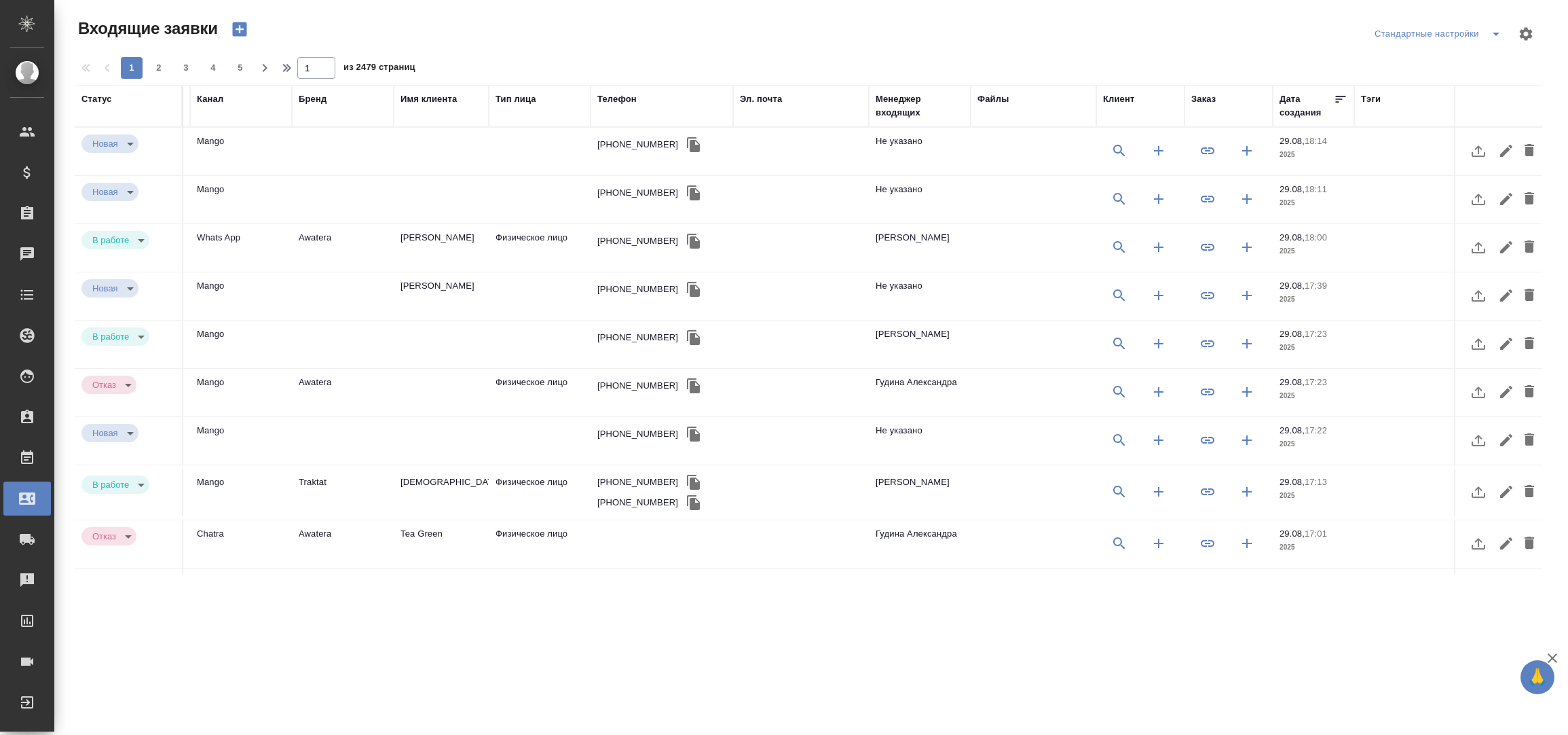
scroll to position [0, 267]
click at [1192, 106] on div "Заказ" at bounding box center [1198, 100] width 24 height 14
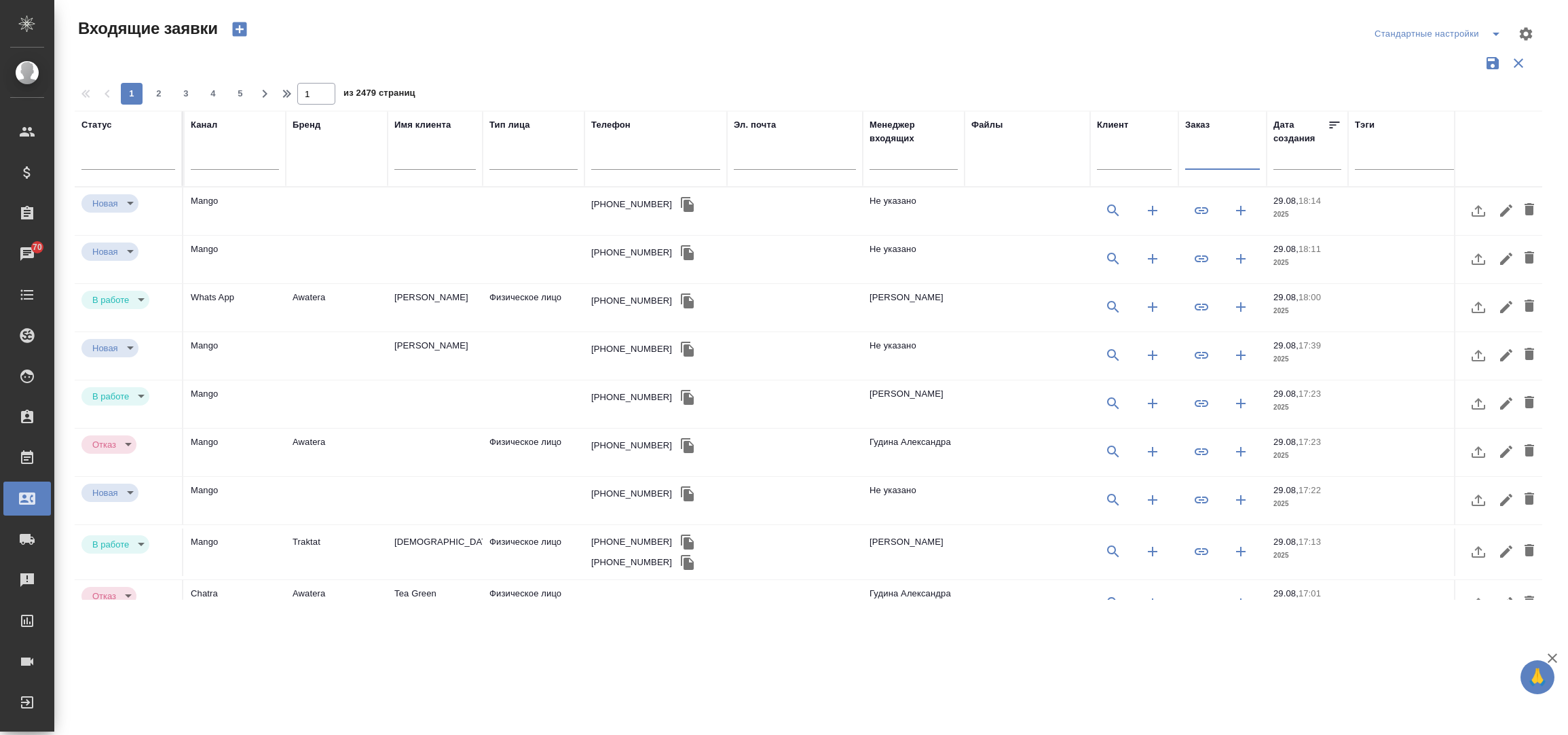
click at [1203, 155] on input "text" at bounding box center [1223, 161] width 74 height 17
paste input "V_FL-857"
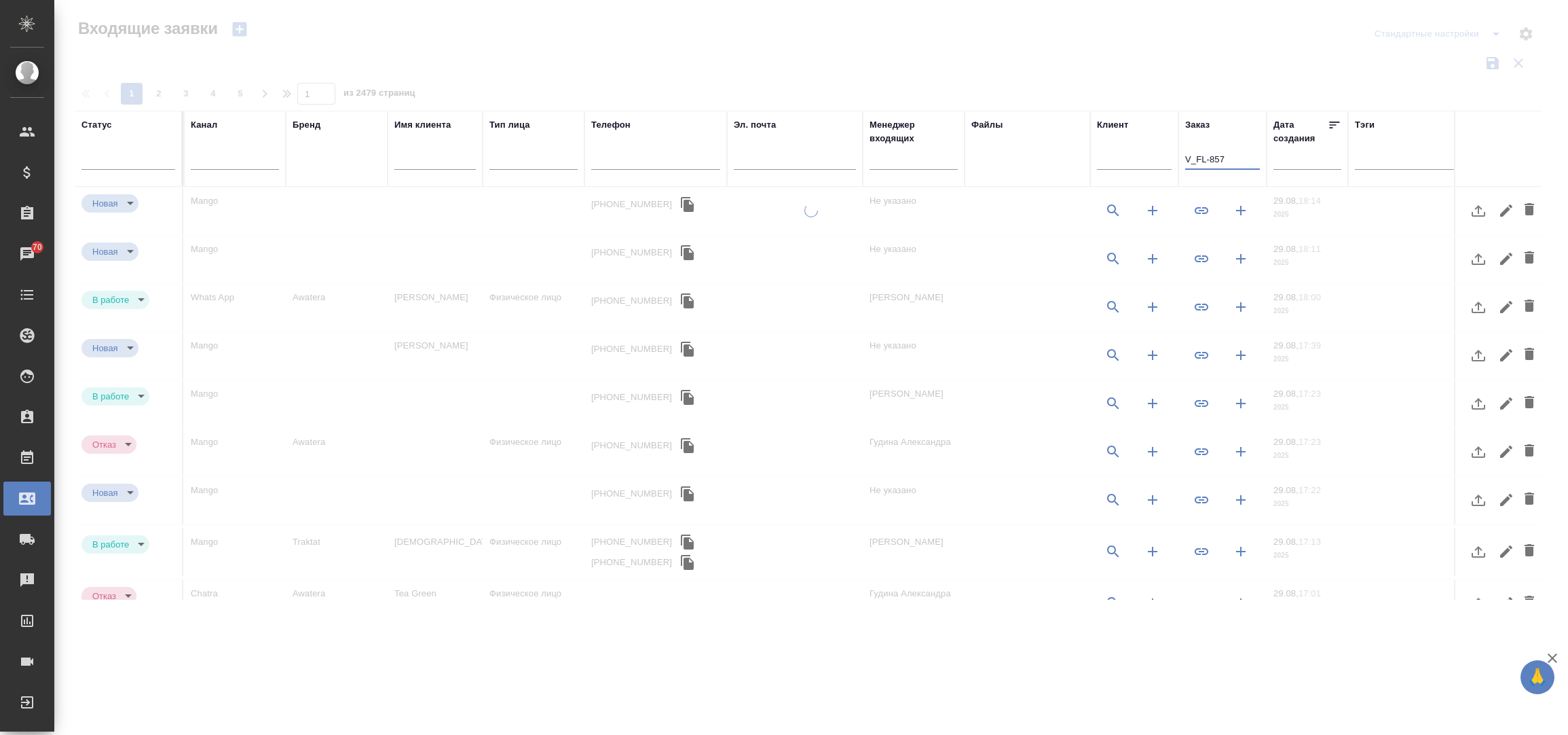
type input "V_FL-857"
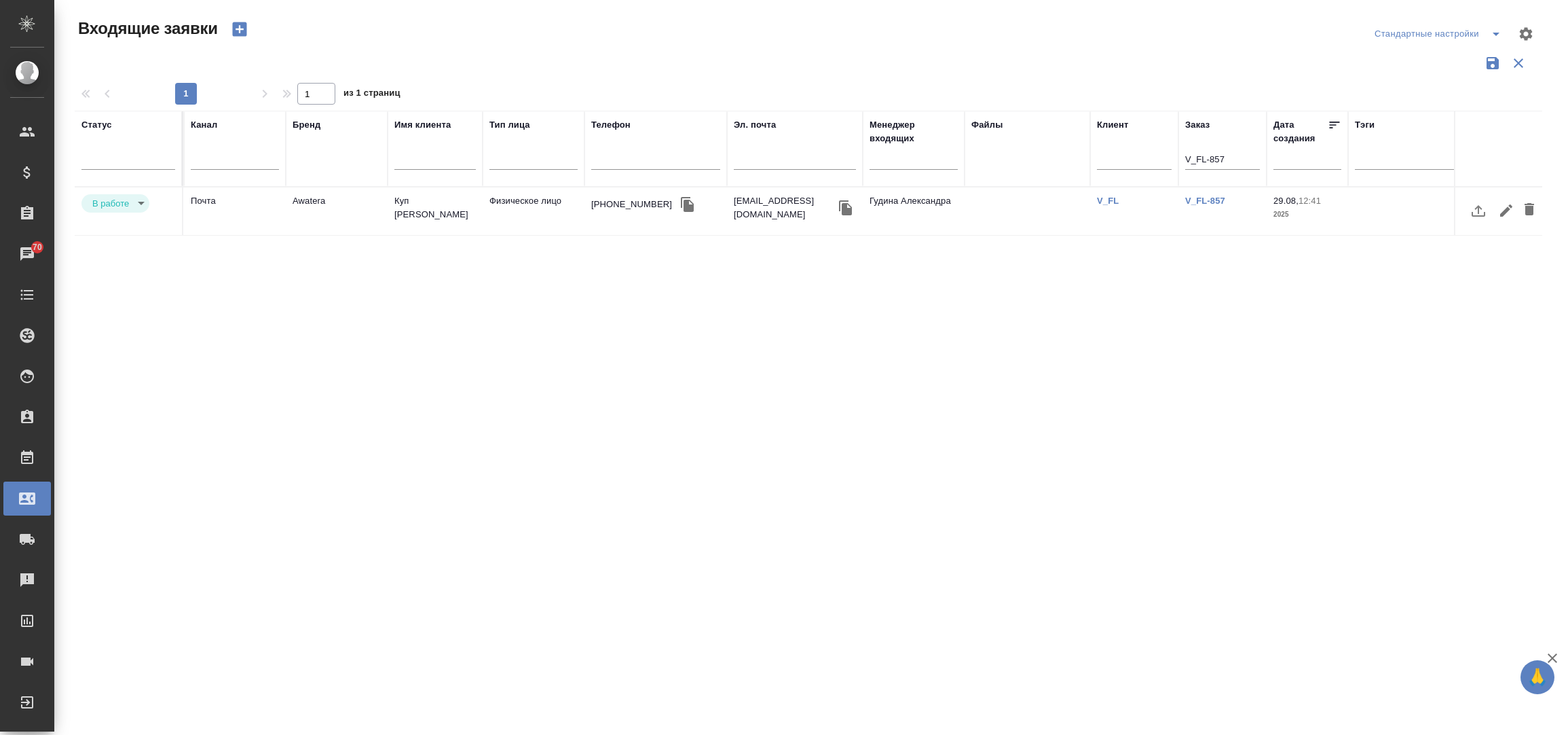
click at [1207, 203] on link "V_FL-857" at bounding box center [1205, 201] width 40 height 10
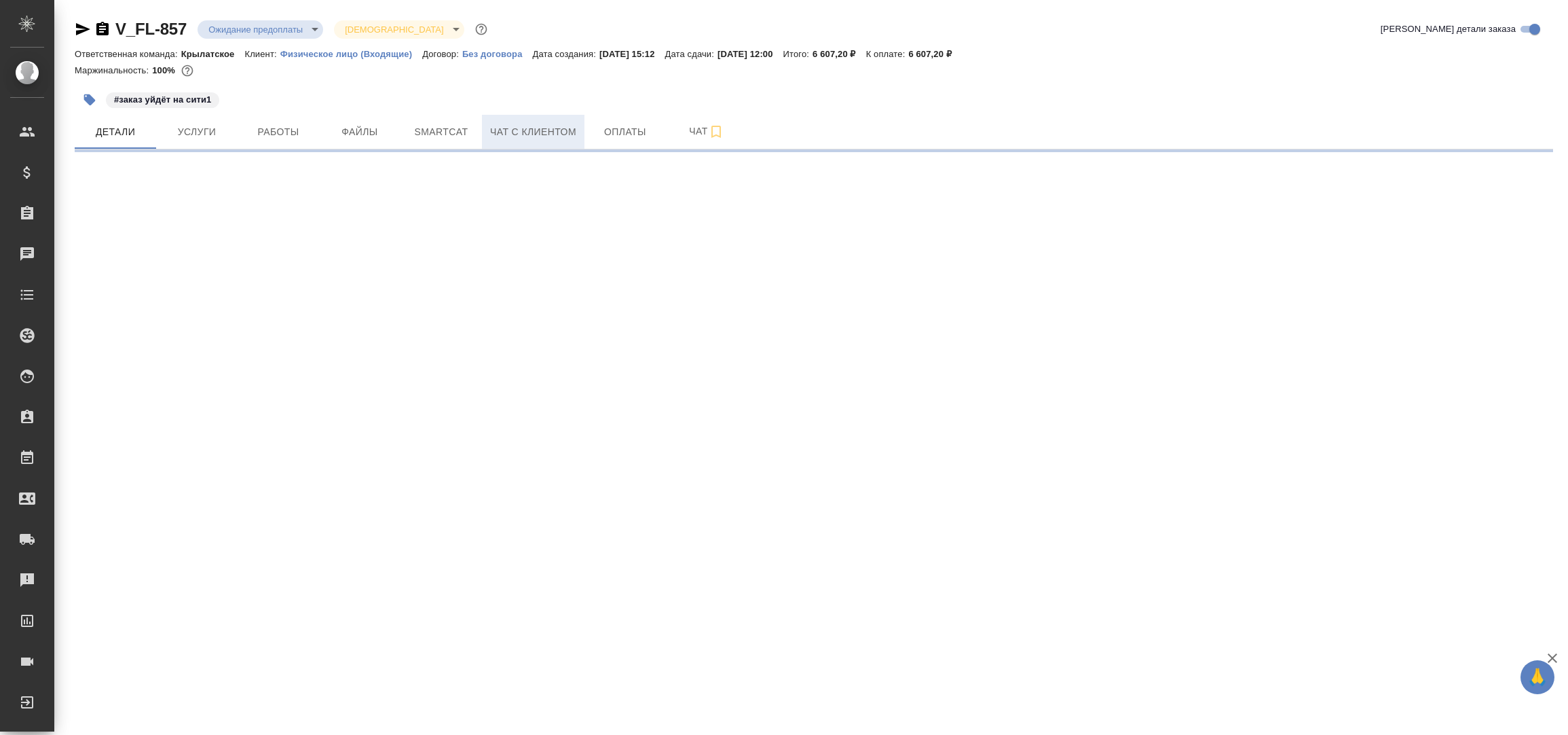
select select "RU"
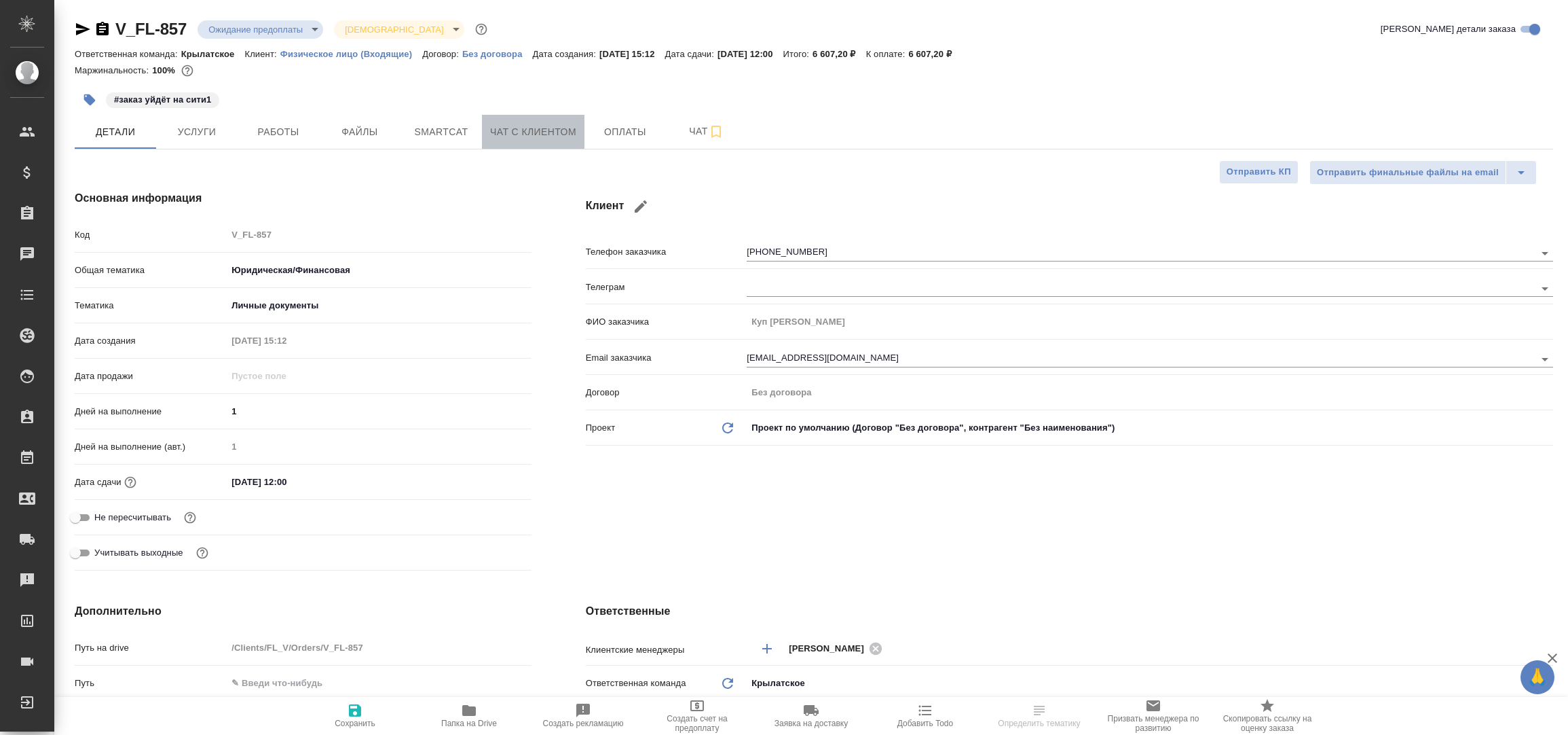
type textarea "x"
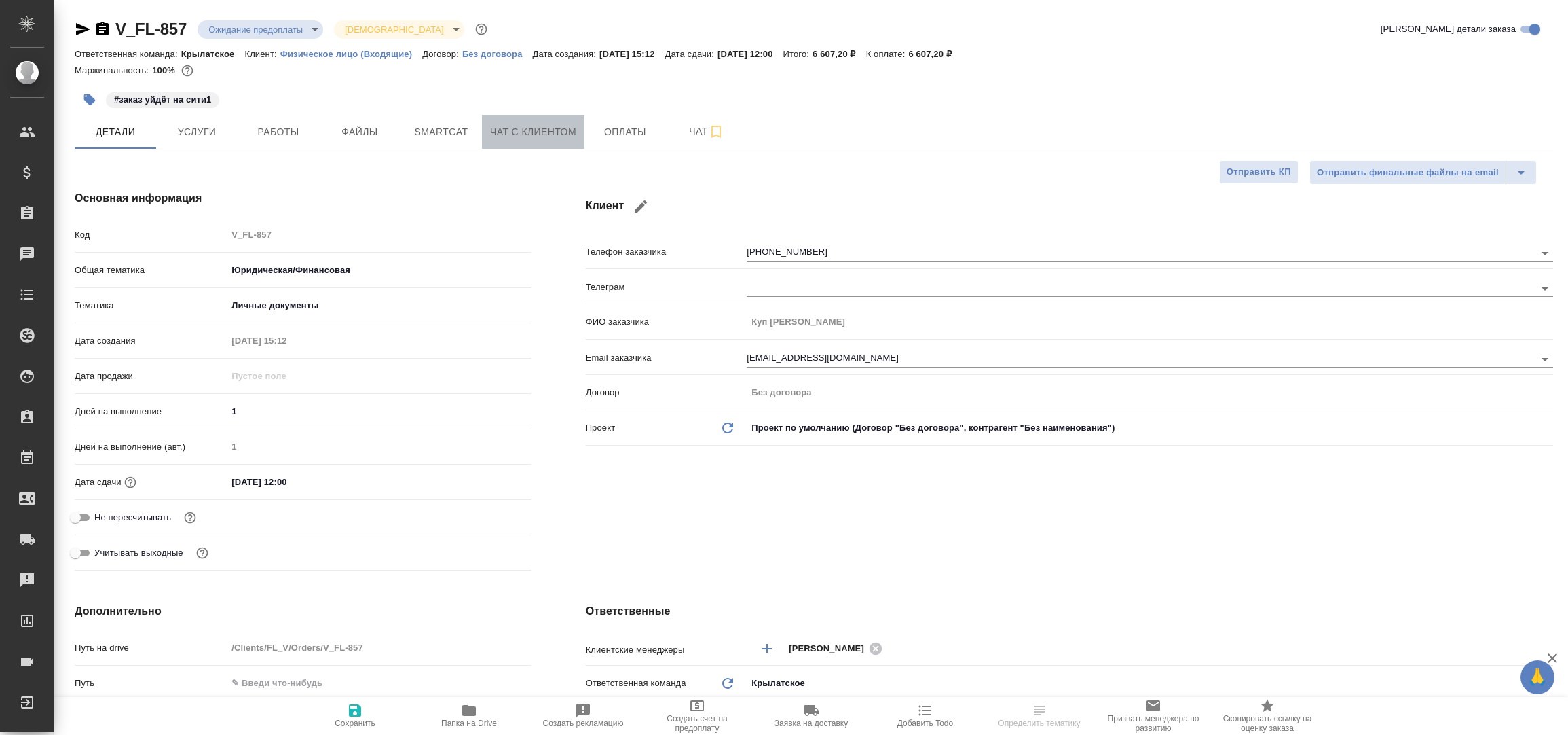
type textarea "x"
click at [541, 137] on span "Чат с клиентом" at bounding box center [533, 132] width 87 height 17
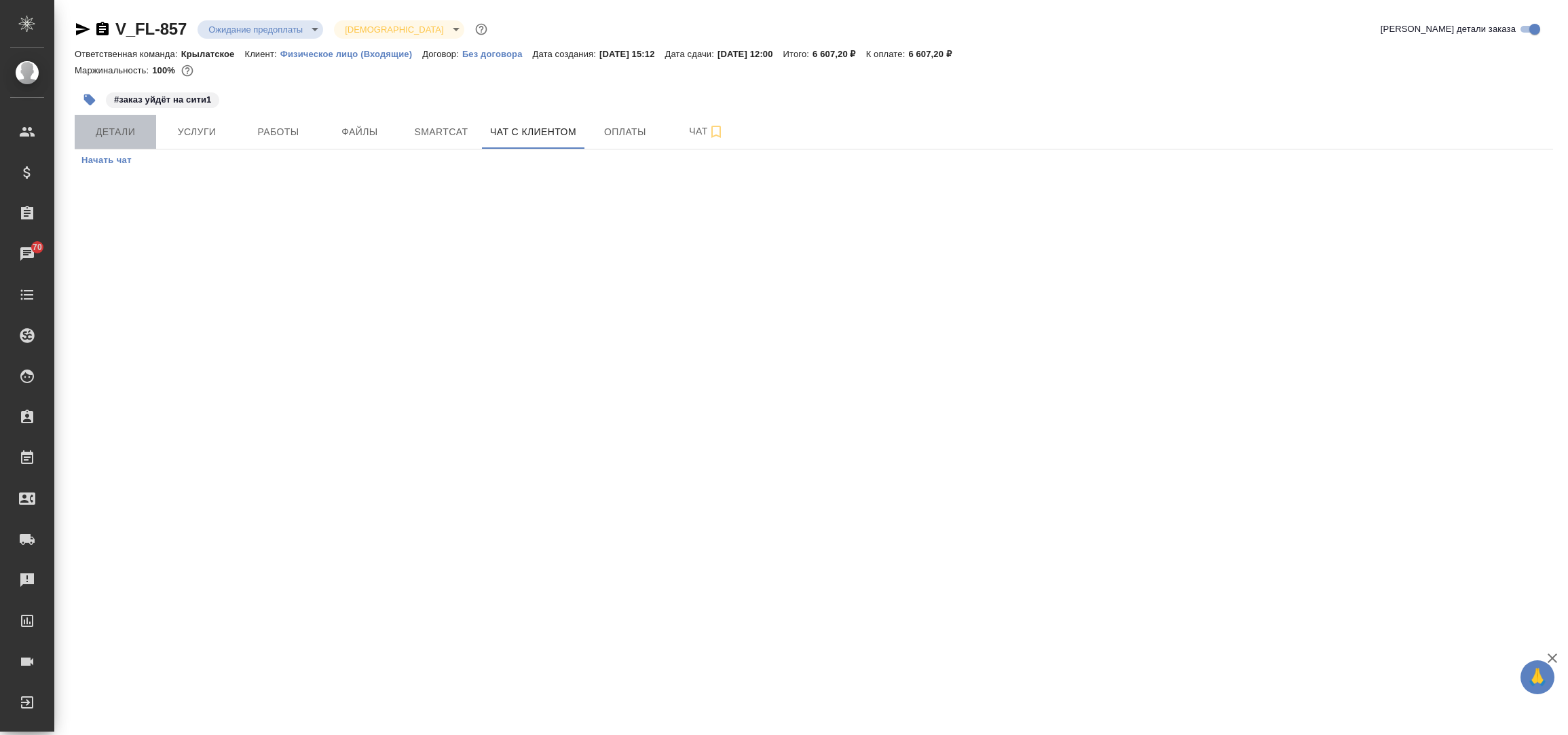
click at [127, 132] on span "Детали" at bounding box center [115, 132] width 65 height 17
select select "RU"
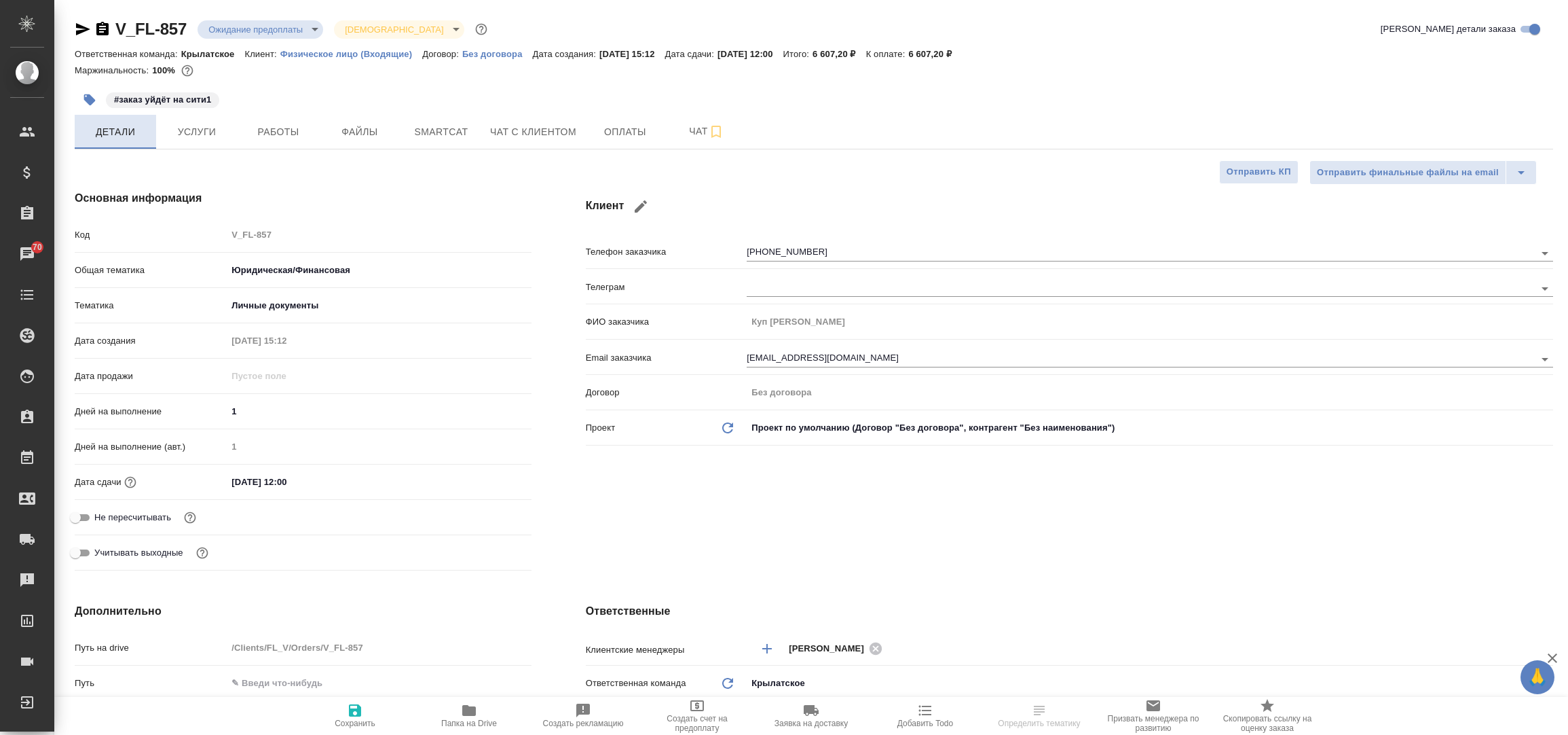
type textarea "x"
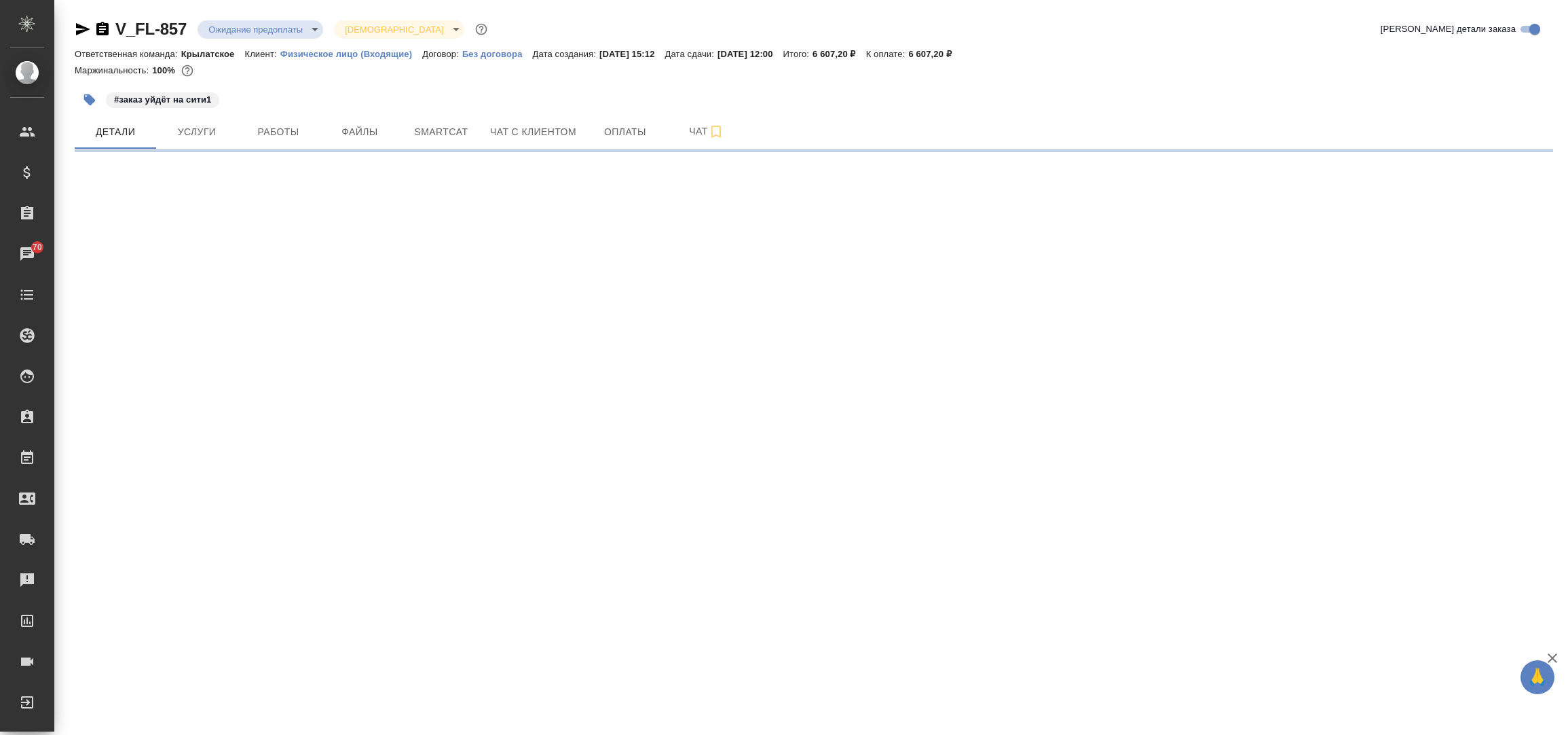
select select "RU"
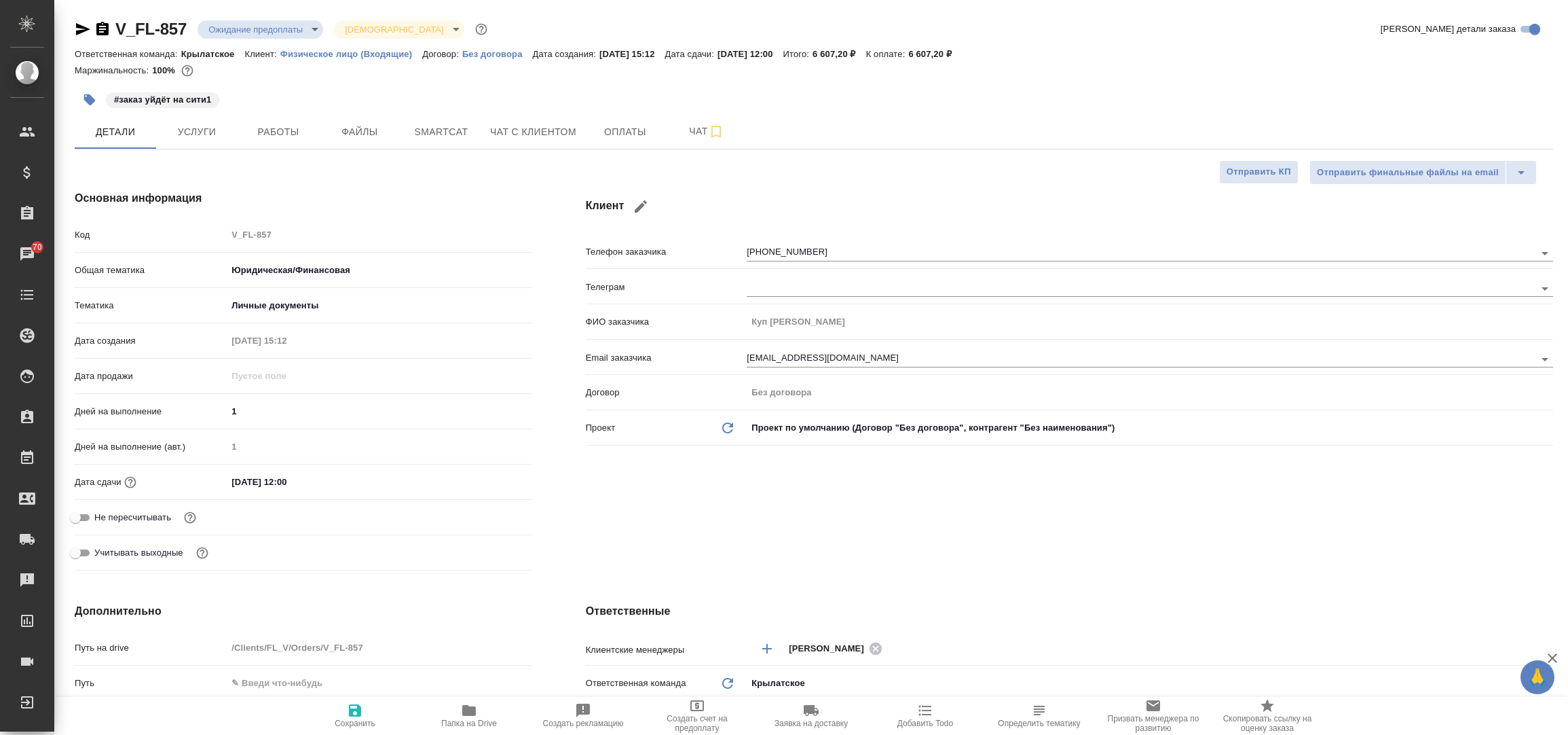
type textarea "x"
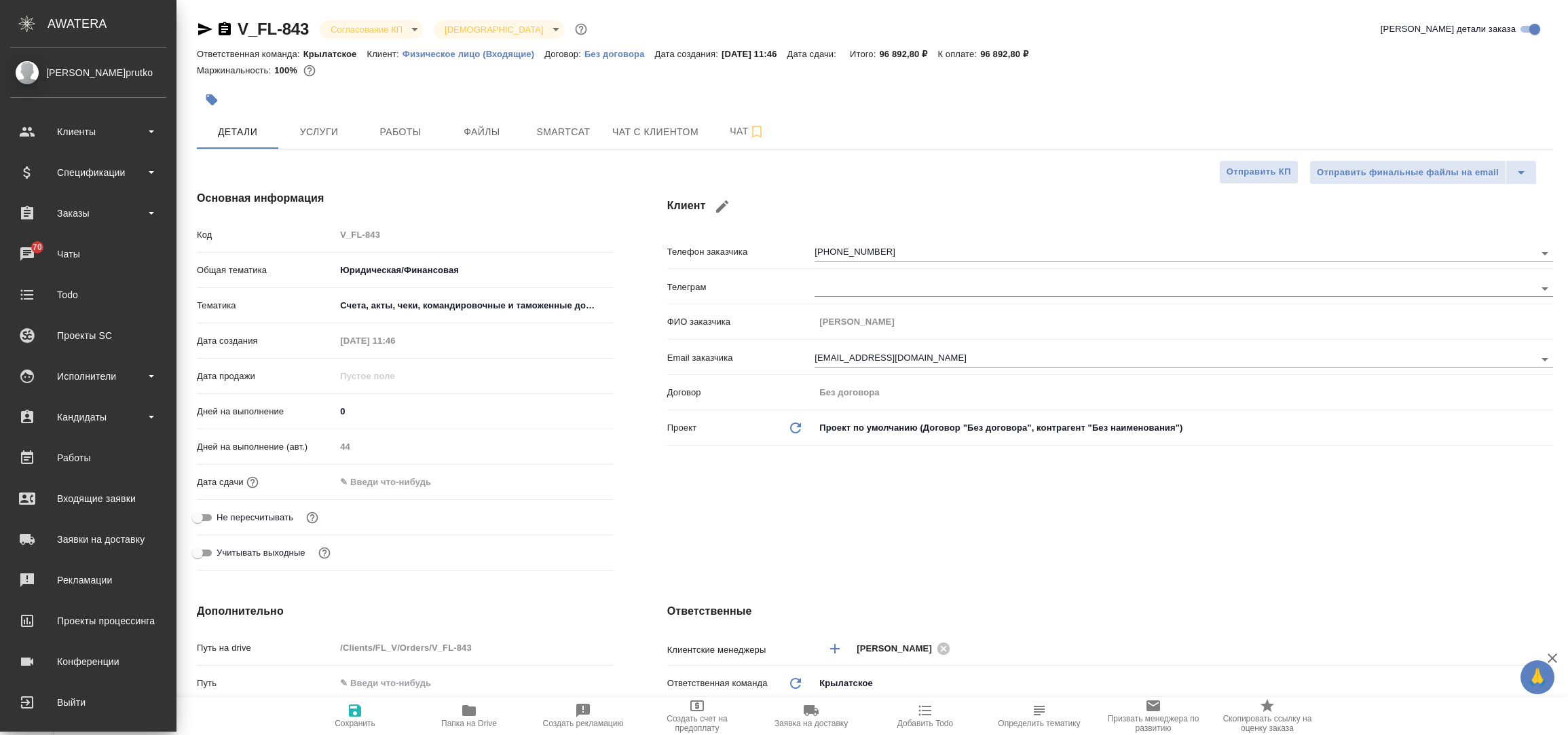
select select "RU"
click at [32, 242] on span "70" at bounding box center [37, 248] width 26 height 14
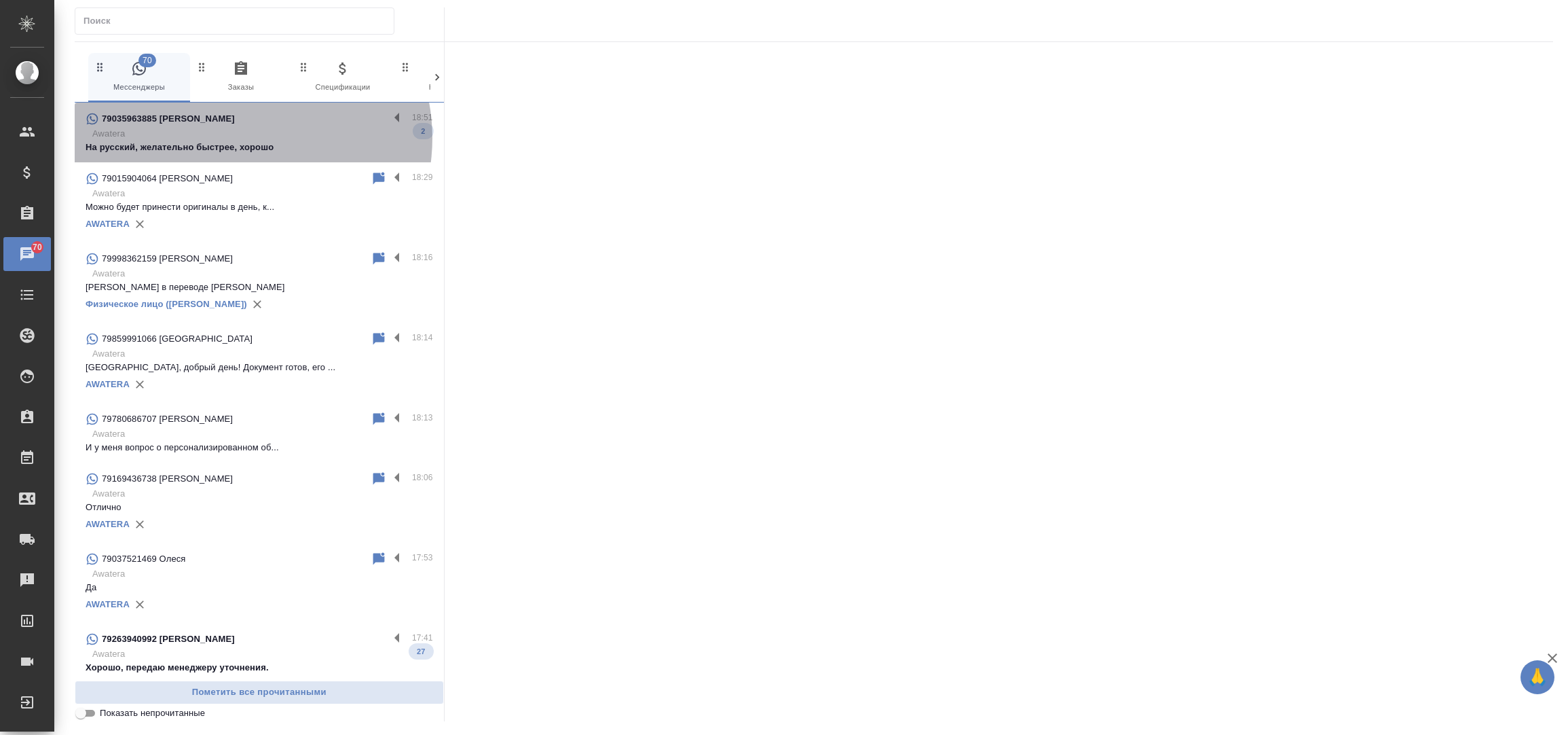
click at [240, 138] on p "Awatera" at bounding box center [263, 134] width 341 height 14
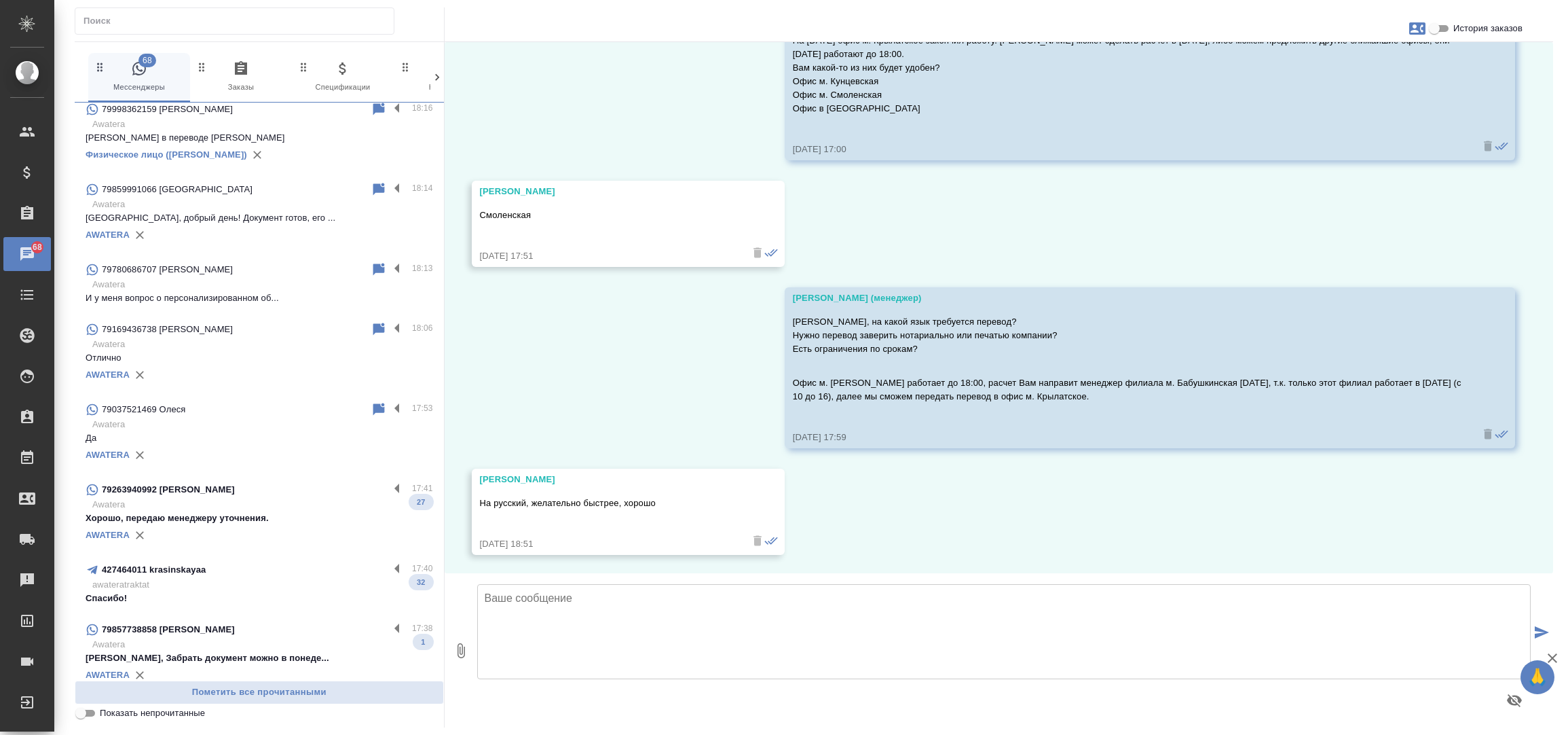
scroll to position [156, 0]
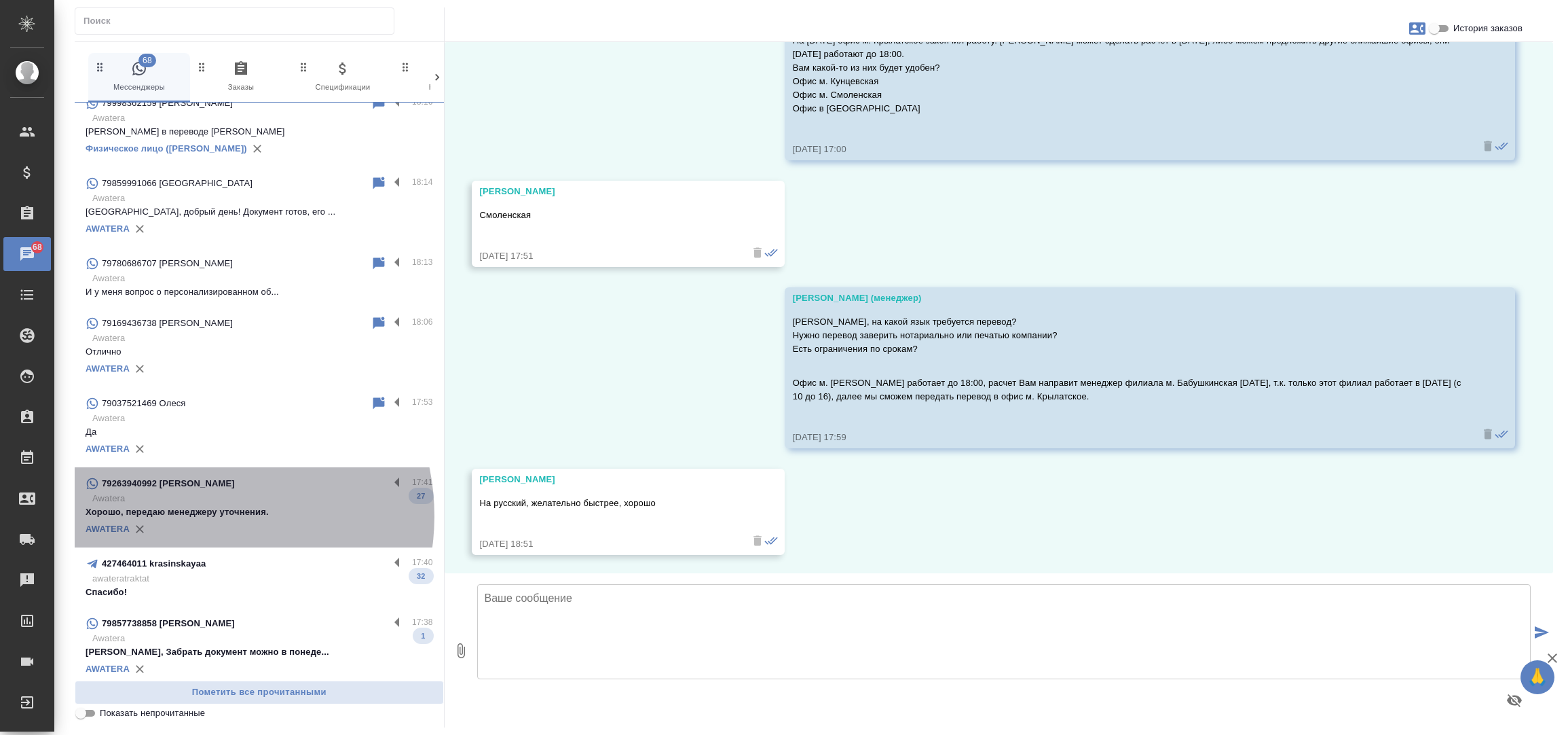
click at [197, 515] on p "Хорошо, передаю менеджеру уточнения." at bounding box center [260, 513] width 348 height 14
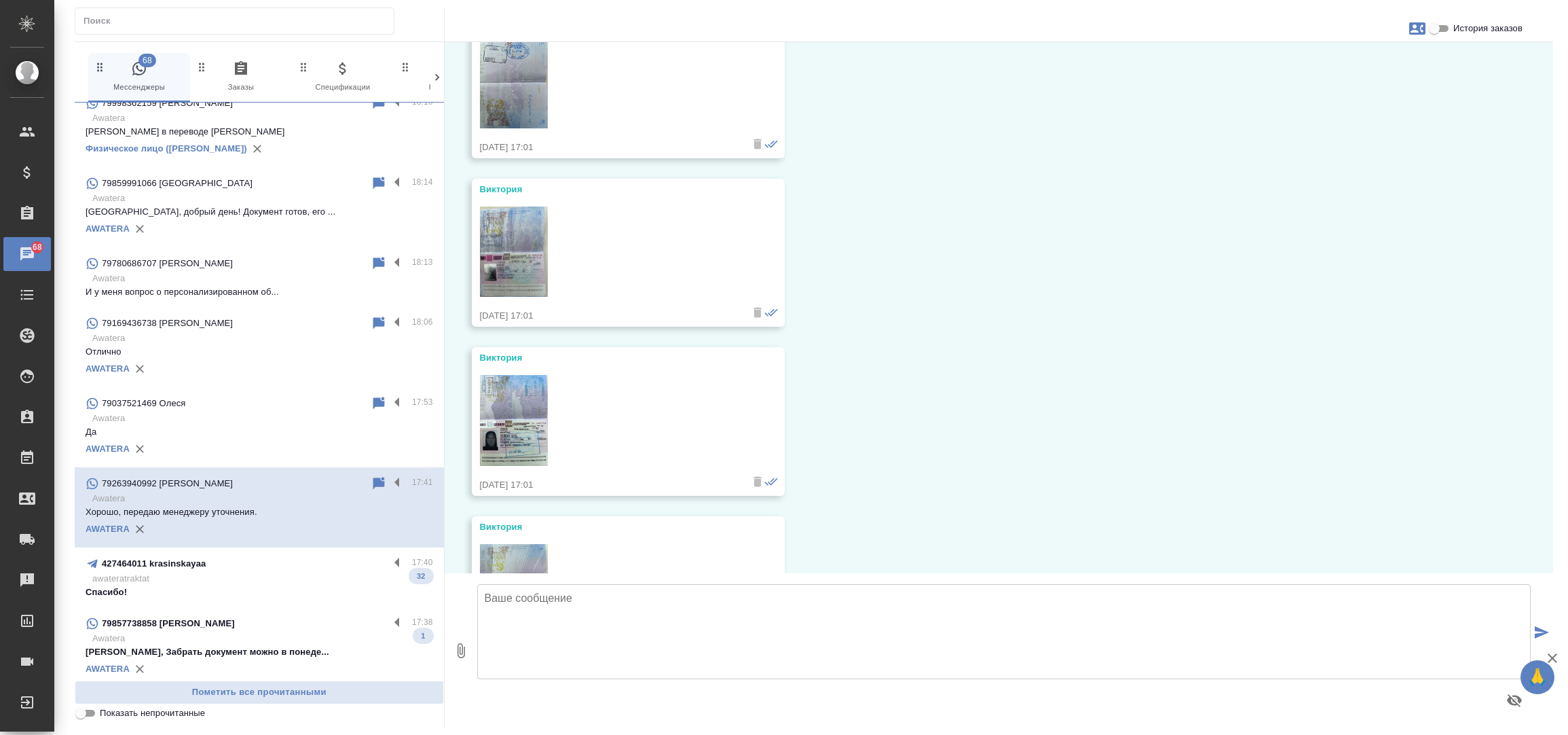
scroll to position [3613, 0]
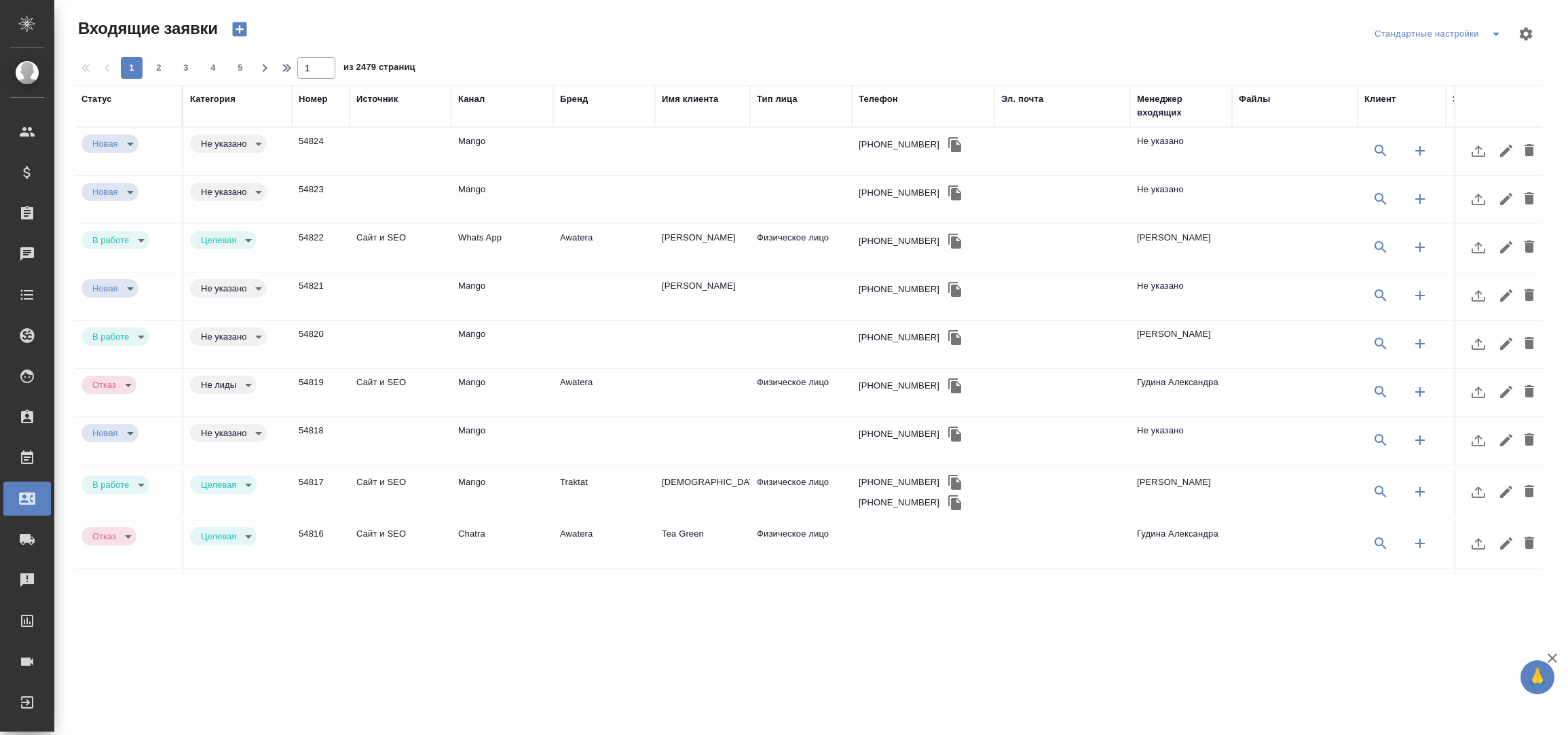
select select "RU"
